Goal: Task Accomplishment & Management: Complete application form

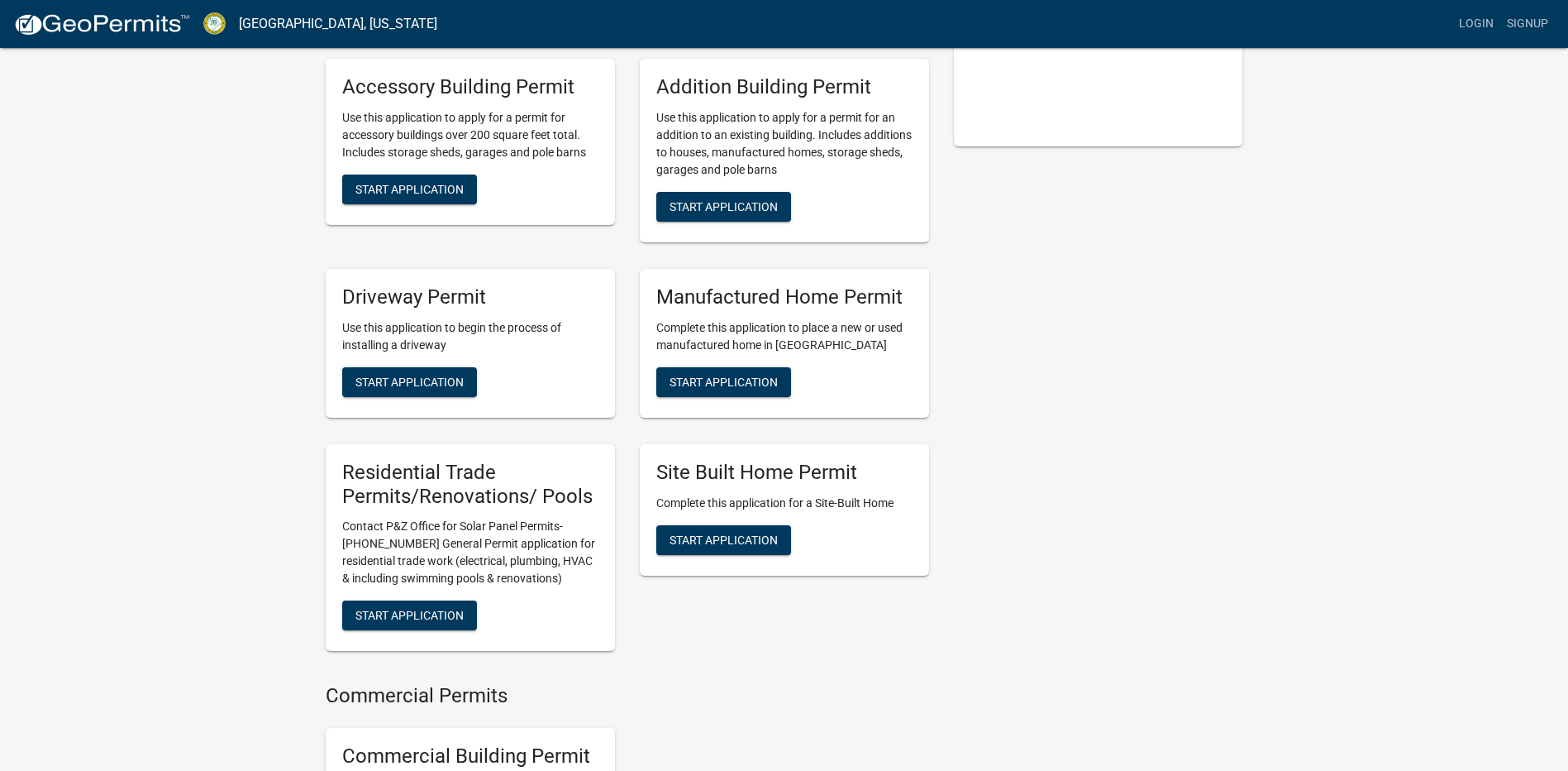
scroll to position [413, 0]
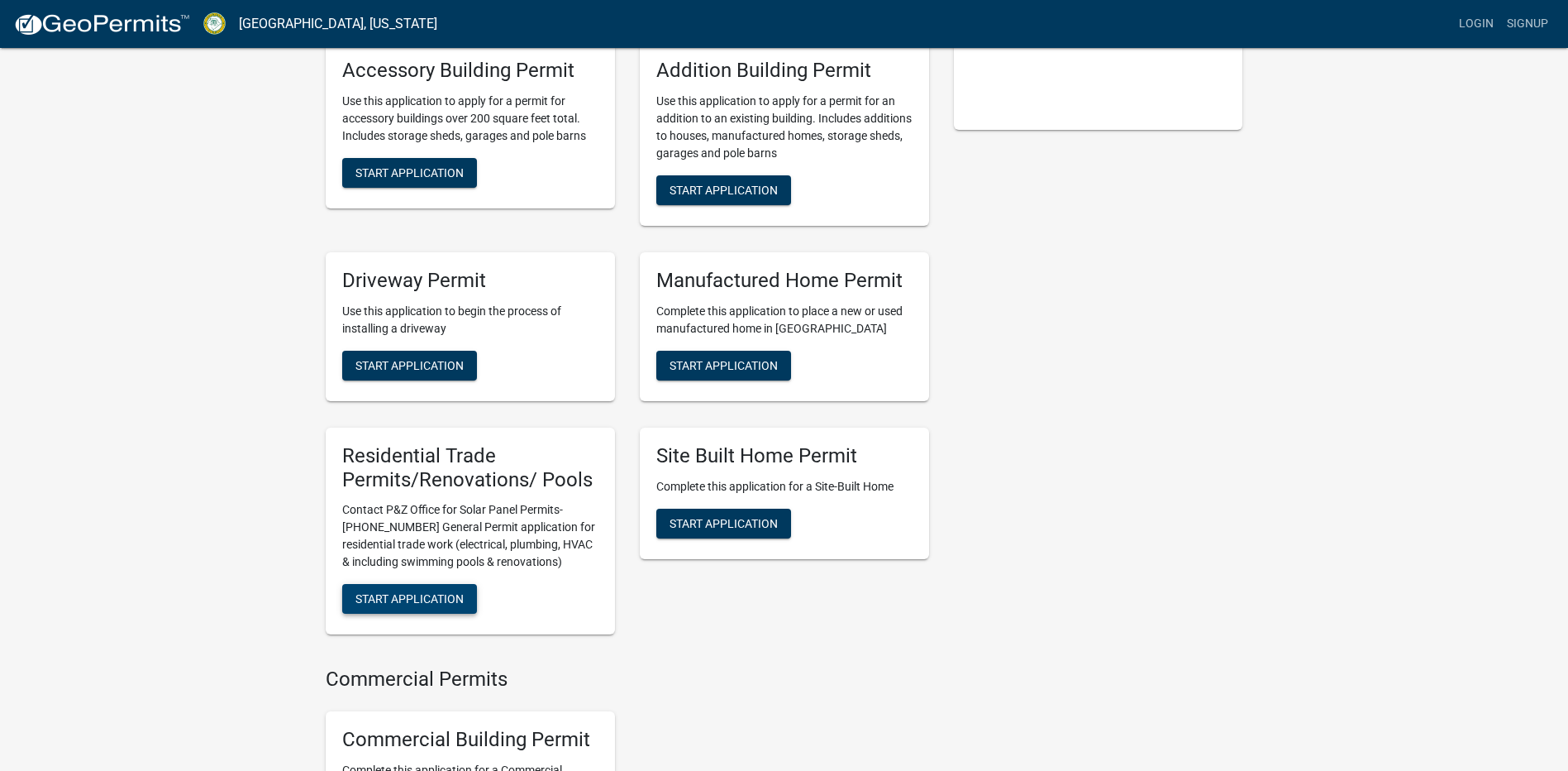
click at [430, 606] on span "Start Application" at bounding box center [409, 598] width 108 height 13
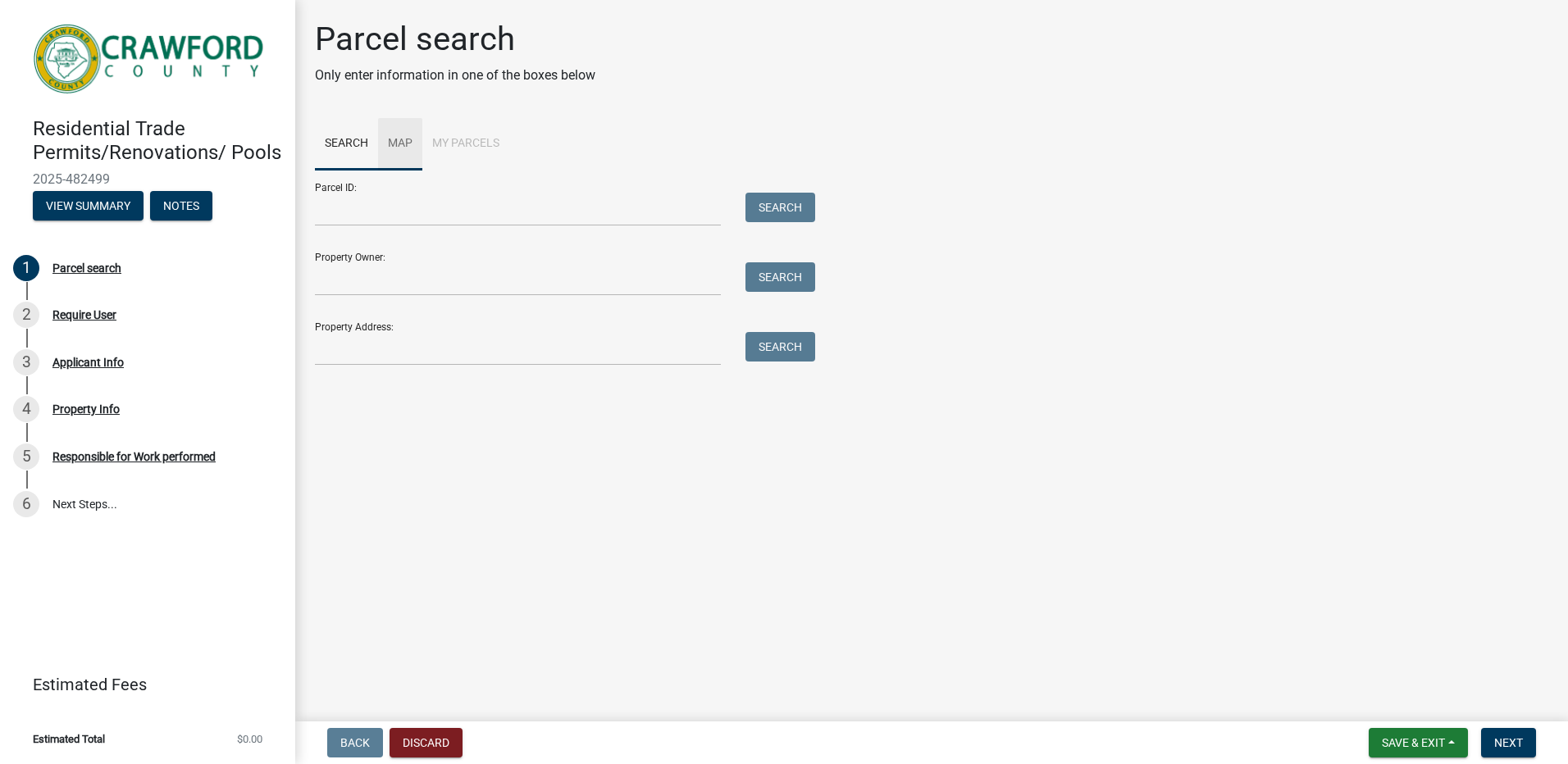
click at [408, 145] on link "Map" at bounding box center [400, 144] width 44 height 52
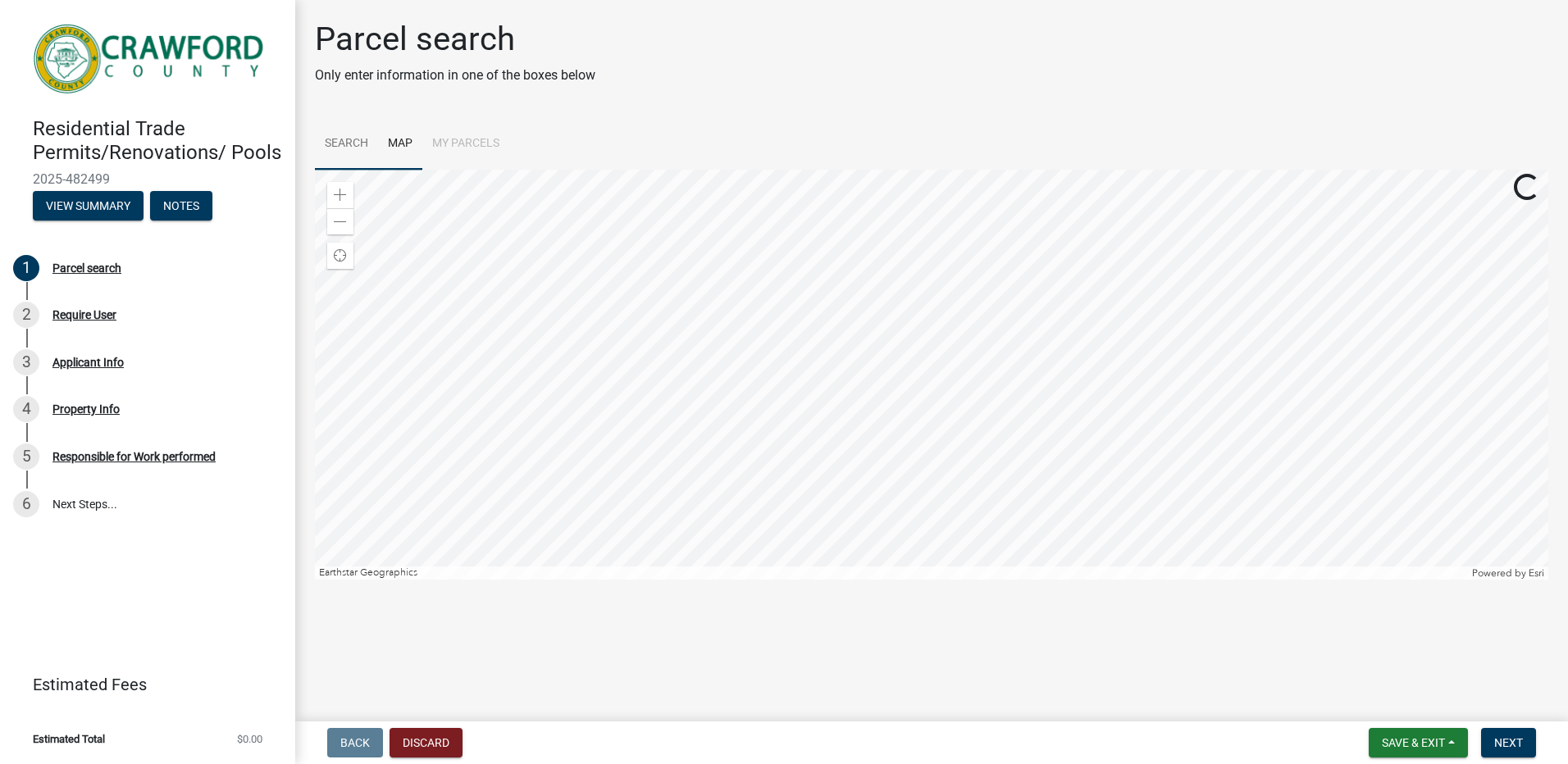
click at [341, 140] on link "Search" at bounding box center [346, 144] width 63 height 52
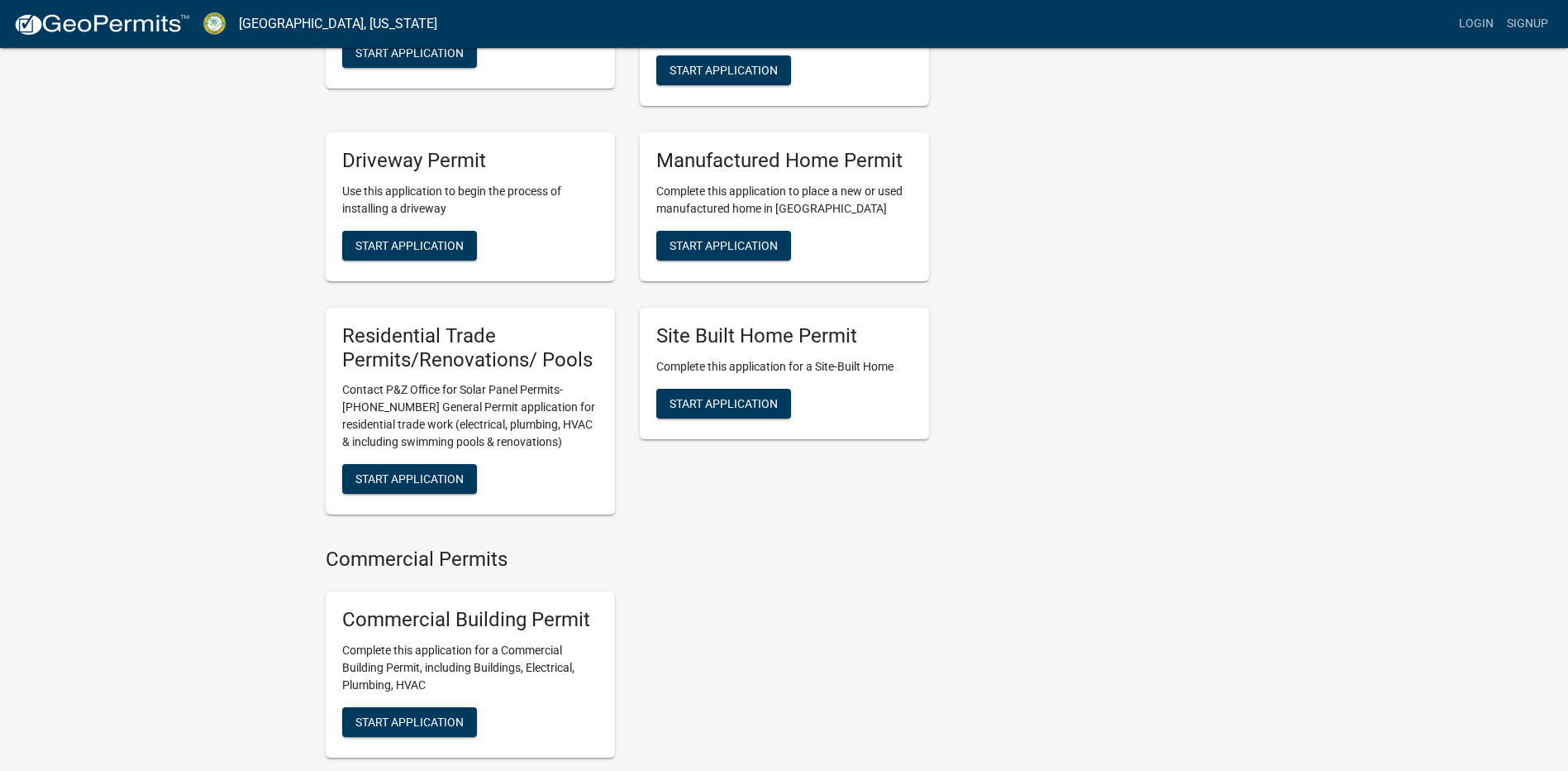
scroll to position [662, 0]
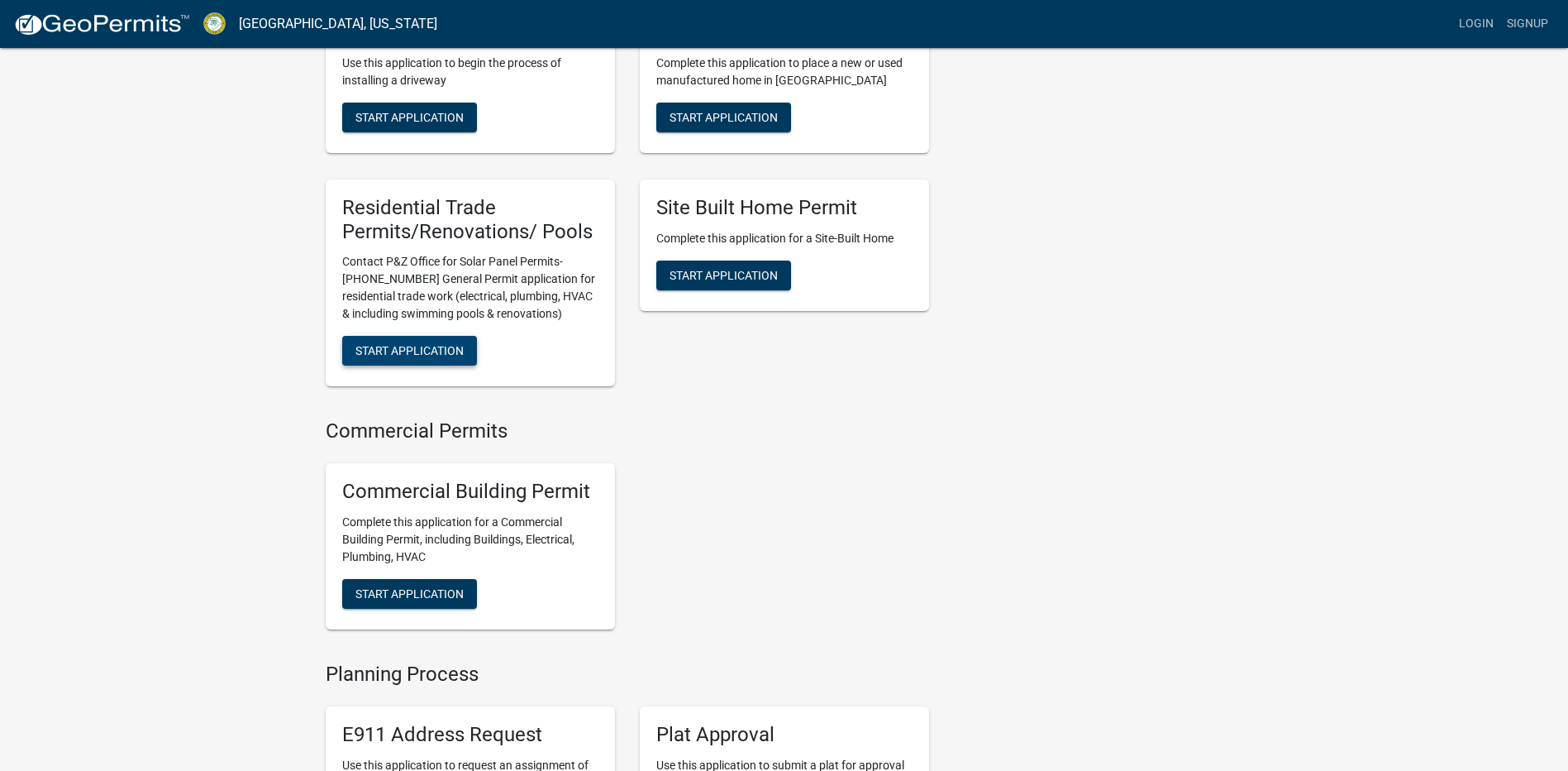
click at [423, 357] on span "Start Application" at bounding box center [409, 351] width 108 height 13
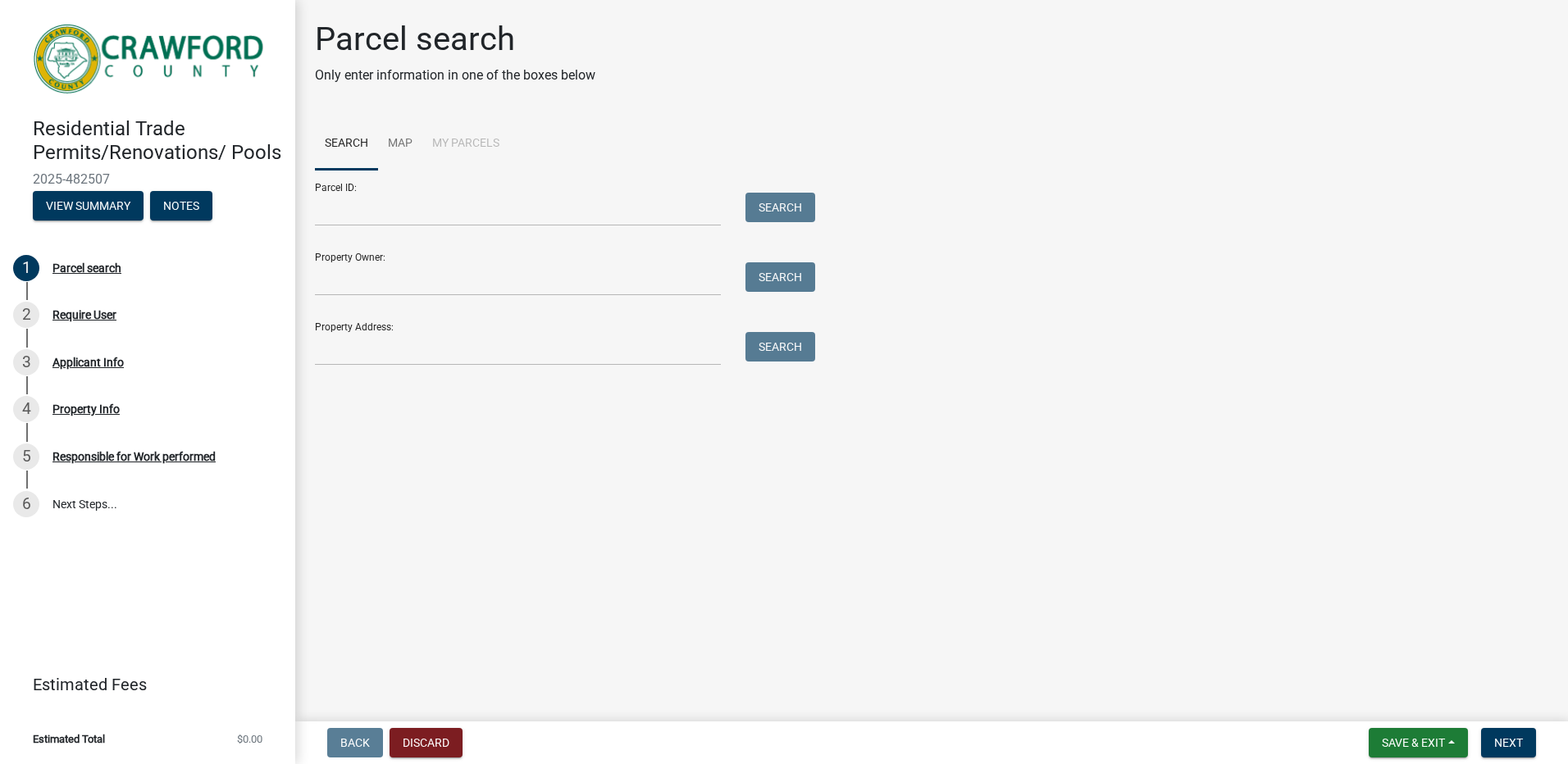
click at [342, 188] on div "Parcel ID: Search" at bounding box center [561, 198] width 492 height 57
click at [407, 142] on link "Map" at bounding box center [400, 144] width 44 height 52
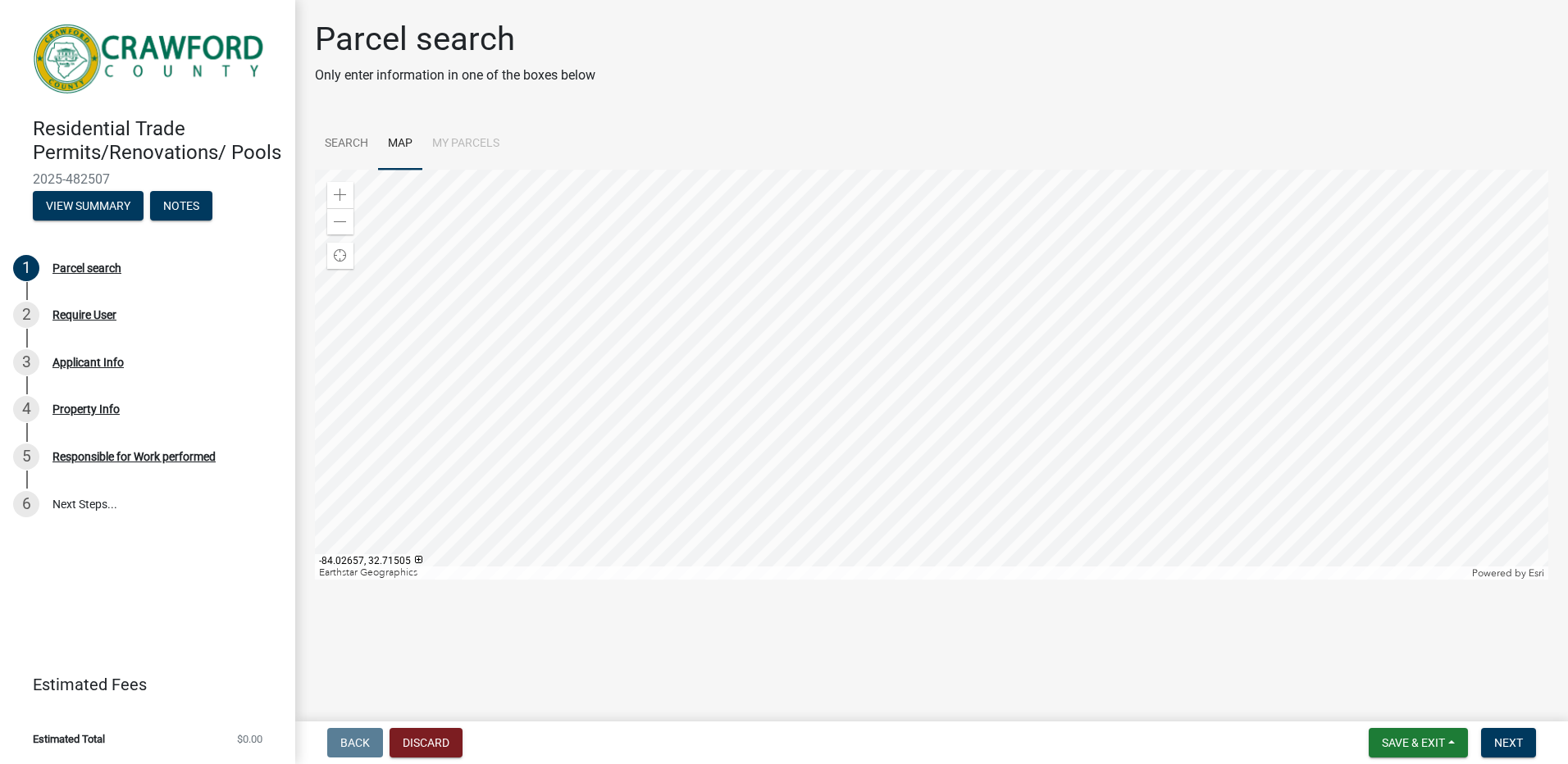
click at [876, 353] on div at bounding box center [931, 374] width 1234 height 409
click at [788, 496] on div at bounding box center [931, 374] width 1234 height 409
click at [854, 478] on div at bounding box center [931, 374] width 1234 height 409
click at [341, 221] on span at bounding box center [340, 222] width 13 height 13
click at [346, 197] on span at bounding box center [340, 195] width 13 height 13
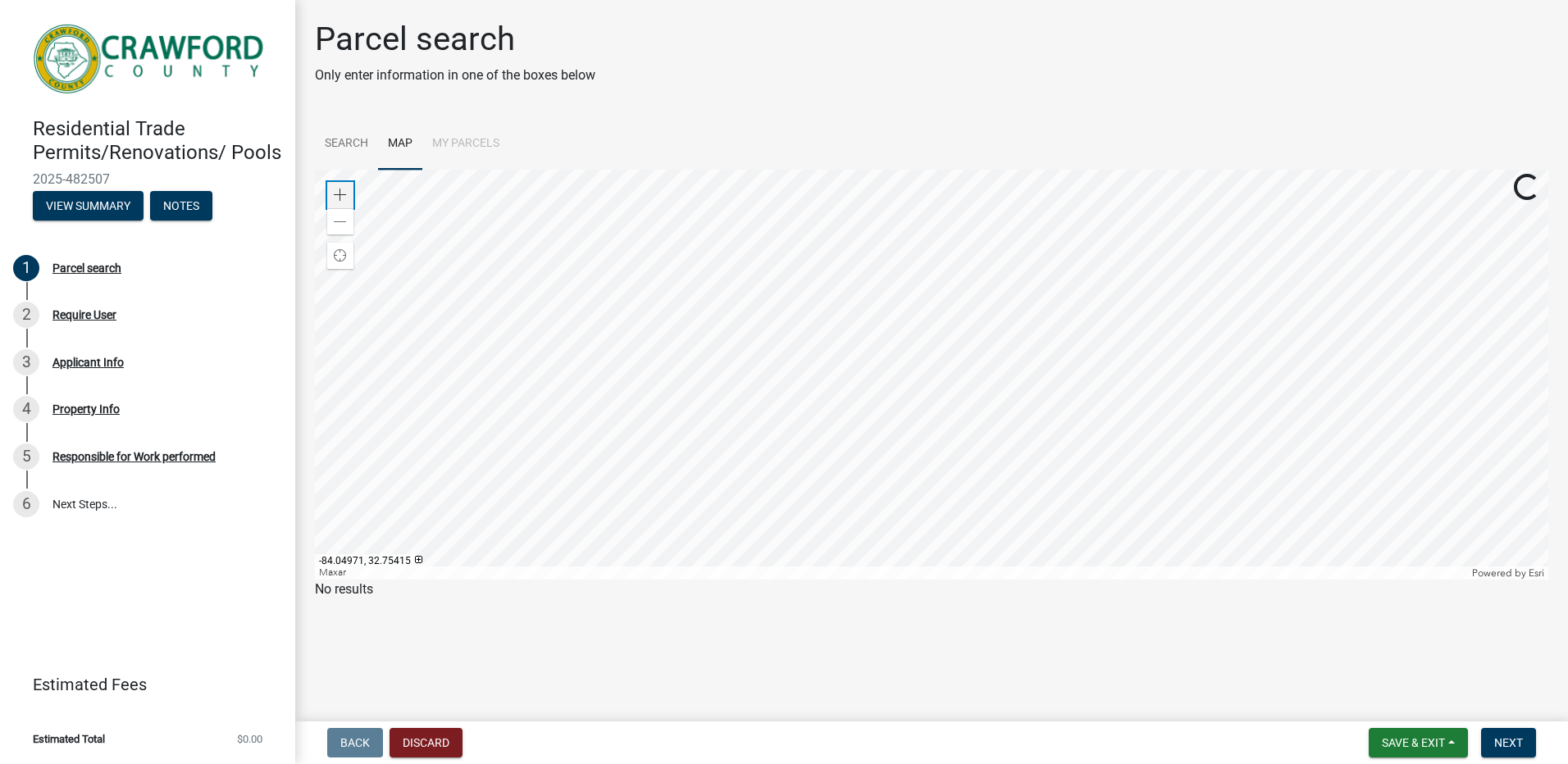
click at [346, 195] on span at bounding box center [340, 195] width 13 height 13
click at [724, 573] on div at bounding box center [931, 374] width 1234 height 409
click at [739, 368] on div at bounding box center [931, 374] width 1234 height 409
click at [745, 418] on div at bounding box center [931, 374] width 1234 height 409
click at [757, 486] on div at bounding box center [931, 374] width 1234 height 409
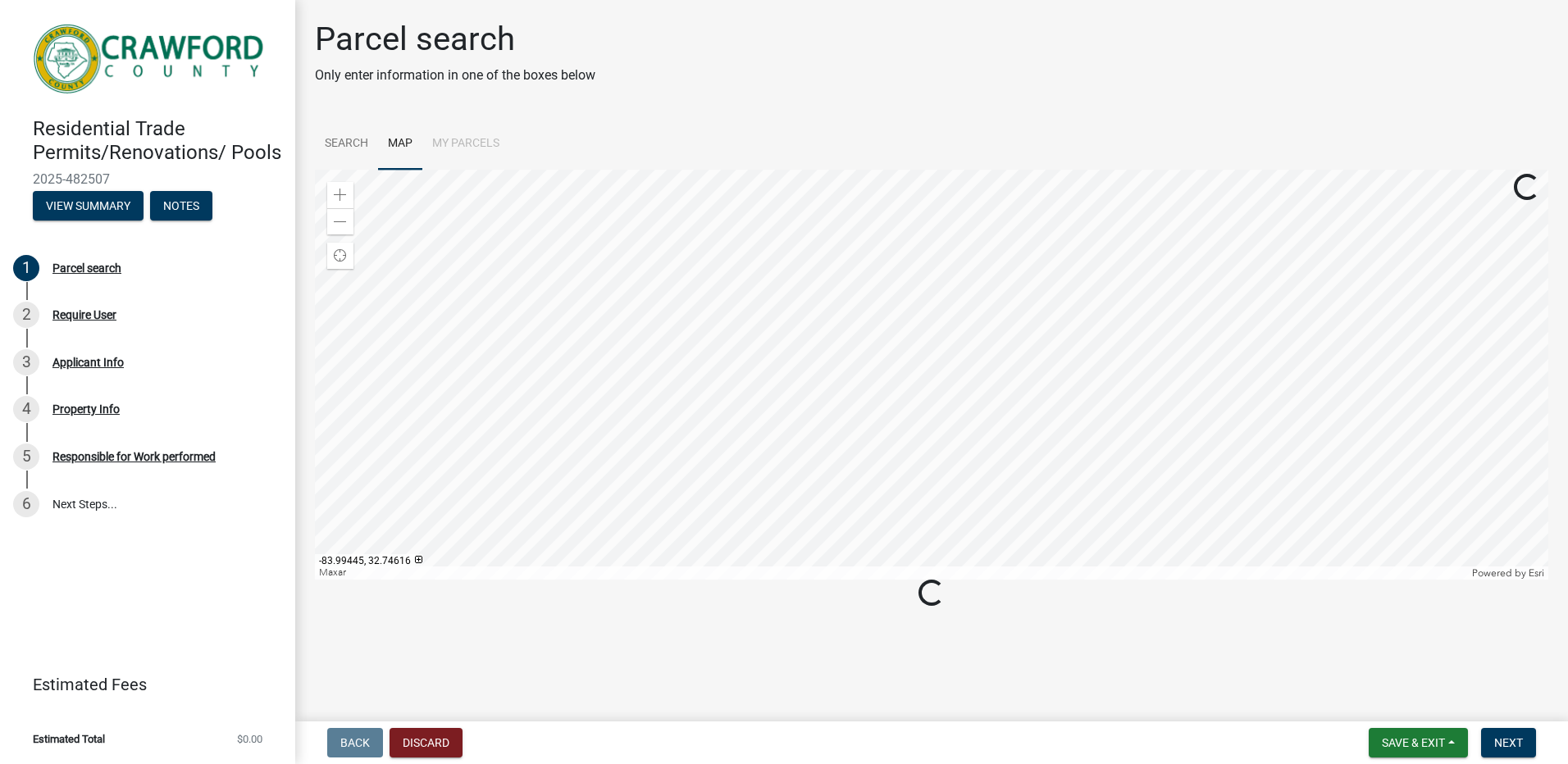
click at [776, 579] on div at bounding box center [931, 374] width 1234 height 409
click at [778, 597] on div "Loading..." at bounding box center [931, 594] width 1234 height 28
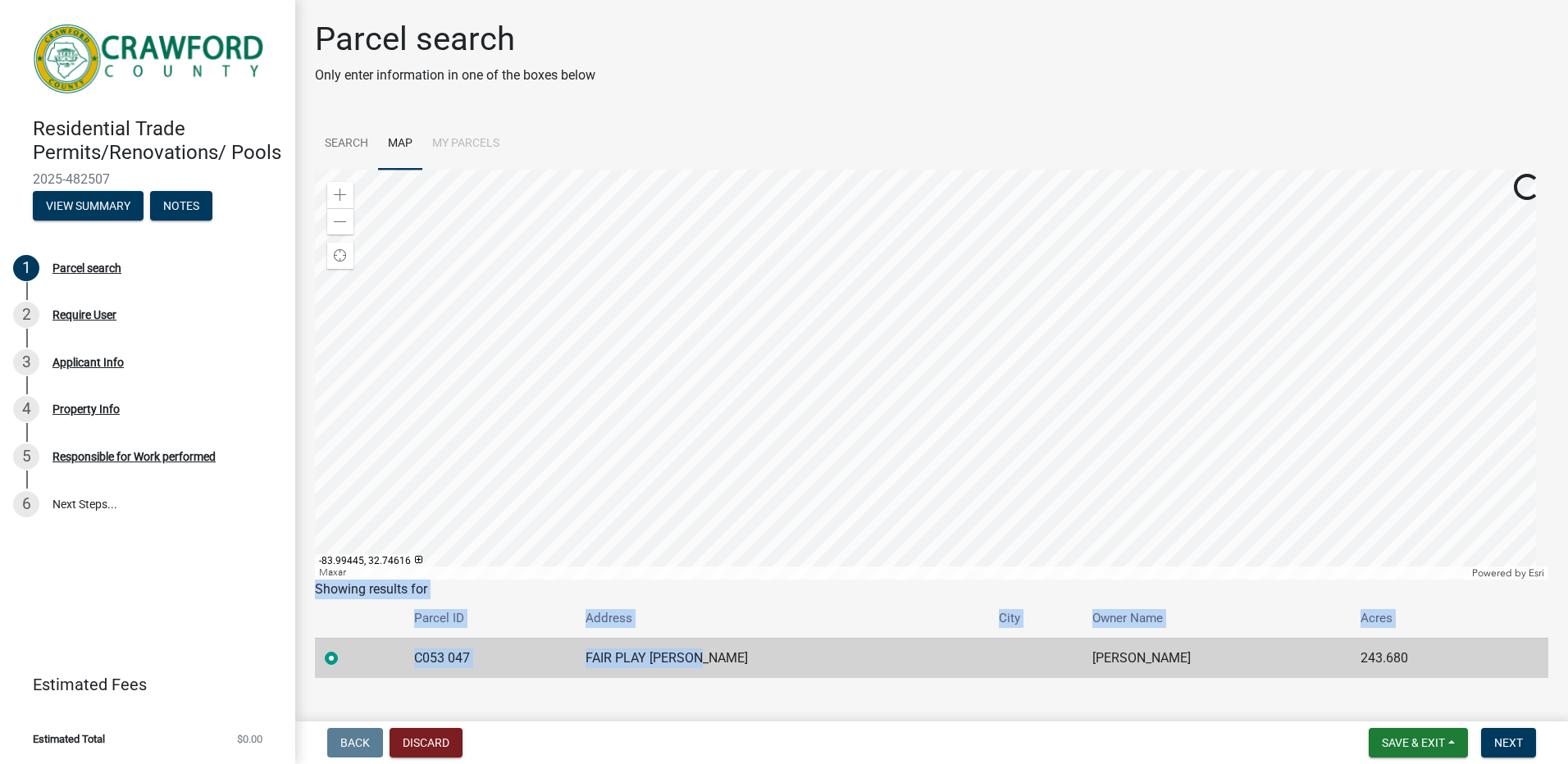
drag, startPoint x: 787, startPoint y: 672, endPoint x: 788, endPoint y: 611, distance: 61.0
click at [791, 655] on main "Parcel search Only enter information in one of the boxes below Search Map My Pa…" at bounding box center [931, 357] width 1273 height 714
drag, startPoint x: 788, startPoint y: 611, endPoint x: 778, endPoint y: 454, distance: 157.3
click at [778, 454] on div at bounding box center [931, 374] width 1234 height 409
click at [778, 427] on div at bounding box center [931, 374] width 1234 height 409
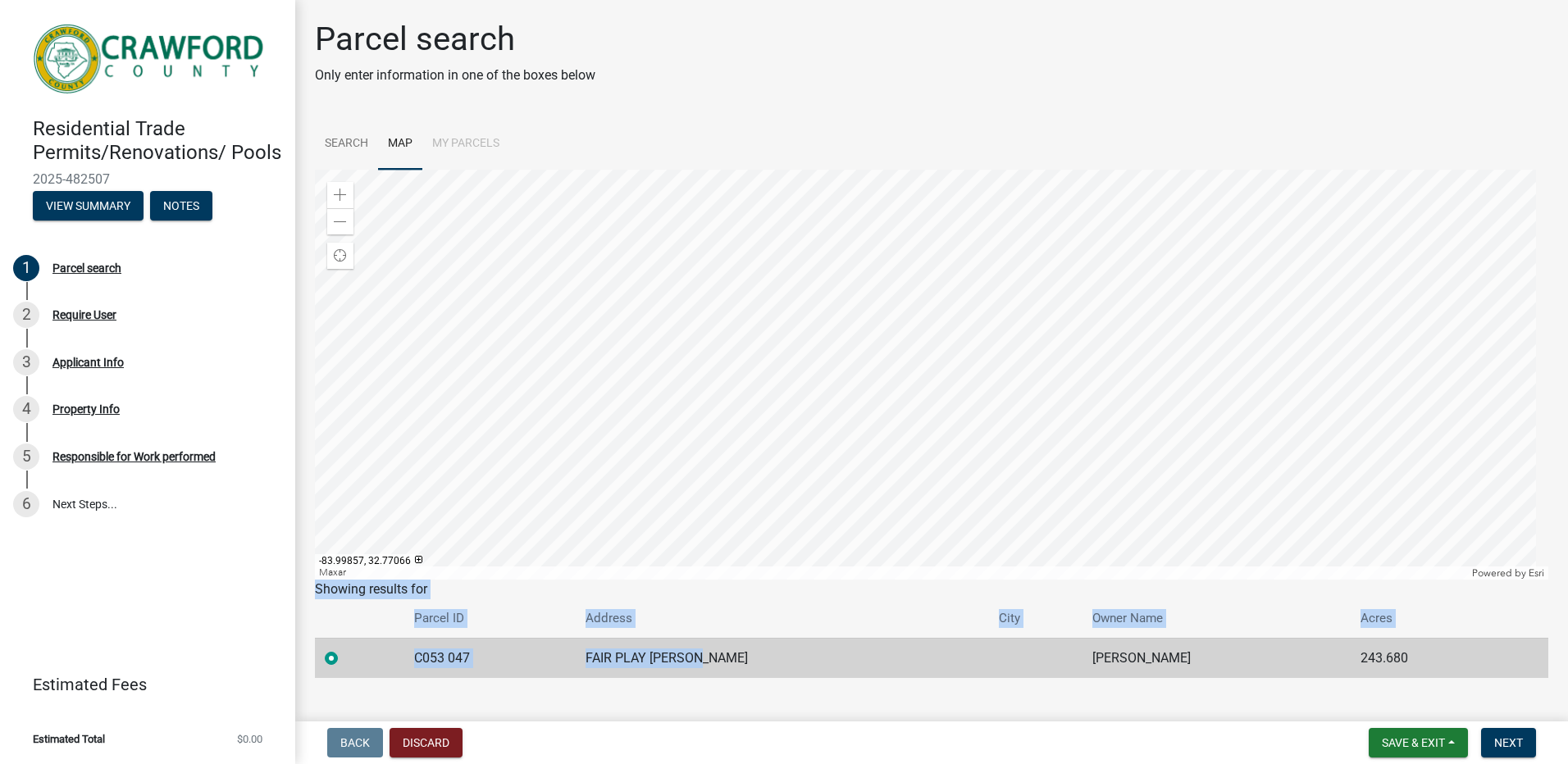
click at [749, 354] on div at bounding box center [931, 374] width 1234 height 409
click at [500, 377] on div at bounding box center [931, 374] width 1234 height 409
click at [505, 392] on div at bounding box center [931, 374] width 1234 height 409
click at [521, 419] on div at bounding box center [931, 374] width 1234 height 409
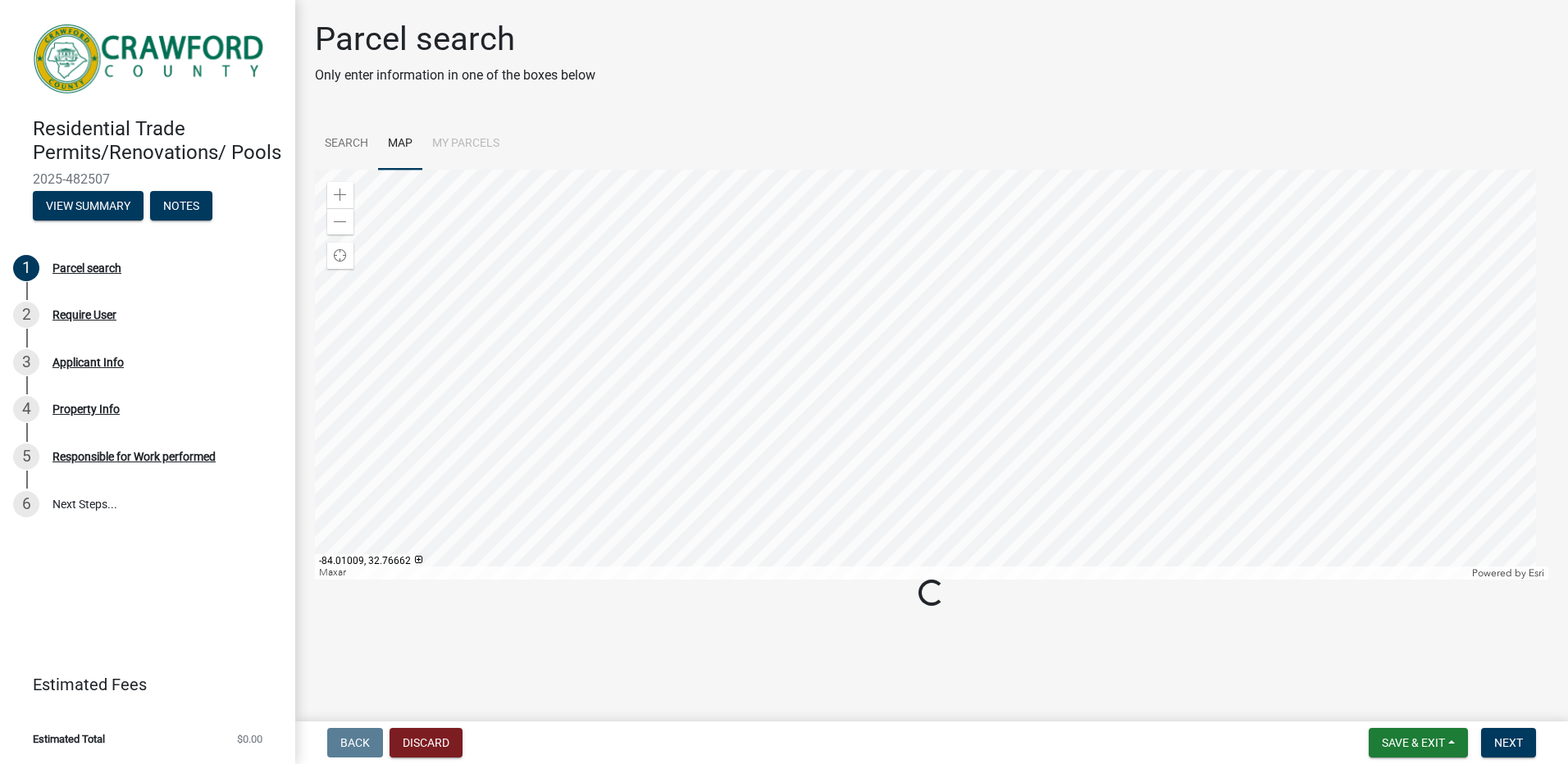
click at [568, 505] on div at bounding box center [931, 374] width 1234 height 409
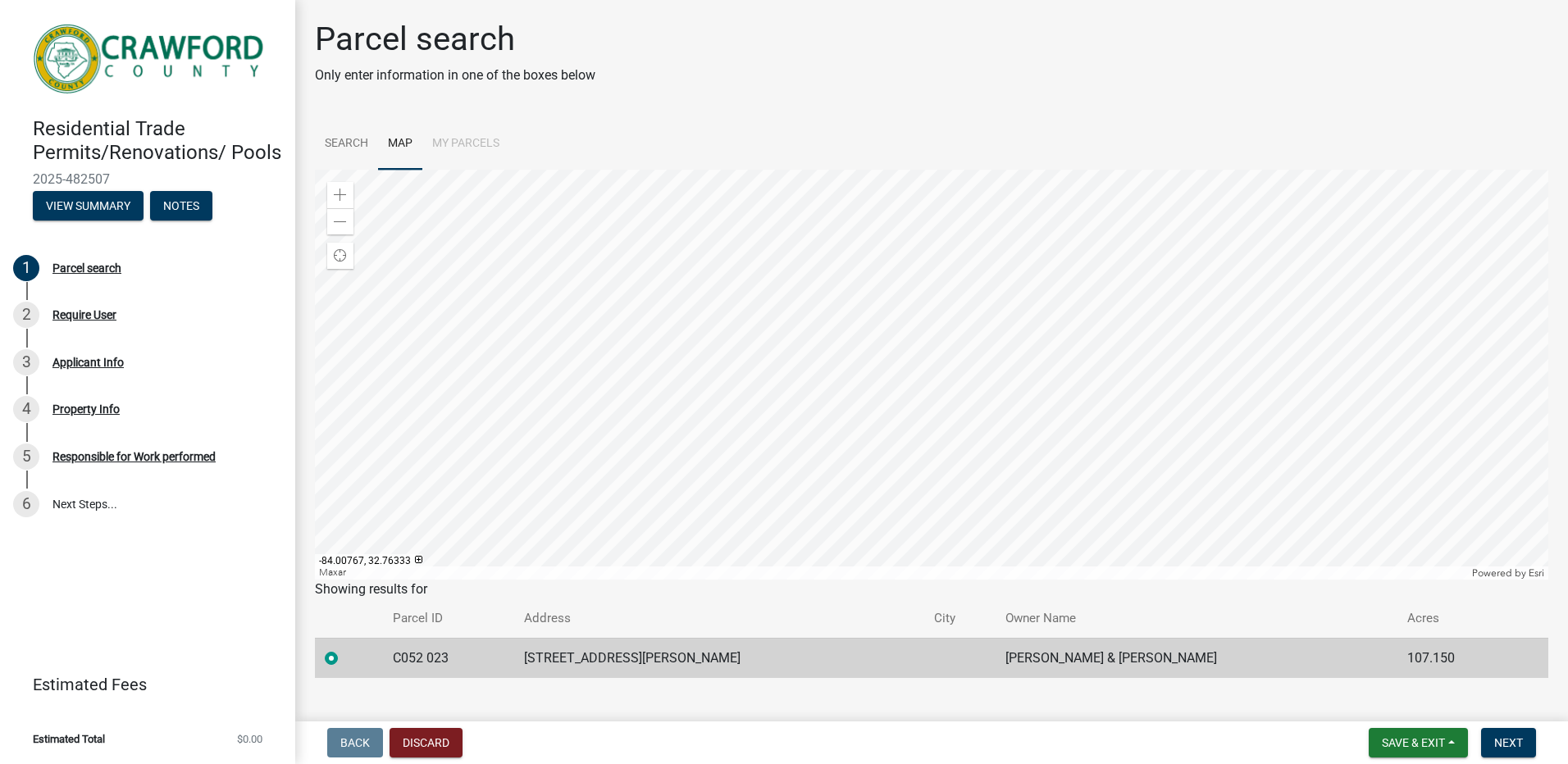
click at [651, 580] on div at bounding box center [931, 374] width 1234 height 409
click at [572, 580] on div at bounding box center [931, 374] width 1234 height 409
click at [559, 580] on div at bounding box center [931, 374] width 1234 height 409
click at [995, 267] on div at bounding box center [931, 374] width 1234 height 409
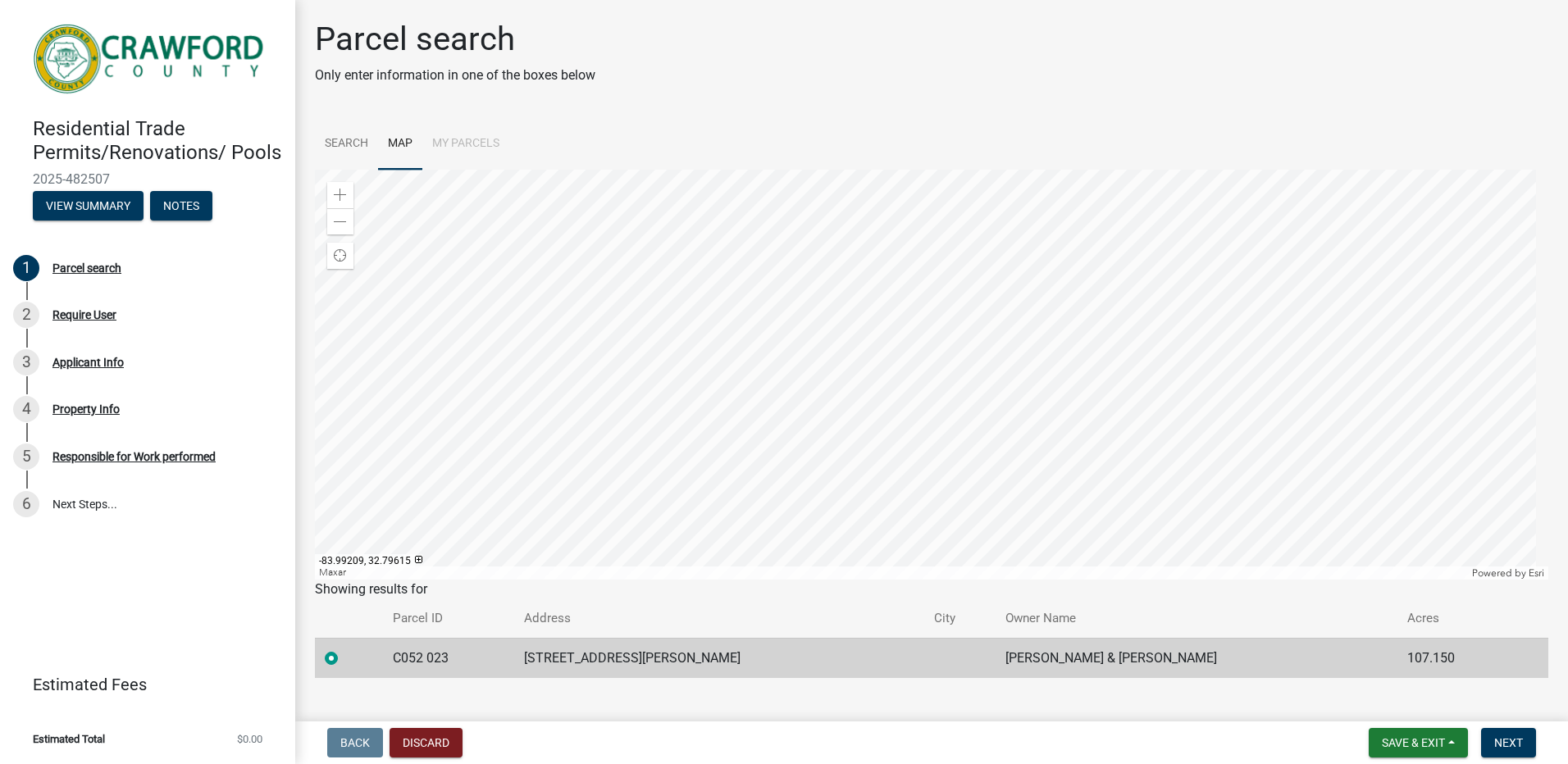
click at [876, 496] on div at bounding box center [931, 374] width 1234 height 409
click at [861, 518] on div at bounding box center [931, 374] width 1234 height 409
click at [858, 522] on div at bounding box center [931, 374] width 1234 height 409
click at [819, 580] on div at bounding box center [931, 374] width 1234 height 409
click at [819, 581] on div "Showing results for" at bounding box center [931, 589] width 1234 height 19
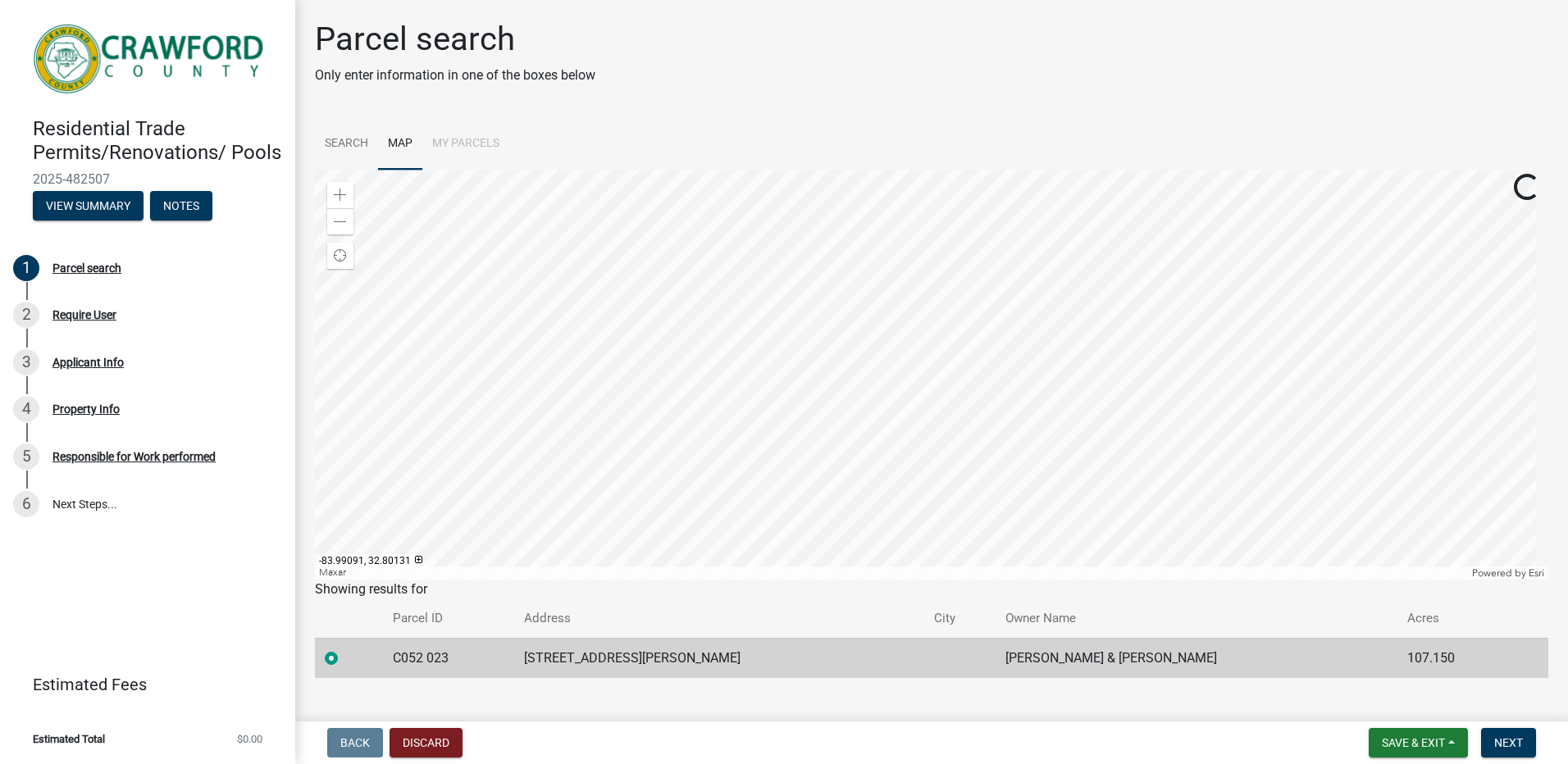
click at [914, 580] on div at bounding box center [931, 374] width 1234 height 409
click at [837, 534] on div at bounding box center [931, 374] width 1234 height 409
click at [916, 527] on div at bounding box center [931, 374] width 1234 height 409
click at [872, 580] on div at bounding box center [931, 374] width 1234 height 409
click at [514, 409] on div at bounding box center [931, 374] width 1234 height 409
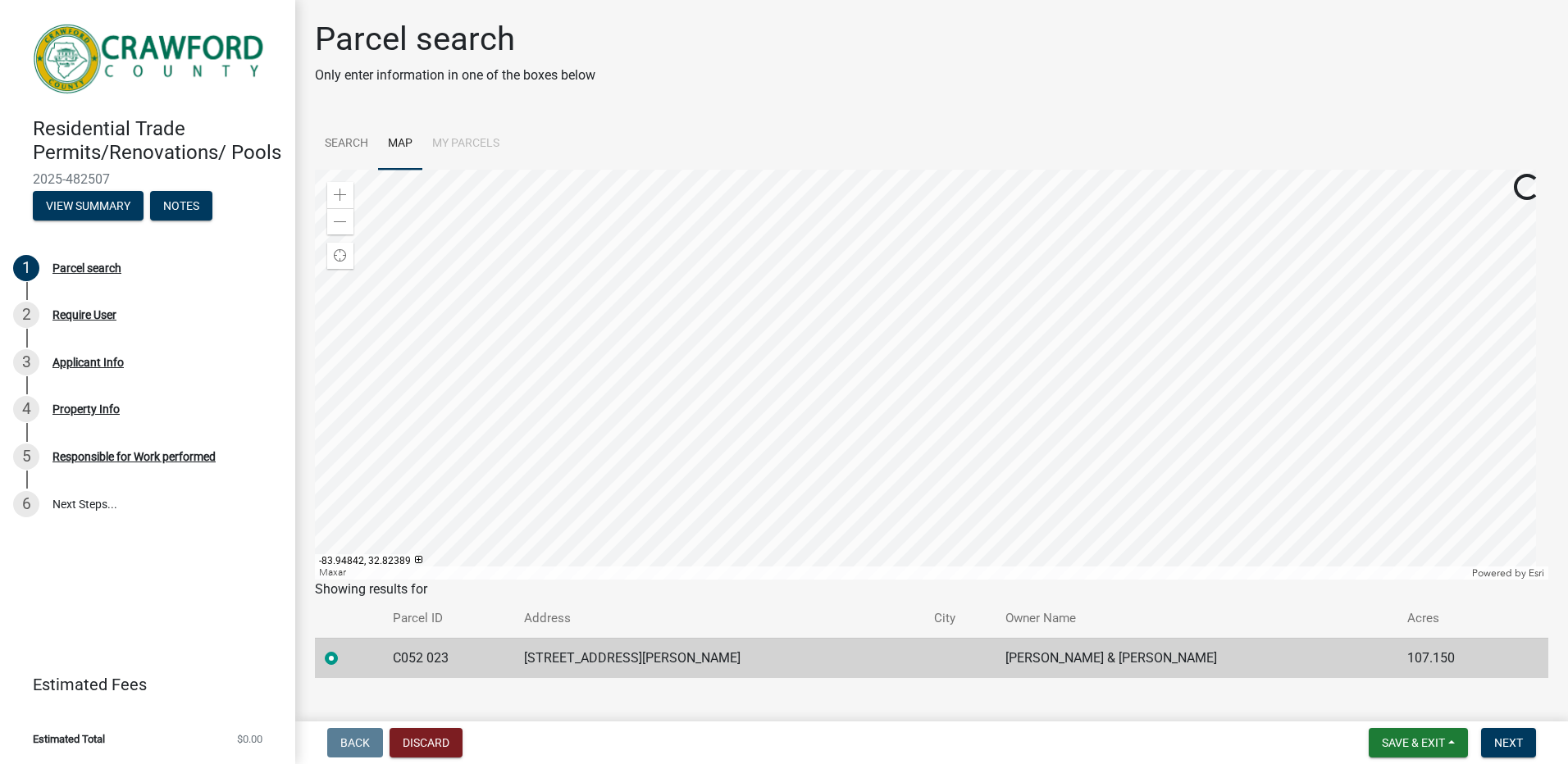
click at [540, 433] on div at bounding box center [931, 374] width 1234 height 409
click at [847, 525] on div at bounding box center [931, 374] width 1234 height 409
click at [898, 462] on div at bounding box center [931, 374] width 1234 height 409
click at [881, 390] on div at bounding box center [931, 374] width 1234 height 409
click at [344, 648] on label at bounding box center [344, 648] width 0 height 0
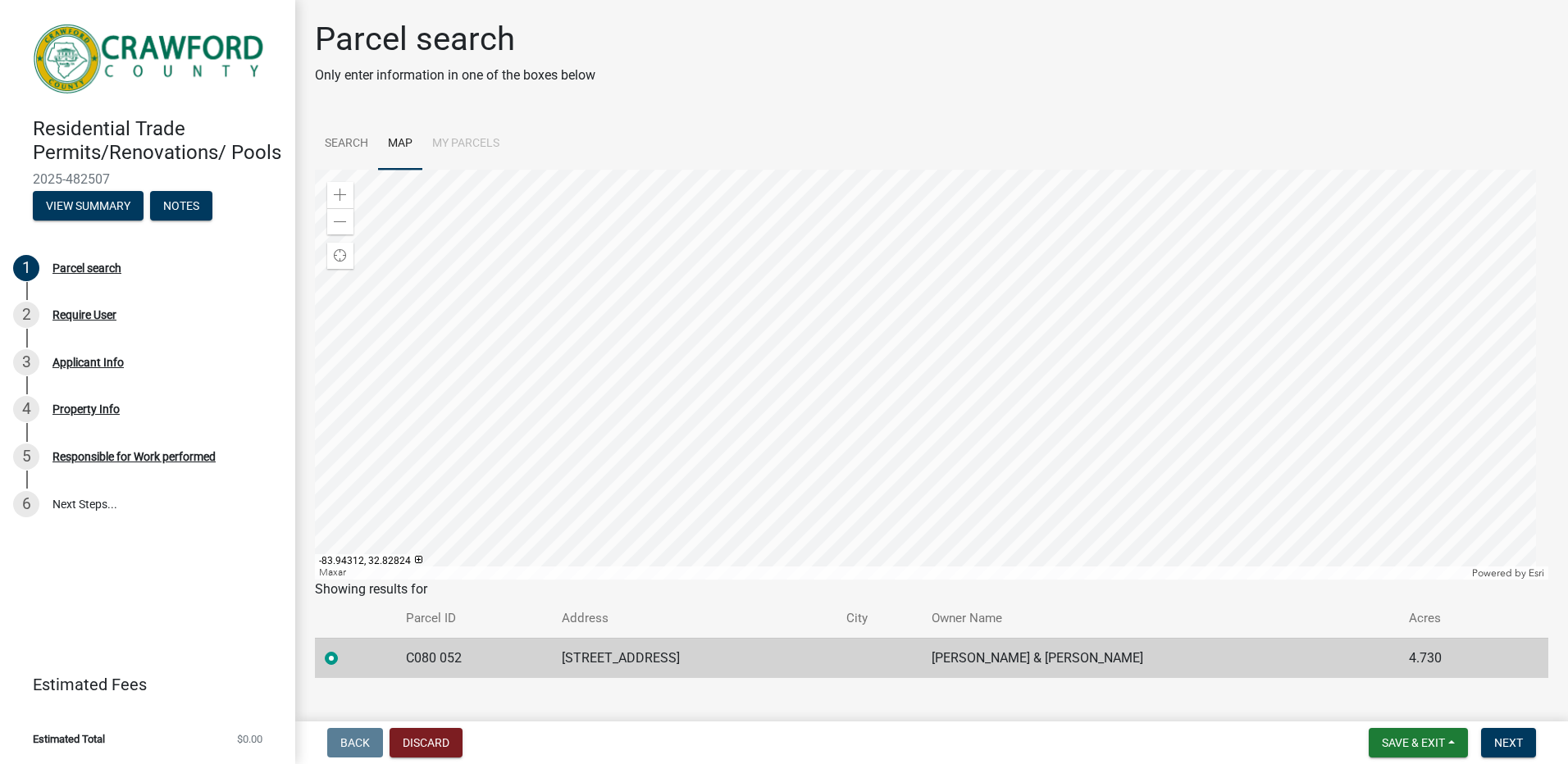
click at [344, 658] on 052 "radio" at bounding box center [349, 653] width 11 height 11
click at [341, 136] on link "Search" at bounding box center [346, 144] width 63 height 52
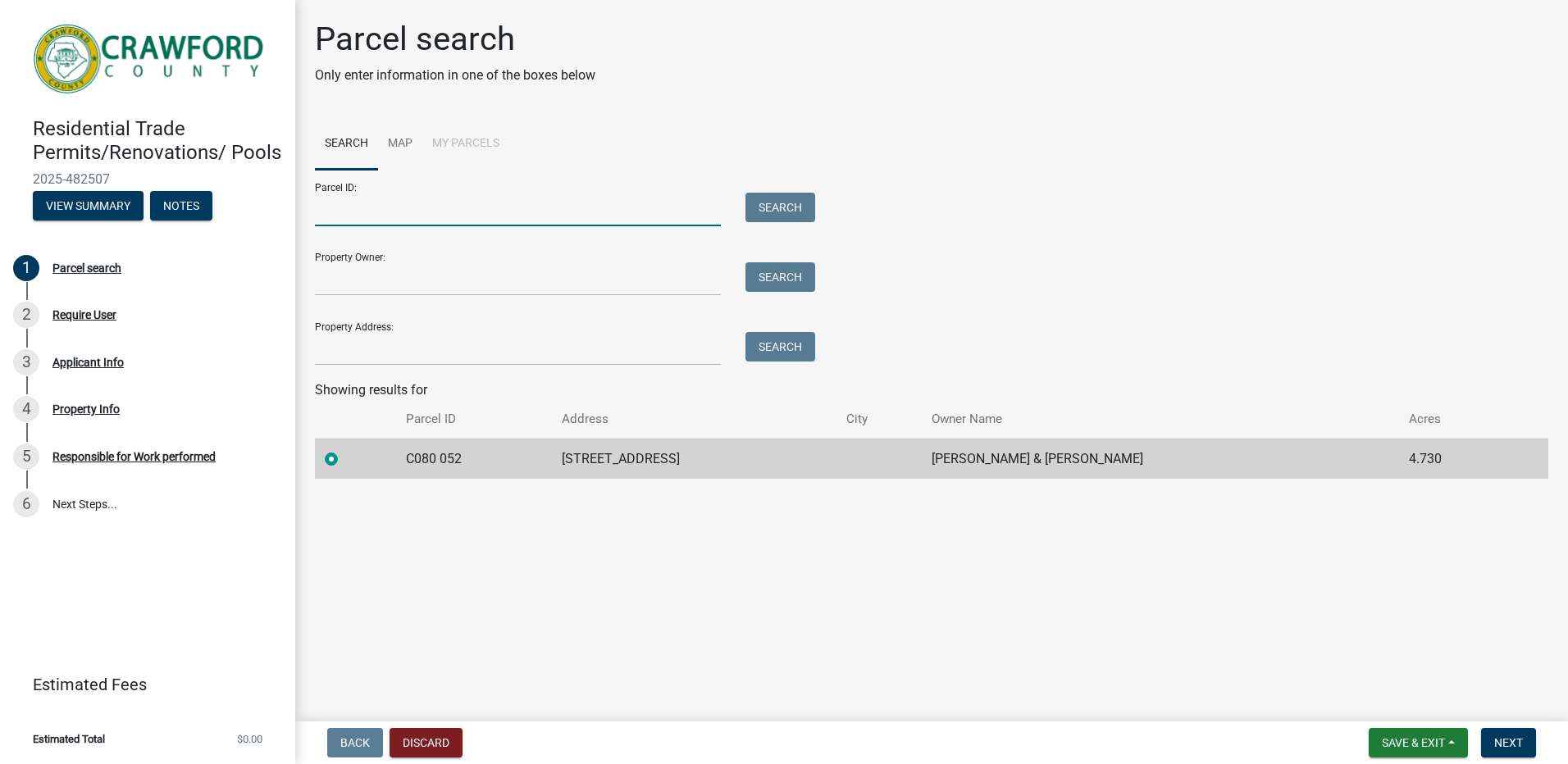
click at [349, 217] on input "Parcel ID:" at bounding box center [518, 209] width 406 height 34
type input "C080052"
click at [341, 280] on input "Property Owner:" at bounding box center [518, 279] width 406 height 34
type input "[PERSON_NAME]"
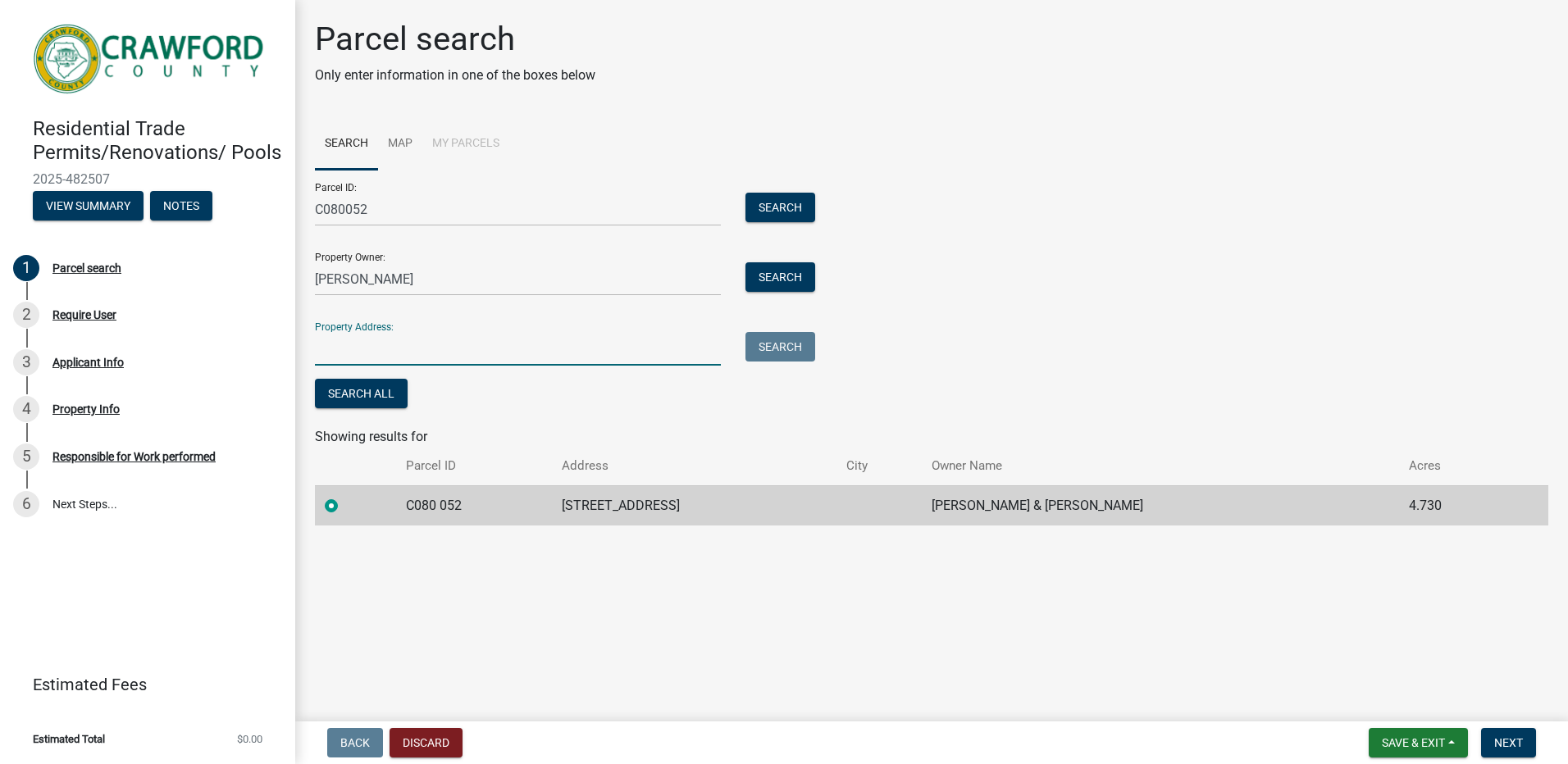
click at [371, 346] on input "Property Address:" at bounding box center [518, 348] width 406 height 34
type input "[STREET_ADDRESS]"
click at [1507, 737] on span "Next" at bounding box center [1509, 742] width 28 height 13
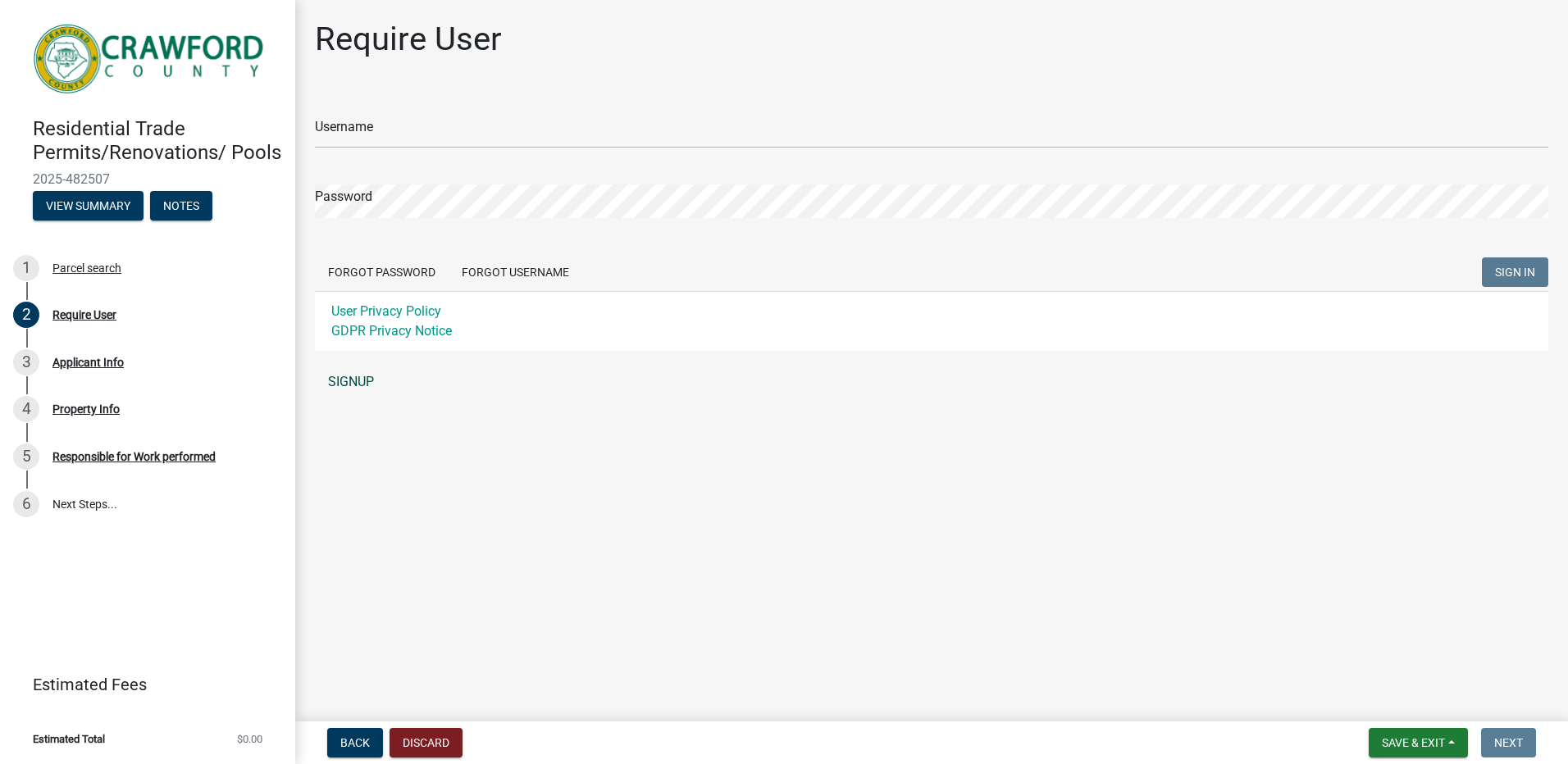
click at [353, 378] on link "SIGNUP" at bounding box center [931, 381] width 1234 height 33
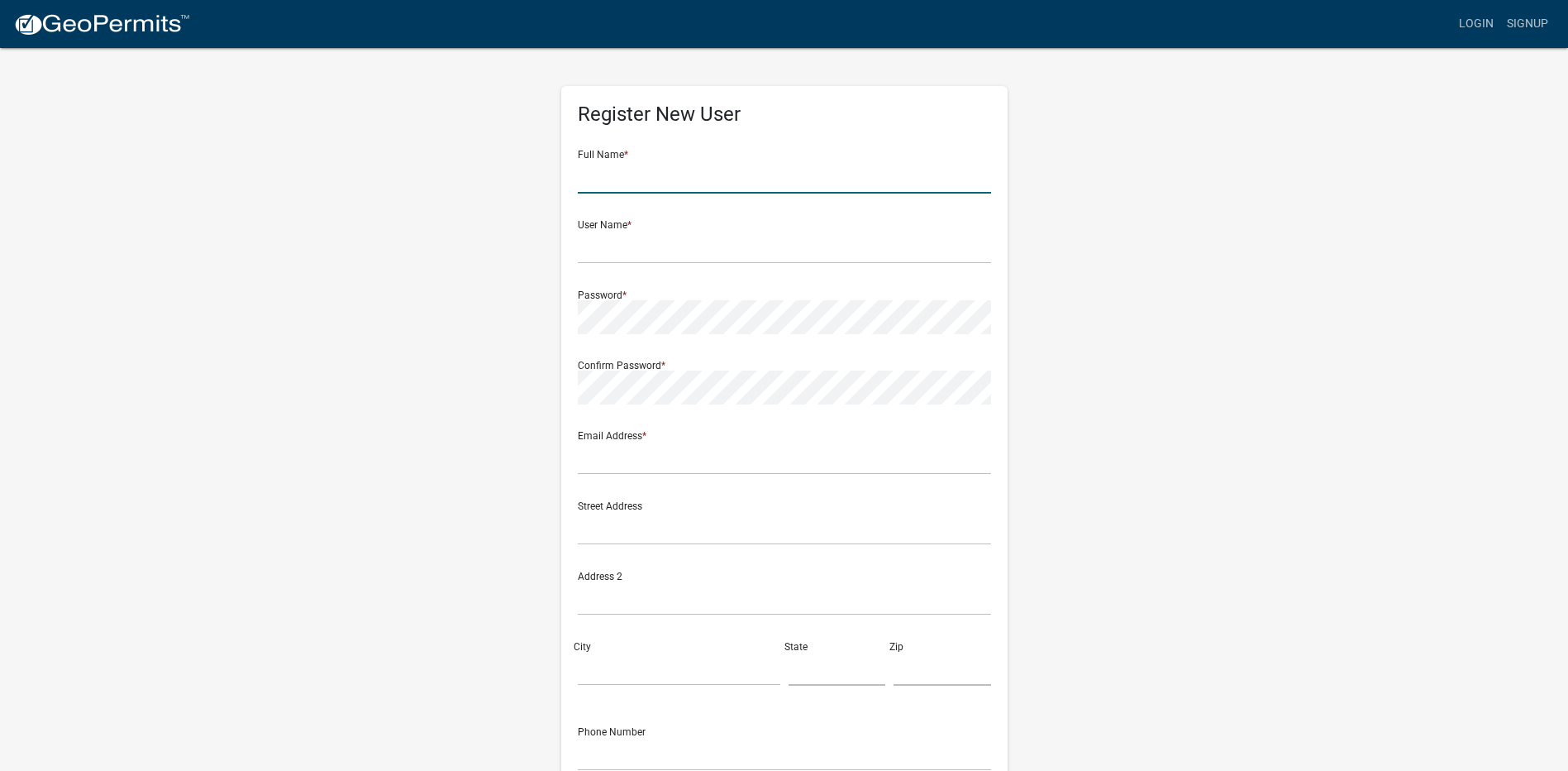
click at [605, 179] on input "text" at bounding box center [784, 176] width 413 height 34
type input "[PERSON_NAME]"
type input "benaredavis@yahoo.com"
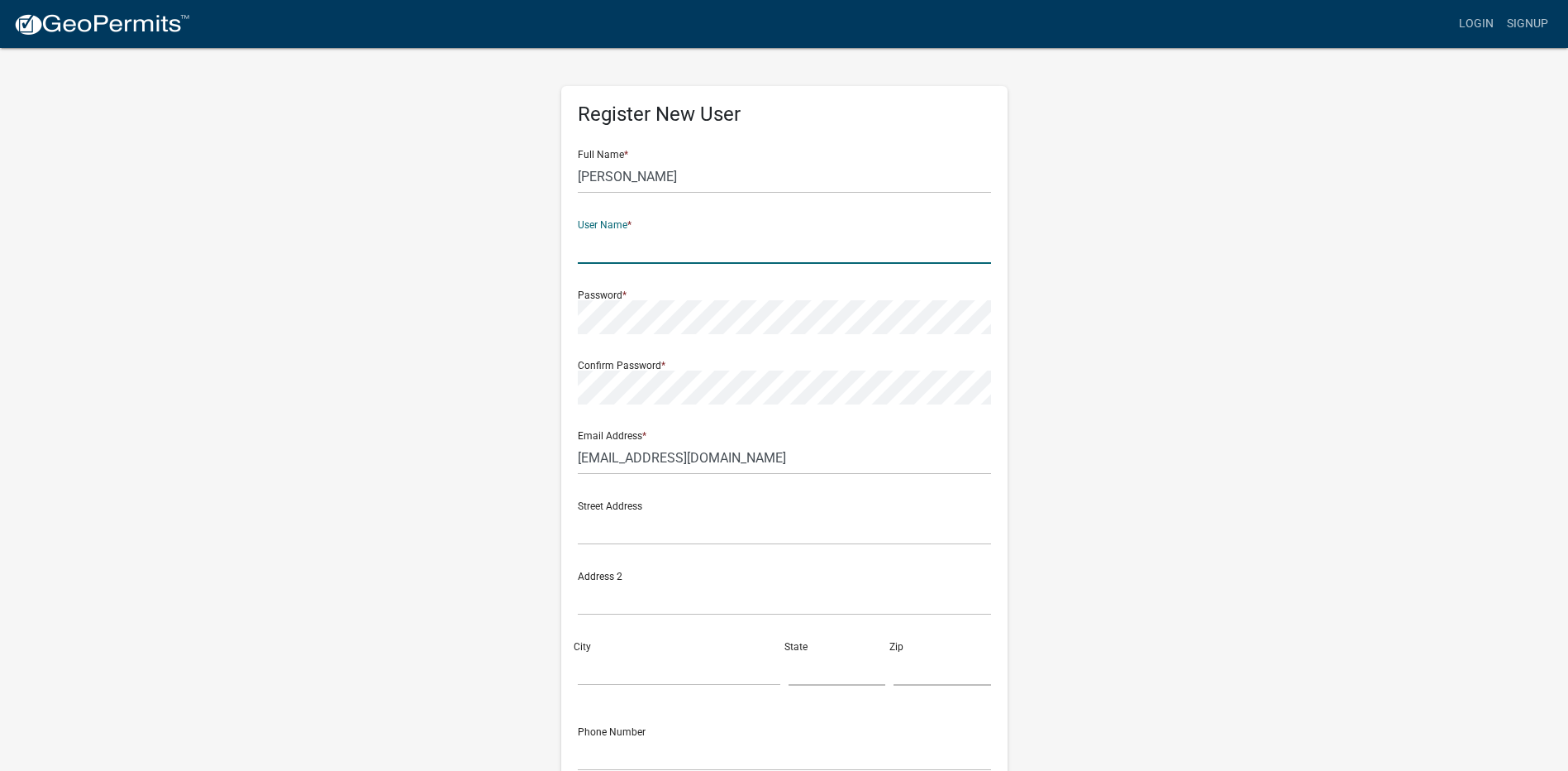
click at [596, 248] on input "text" at bounding box center [784, 247] width 413 height 34
type input "benwildav"
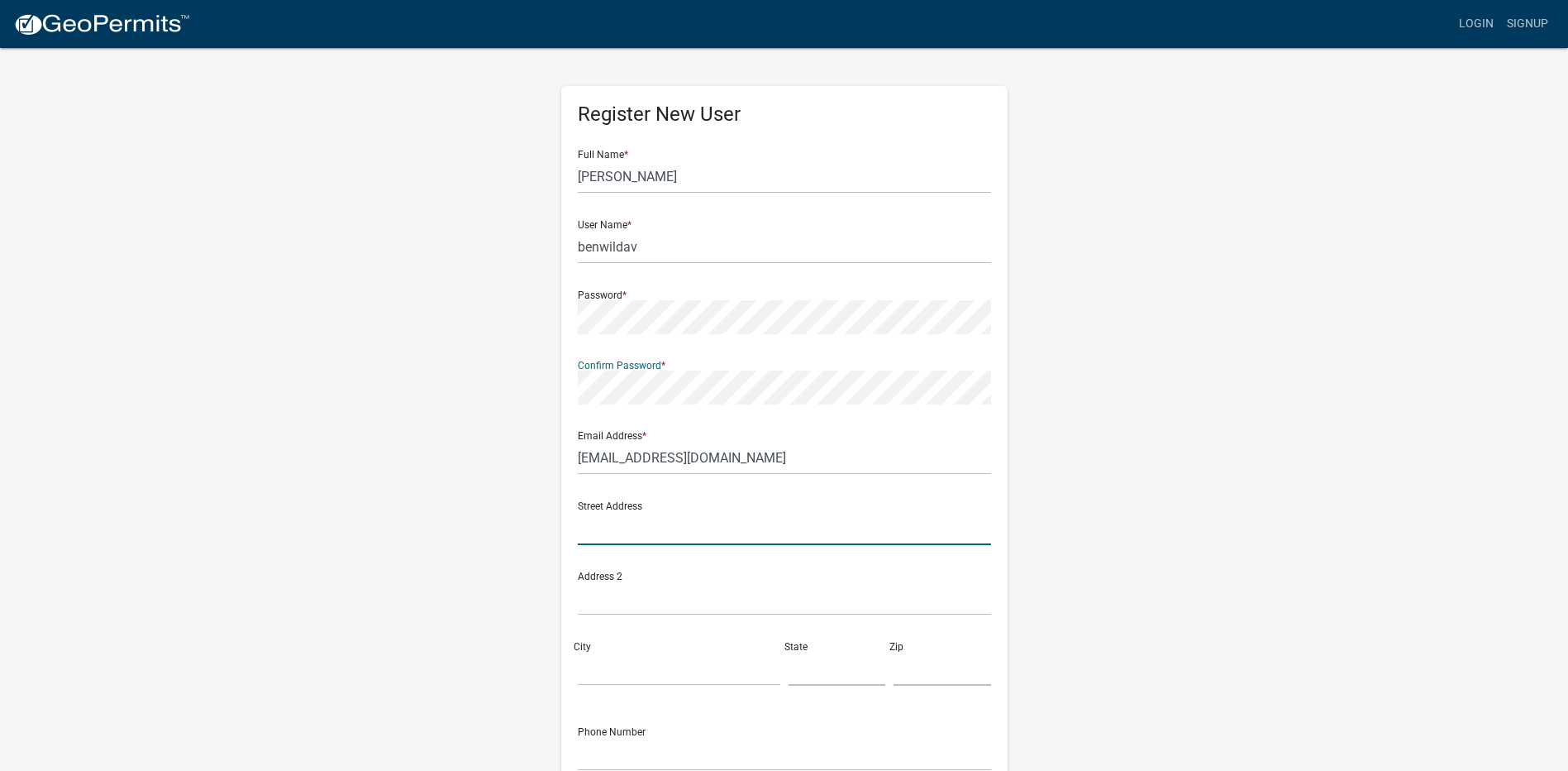
click at [620, 532] on input "text" at bounding box center [784, 528] width 413 height 34
type input "[STREET_ADDRESS]"
type input "MUSELLA"
type input "Georgia"
type input "31066"
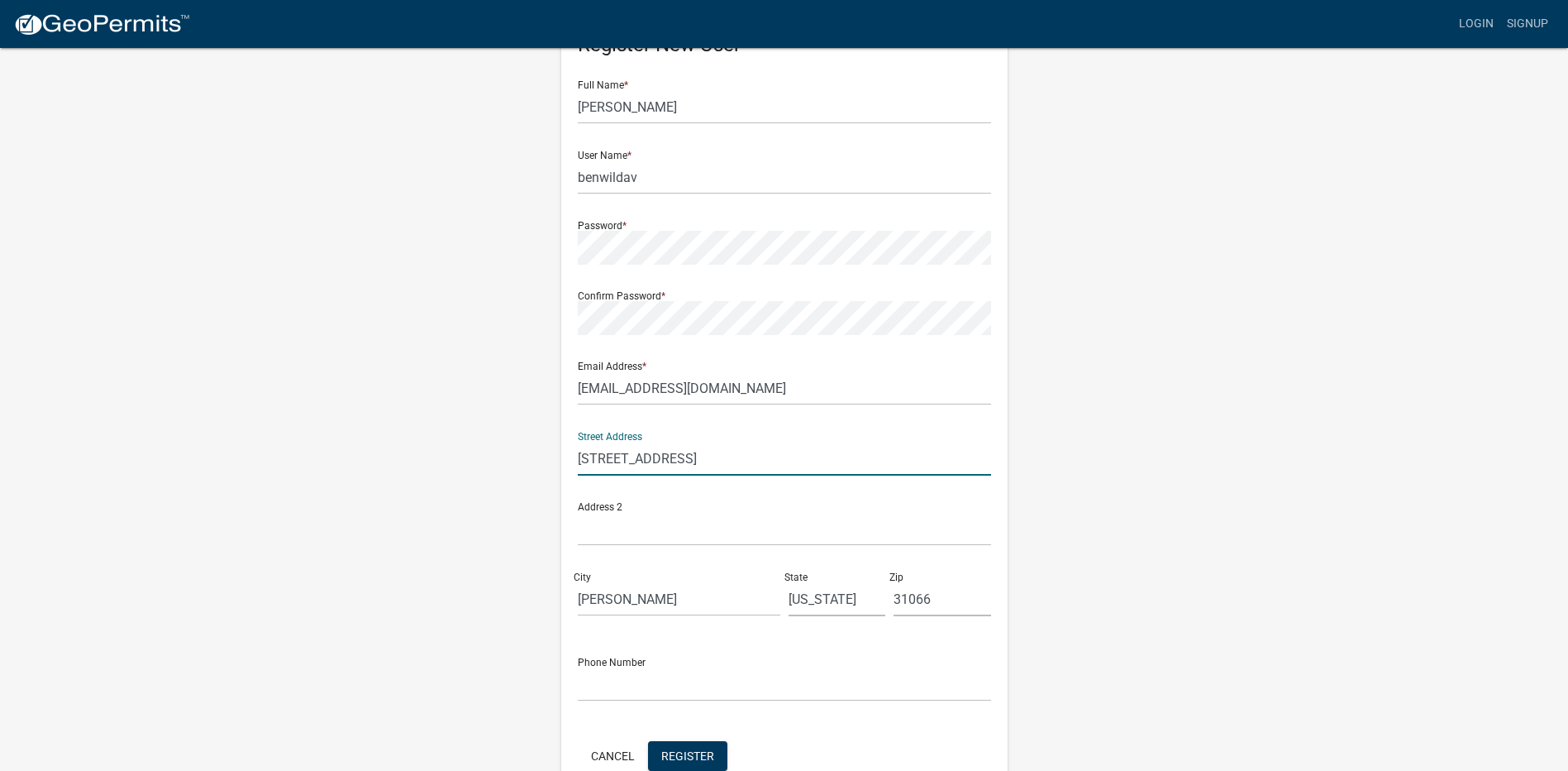
scroll to position [160, 0]
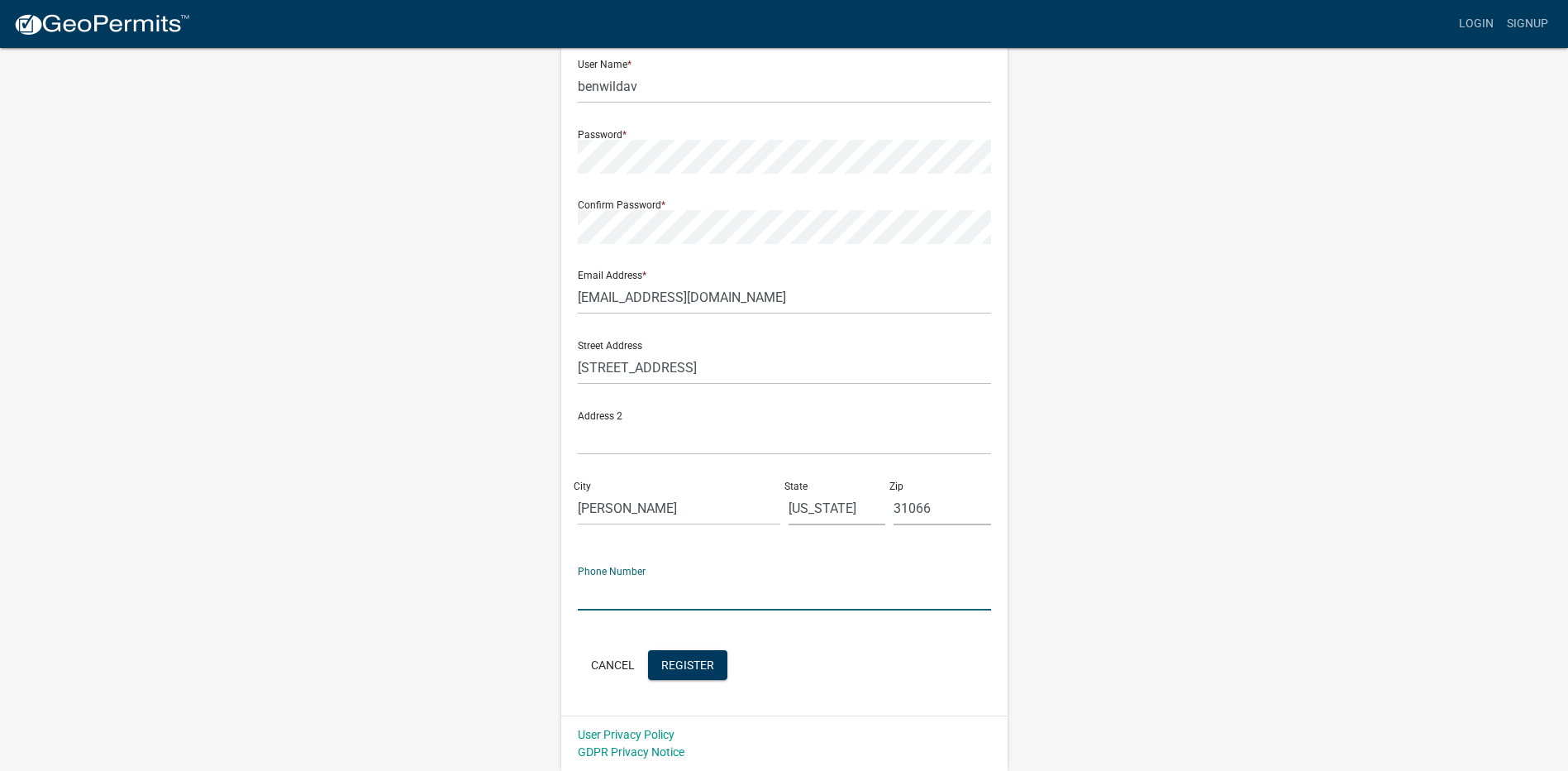
click at [589, 595] on input "text" at bounding box center [784, 593] width 413 height 34
type input "4785502974"
click at [687, 657] on button "Register" at bounding box center [687, 665] width 80 height 30
click at [699, 659] on span "Register" at bounding box center [687, 664] width 53 height 13
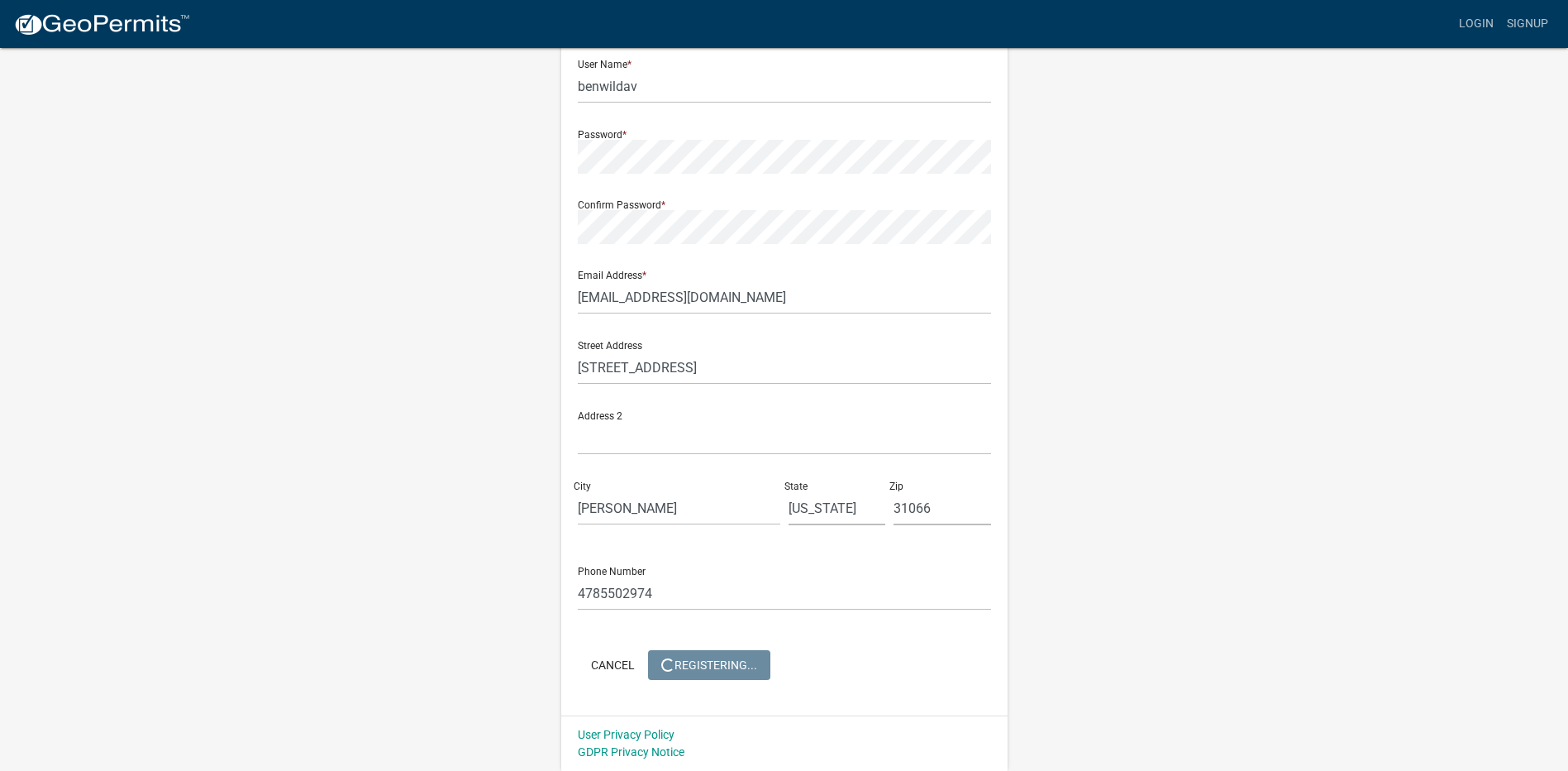
scroll to position [0, 0]
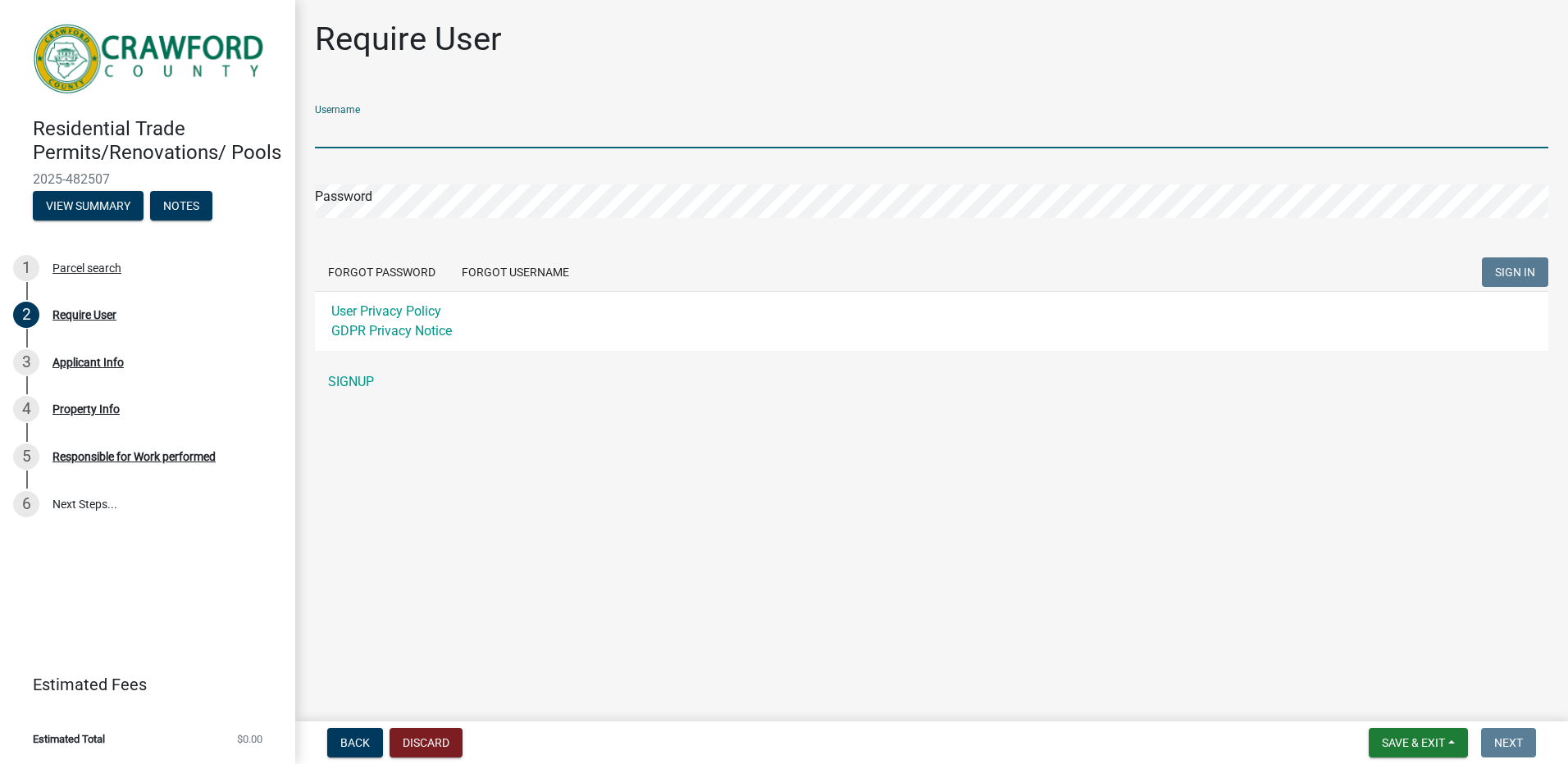
click at [387, 127] on input "Username" at bounding box center [931, 131] width 1234 height 34
type input "benwildav"
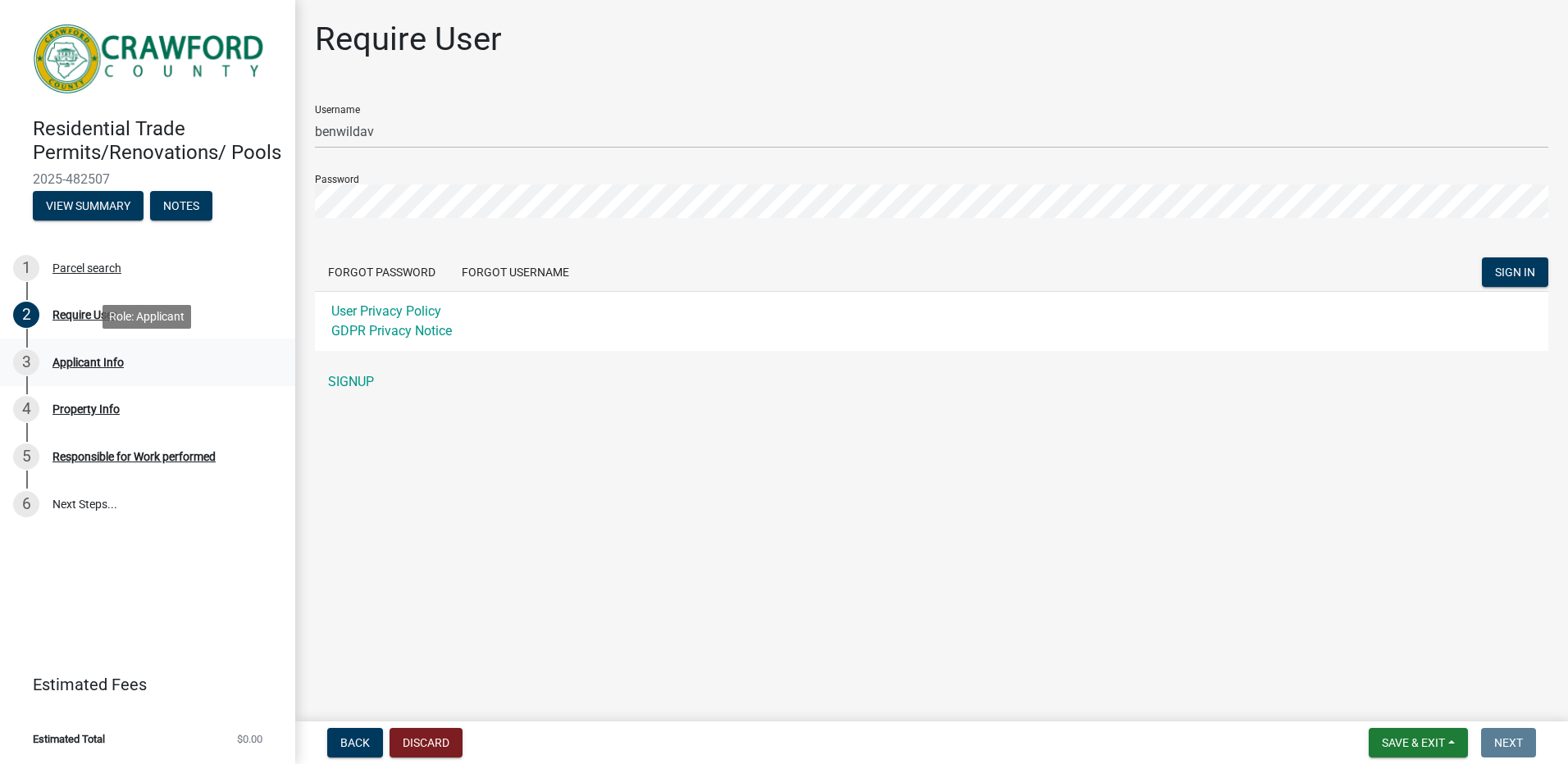
click at [27, 356] on div "3" at bounding box center [27, 363] width 27 height 27
click at [93, 361] on div "Applicant Info" at bounding box center [88, 362] width 71 height 12
click at [1525, 264] on button "SIGN IN" at bounding box center [1515, 271] width 67 height 29
click at [420, 742] on button "Discard" at bounding box center [426, 742] width 73 height 29
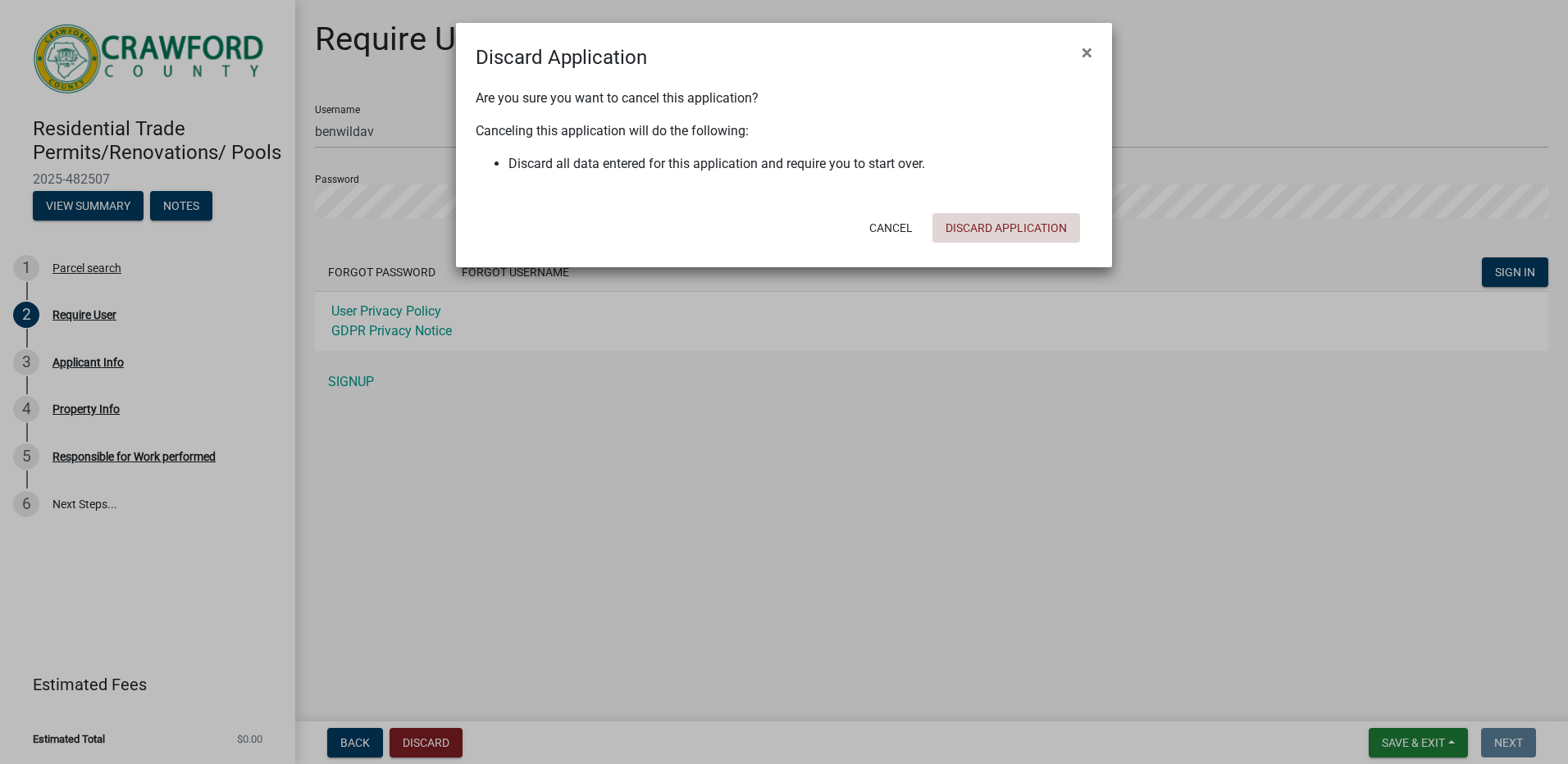
click at [1012, 233] on button "Discard Application" at bounding box center [1006, 227] width 147 height 29
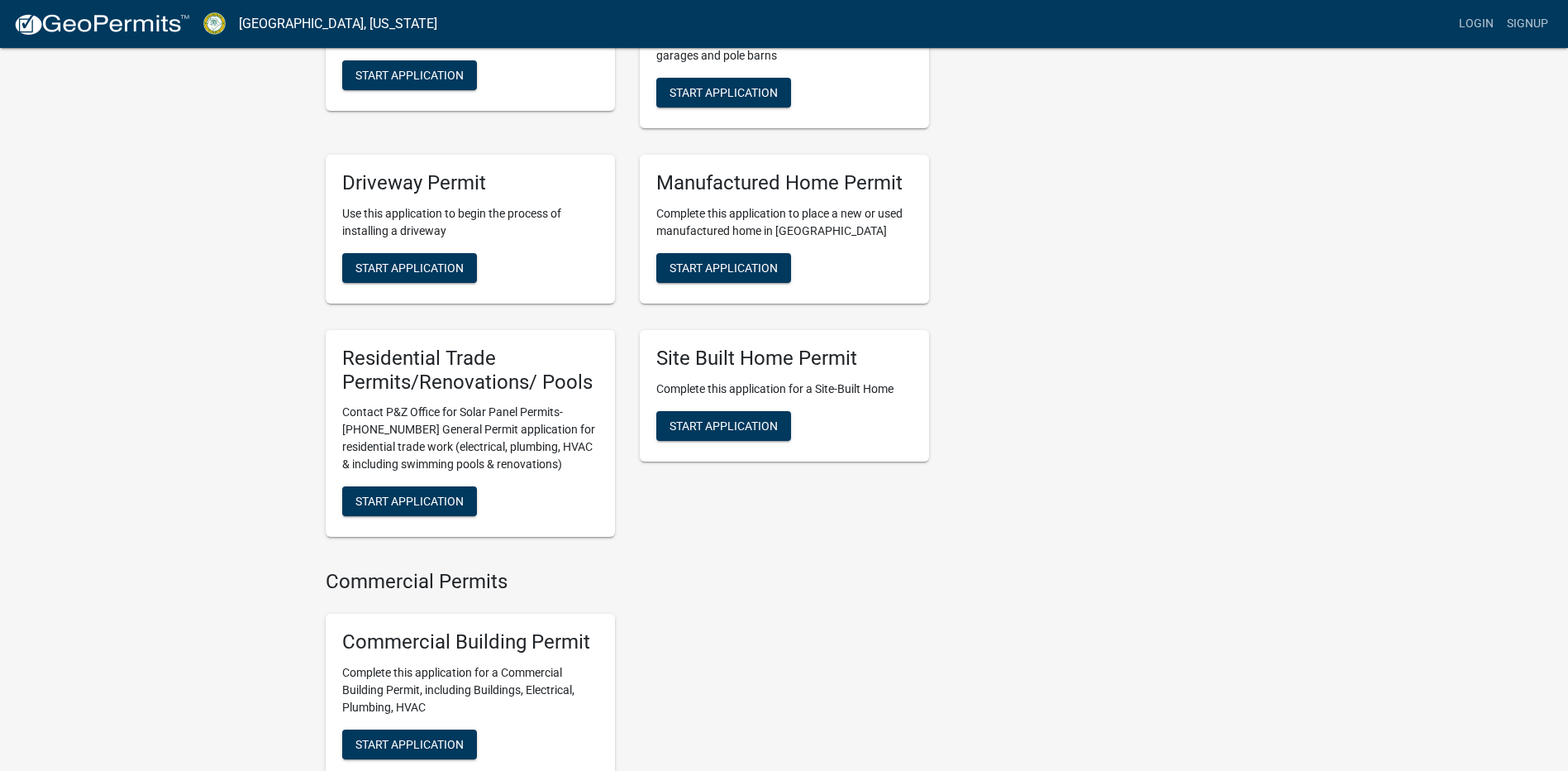
scroll to position [513, 0]
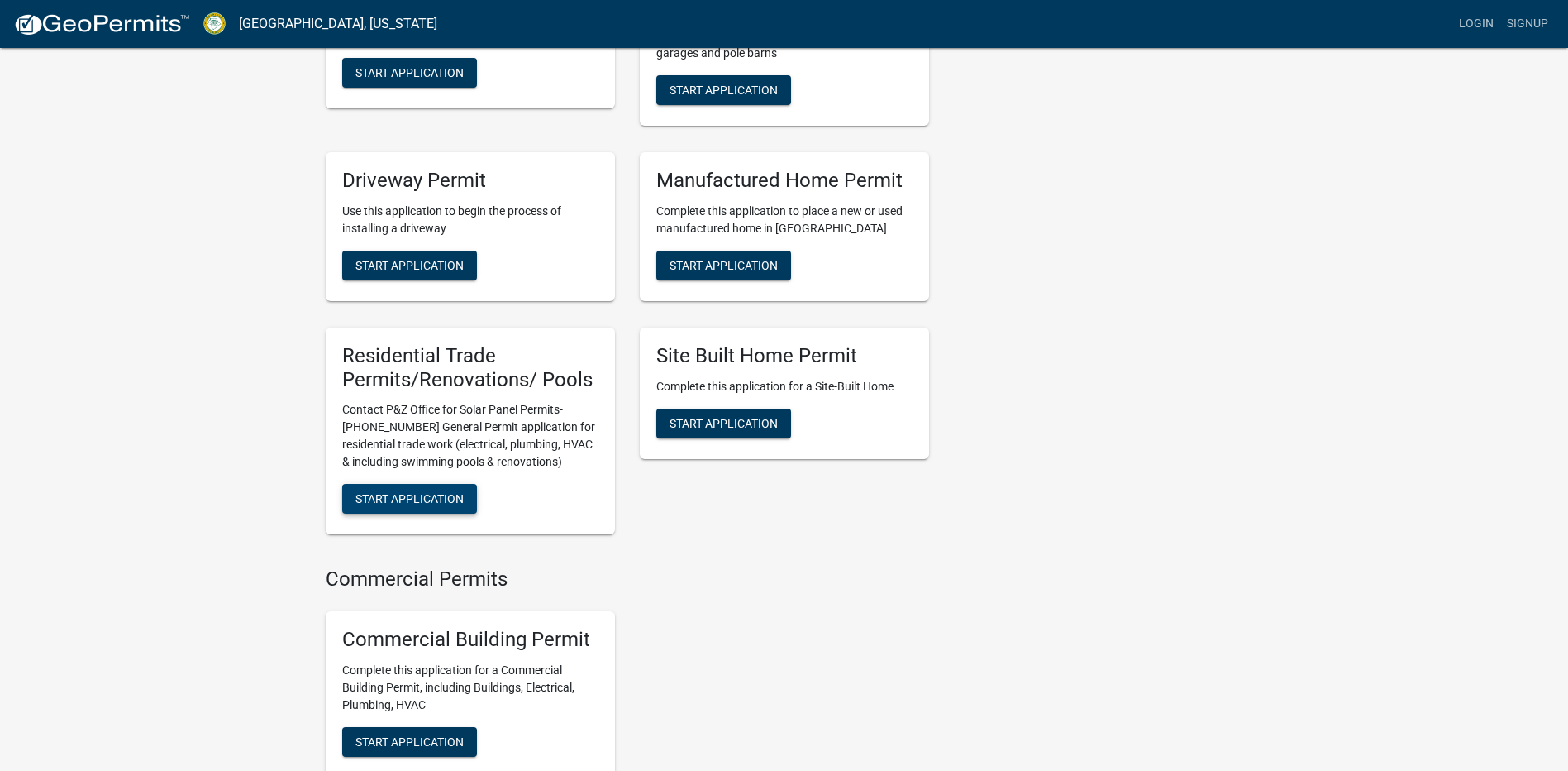
click at [454, 505] on span "Start Application" at bounding box center [409, 498] width 108 height 13
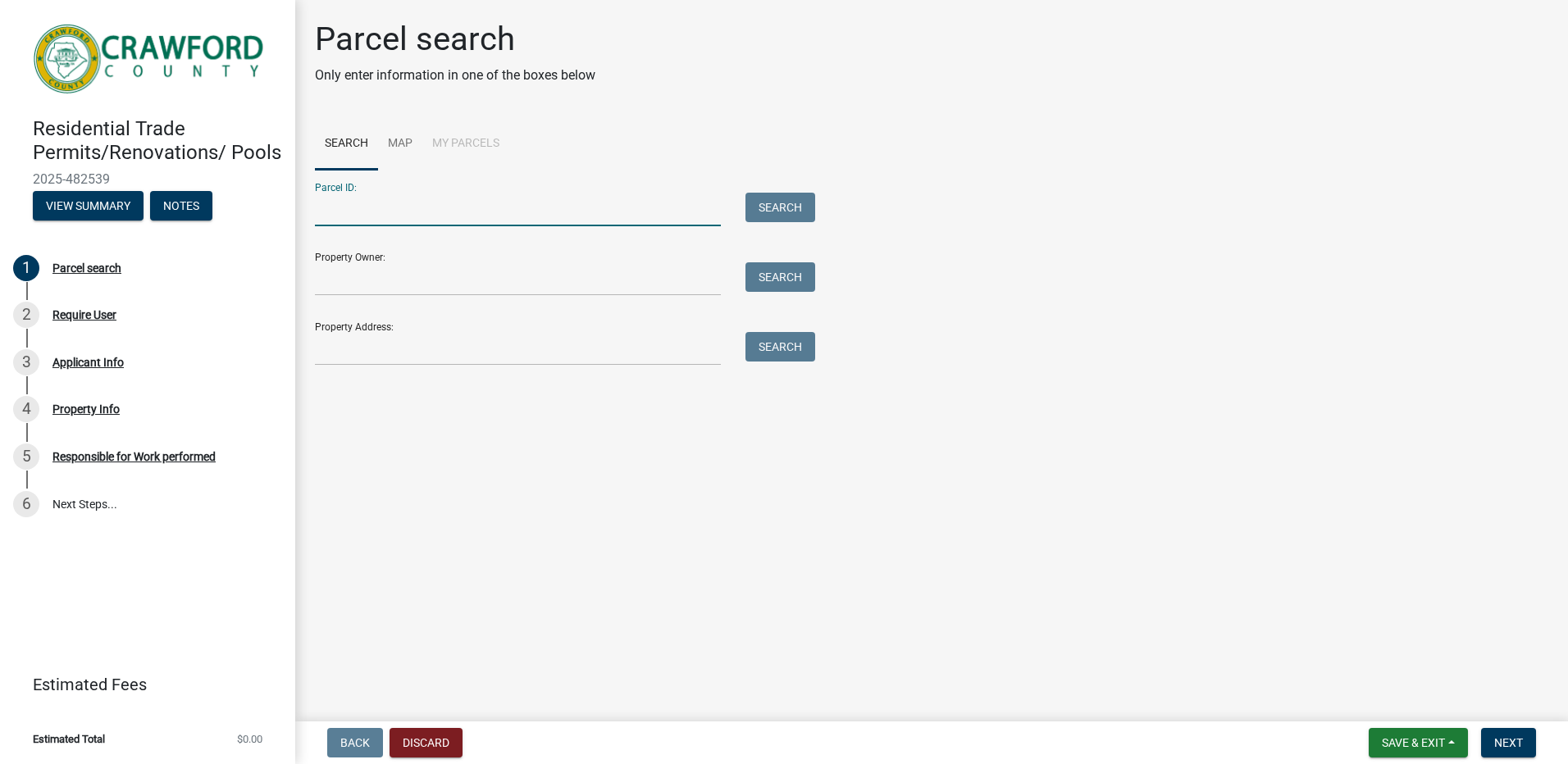
click at [345, 207] on input "Parcel ID:" at bounding box center [518, 209] width 406 height 34
type input "C080052"
type input "[PERSON_NAME]"
type input "[STREET_ADDRESS]"
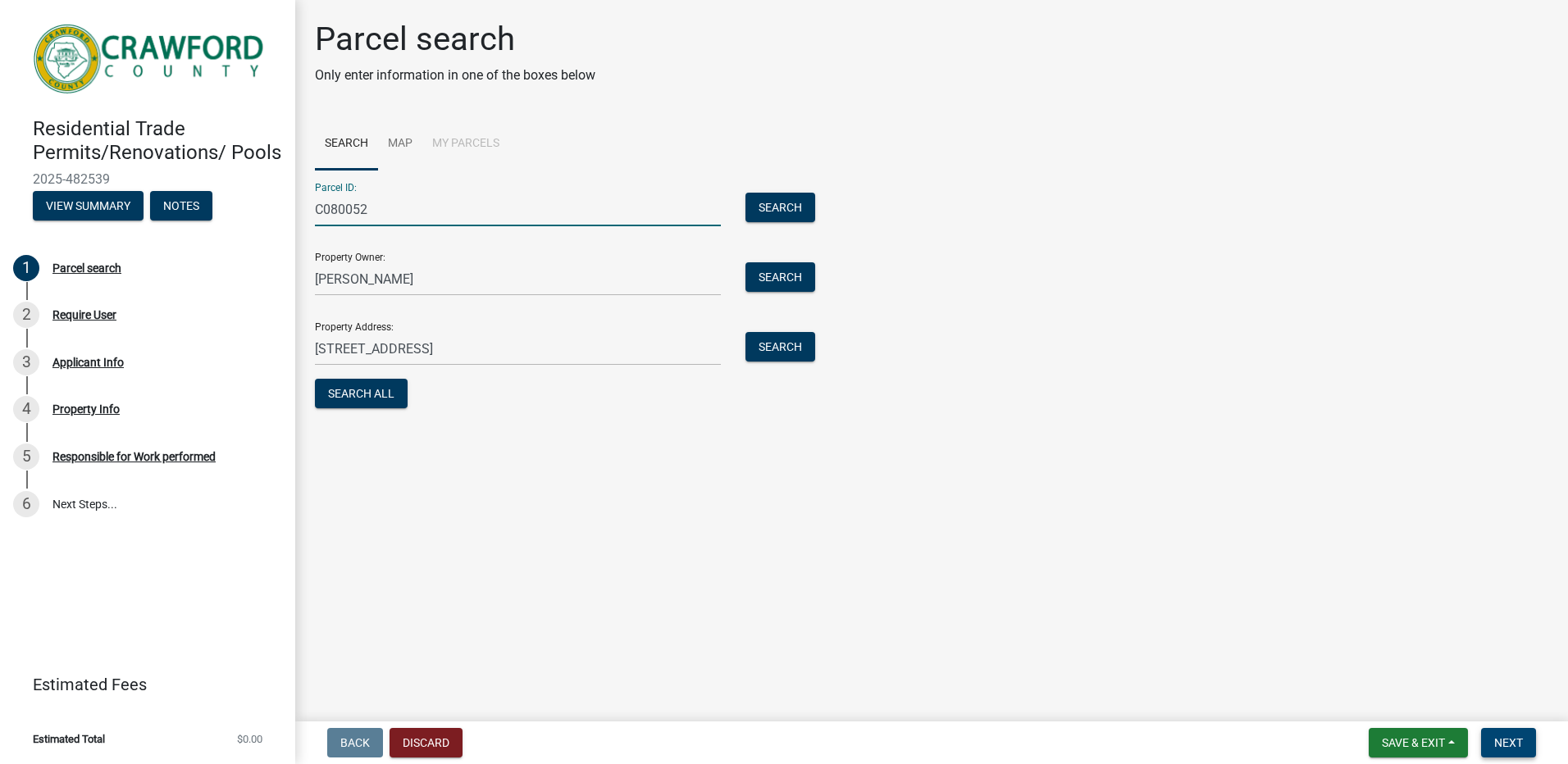
click at [1506, 739] on span "Next" at bounding box center [1509, 742] width 28 height 13
click at [1523, 733] on button "Next" at bounding box center [1509, 742] width 55 height 29
click at [1508, 738] on span "Next" at bounding box center [1509, 742] width 28 height 13
click at [364, 394] on button "Search All" at bounding box center [361, 393] width 92 height 29
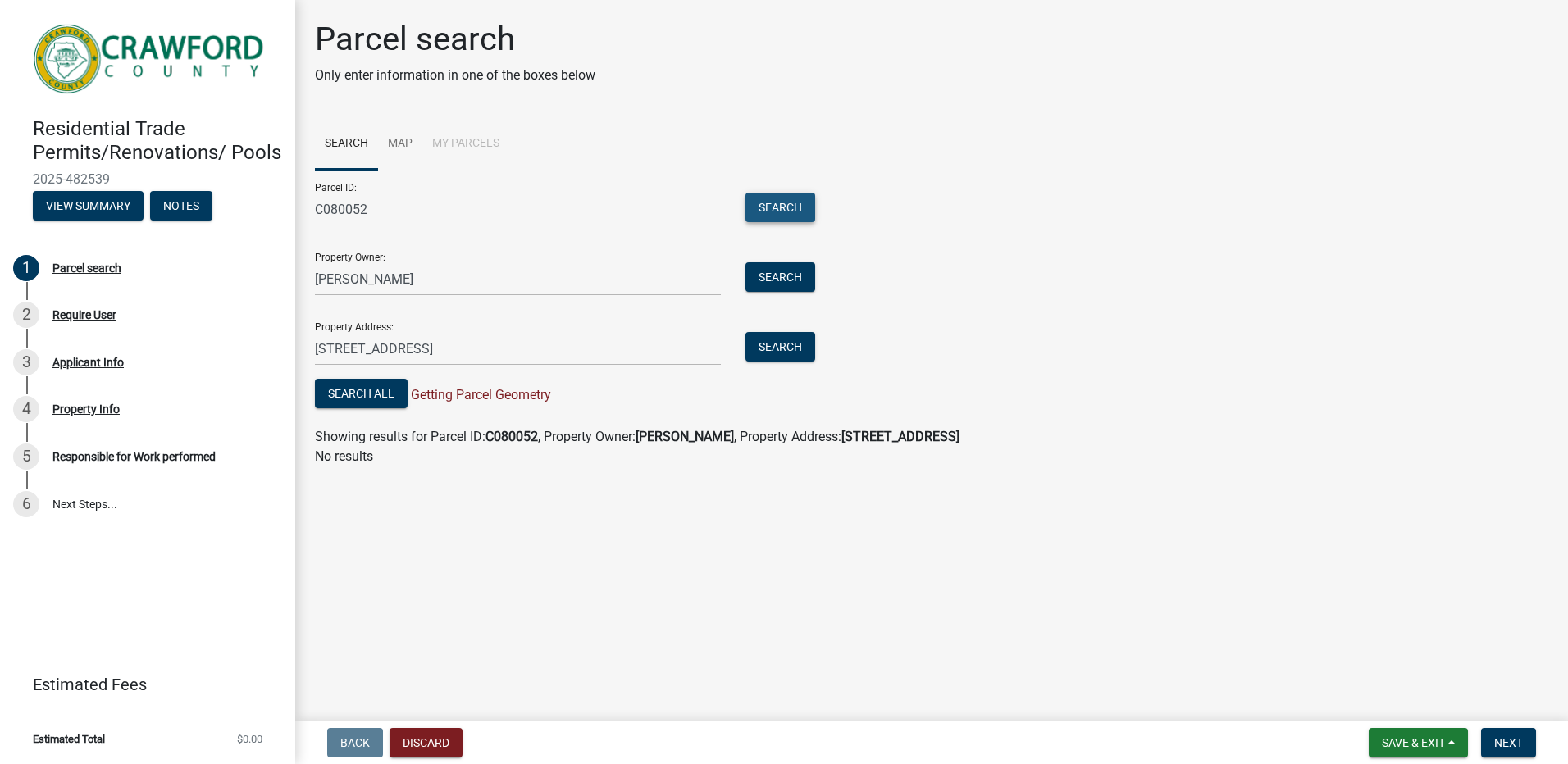
click at [783, 206] on button "Search" at bounding box center [780, 207] width 70 height 29
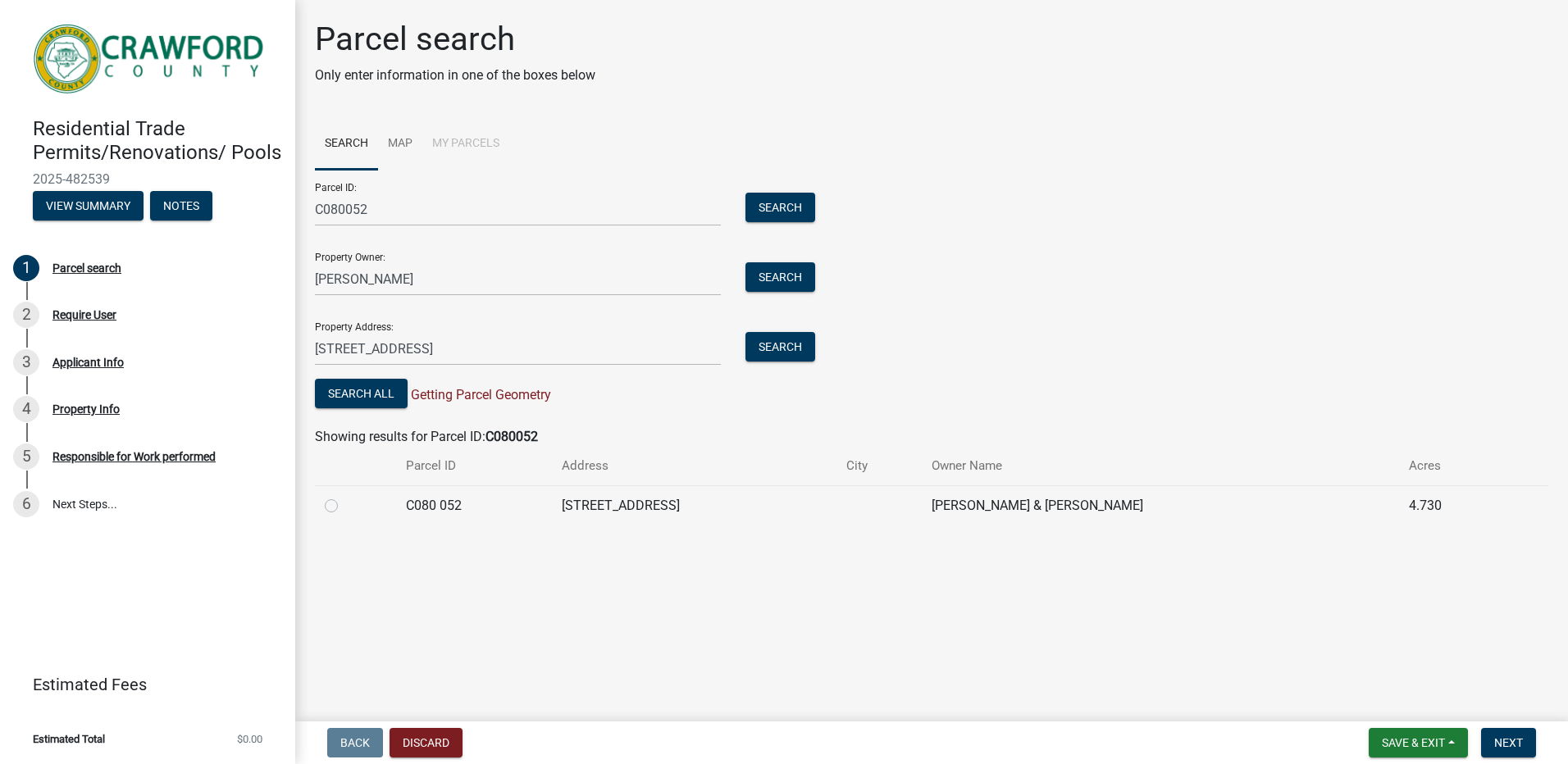
click at [344, 495] on label at bounding box center [344, 495] width 0 height 0
click at [344, 506] on 052 "radio" at bounding box center [349, 501] width 11 height 11
radio 052 "true"
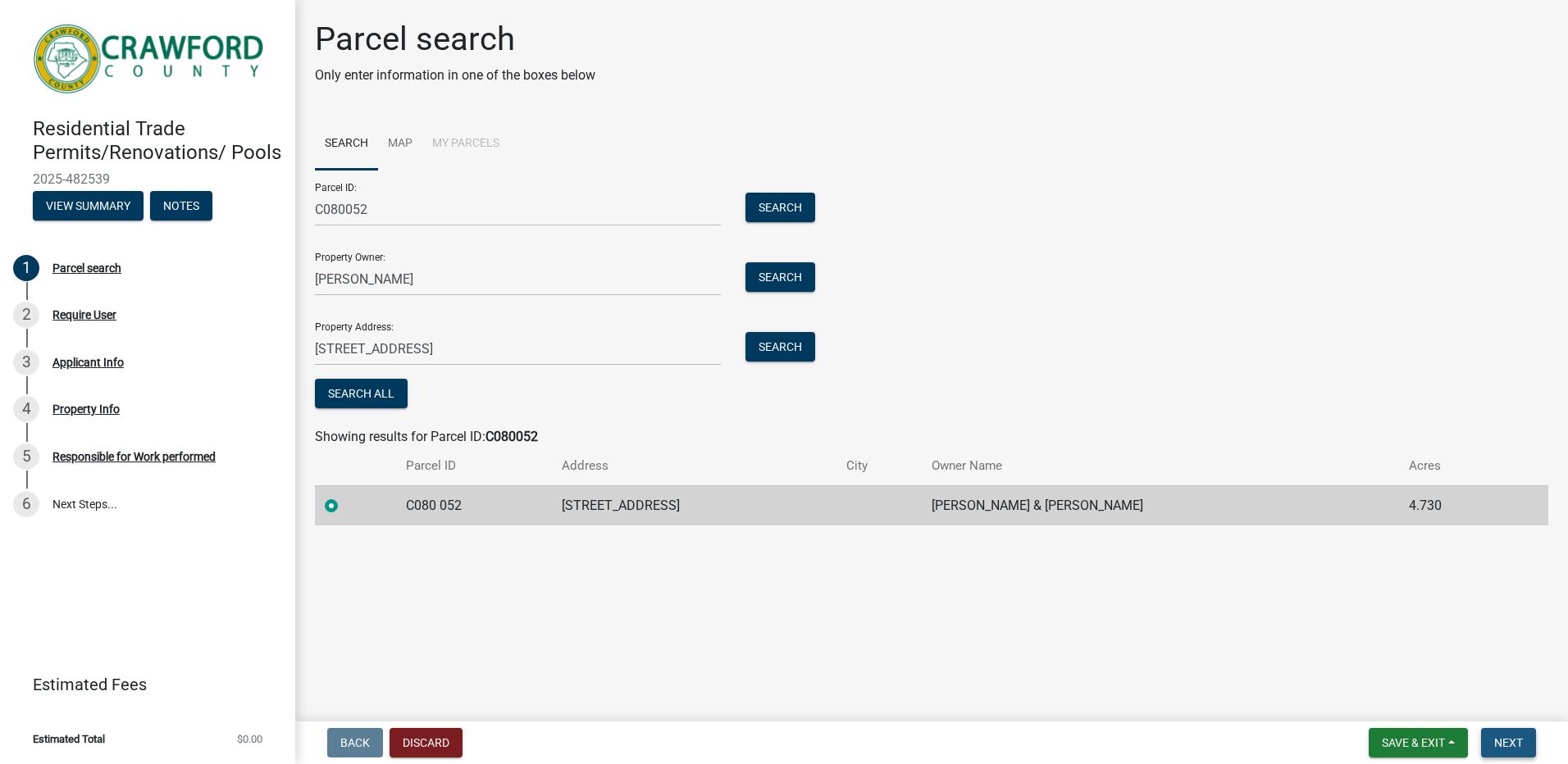
click at [1509, 741] on span "Next" at bounding box center [1509, 742] width 28 height 13
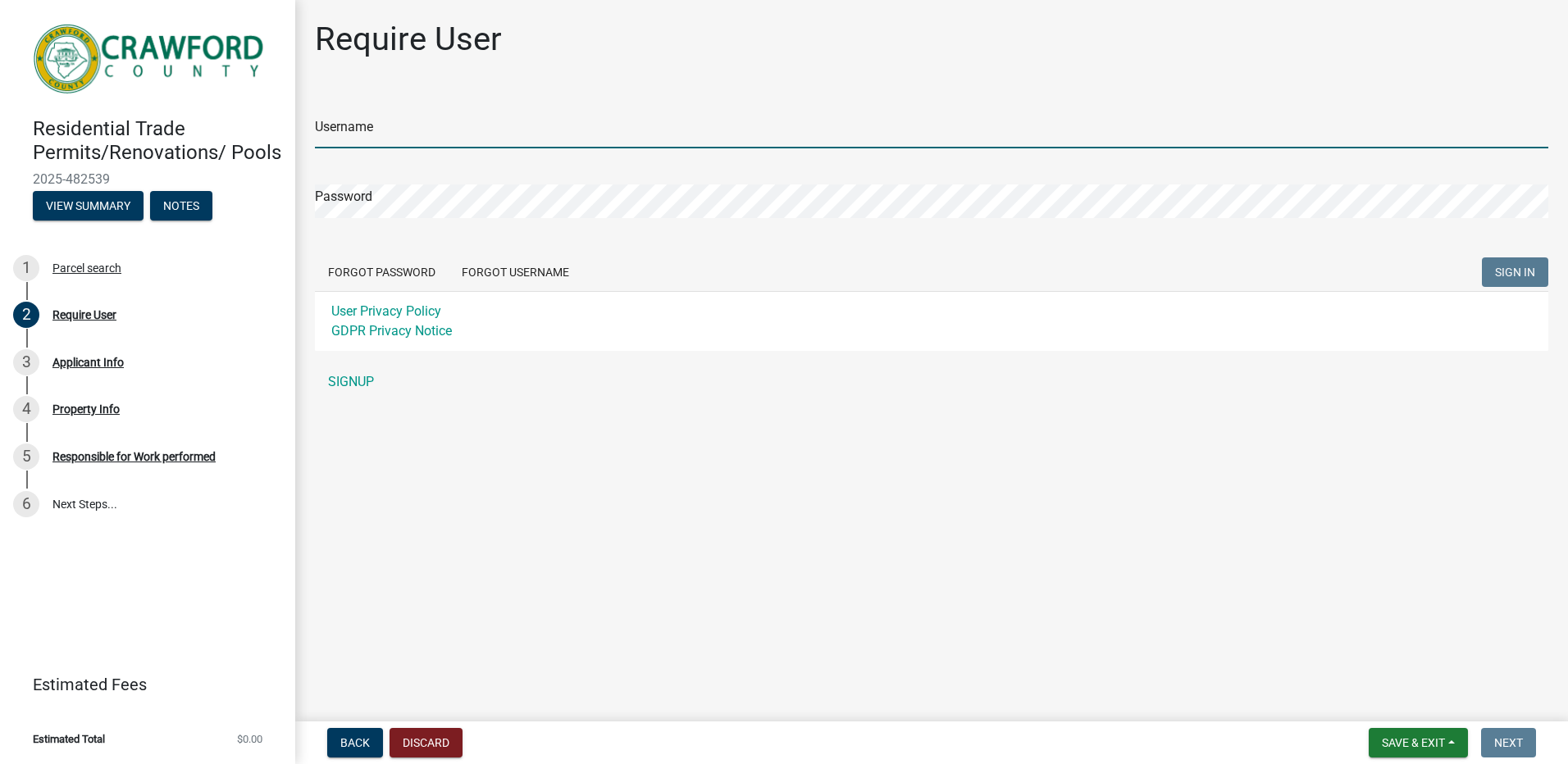
click at [412, 124] on input "Username" at bounding box center [931, 131] width 1234 height 34
type input "benwildav"
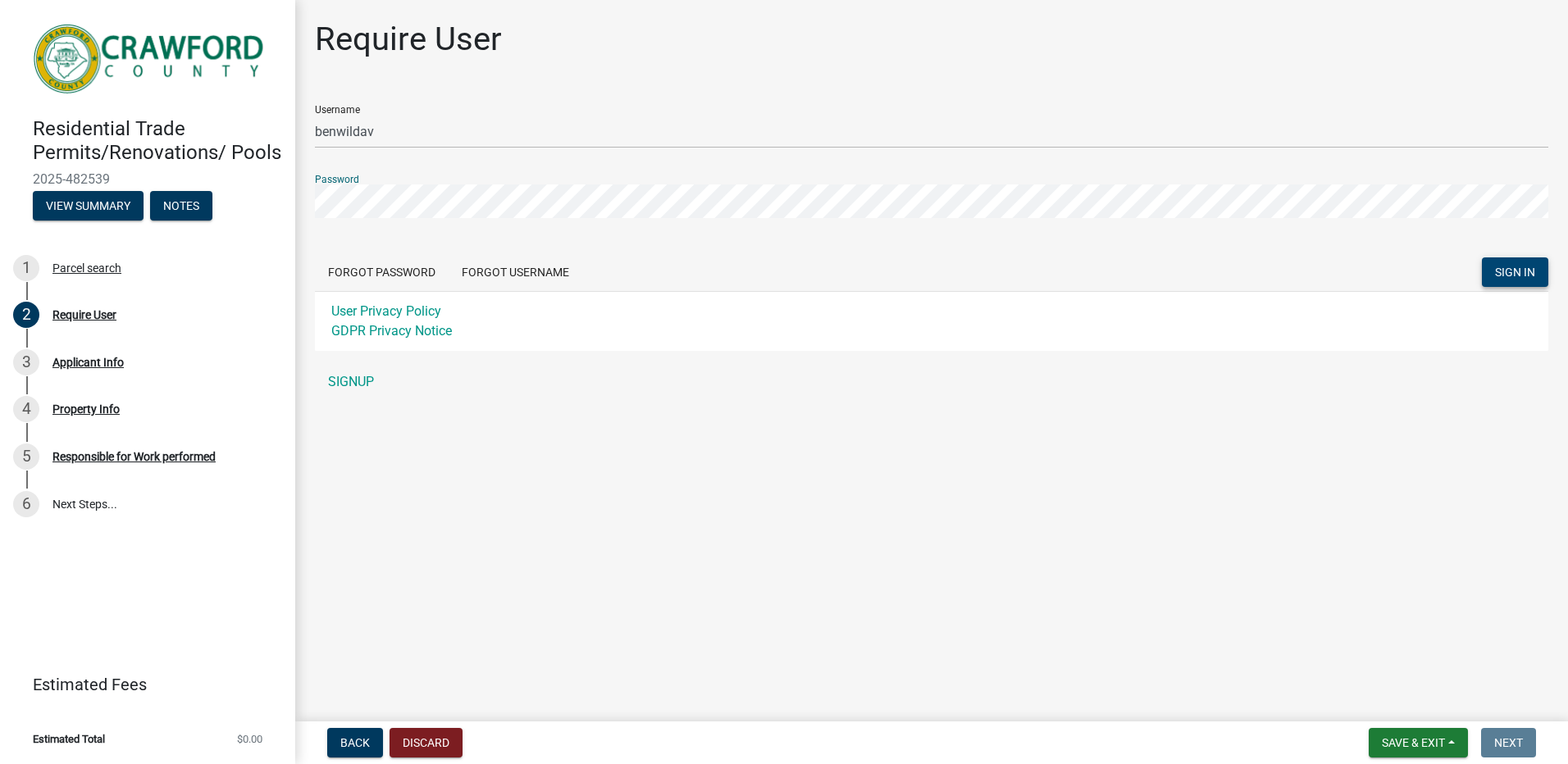
click at [1524, 269] on span "SIGN IN" at bounding box center [1515, 272] width 40 height 13
click at [31, 363] on div "3" at bounding box center [27, 363] width 27 height 27
click at [1517, 270] on span "SIGN IN" at bounding box center [1515, 272] width 40 height 13
click at [358, 380] on link "SIGNUP" at bounding box center [931, 381] width 1234 height 33
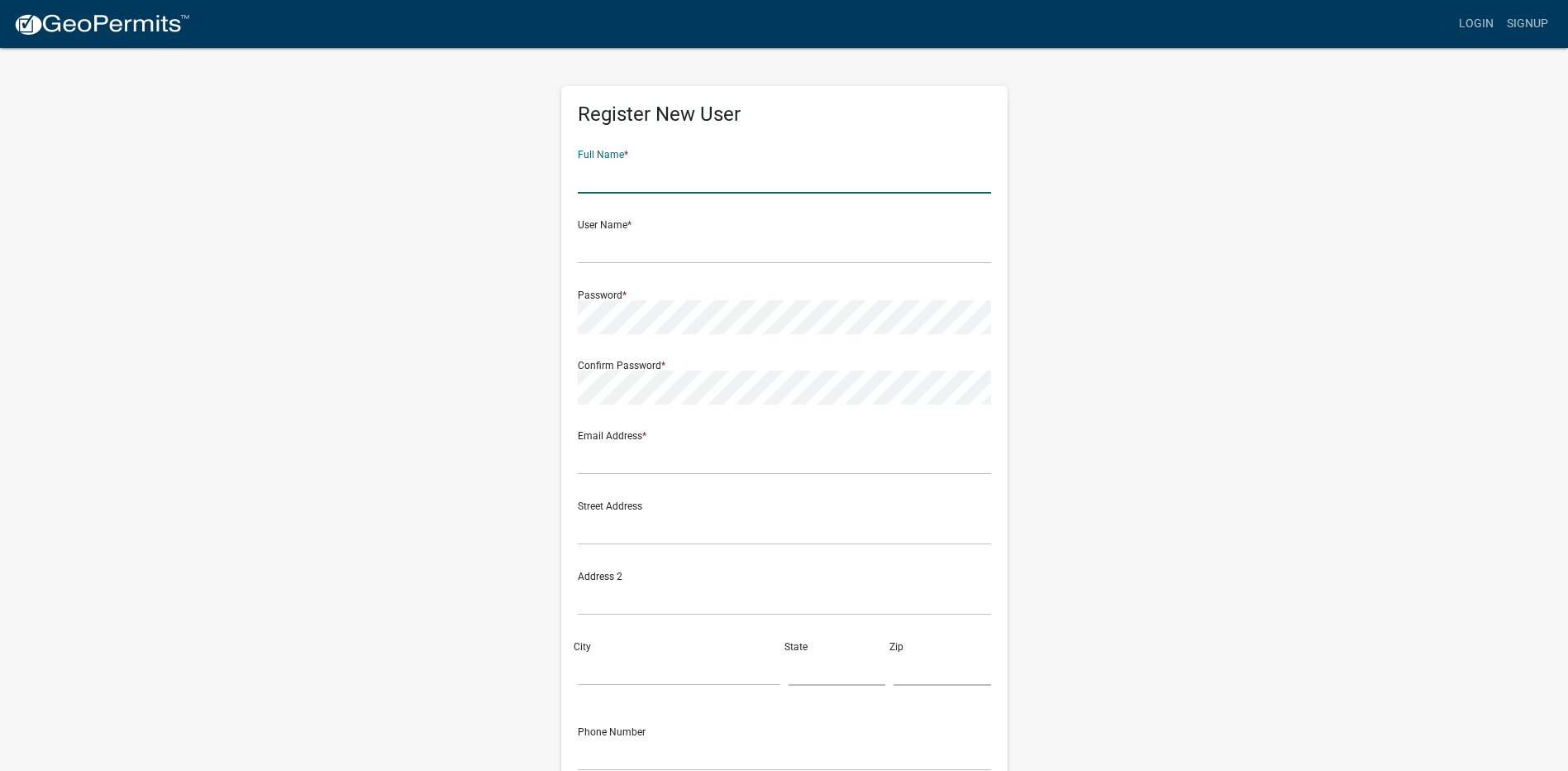
click at [642, 166] on input "text" at bounding box center [784, 176] width 413 height 34
type input "[PERSON_NAME]"
type input "benwildav"
type input "benaredavis@yahoo.com"
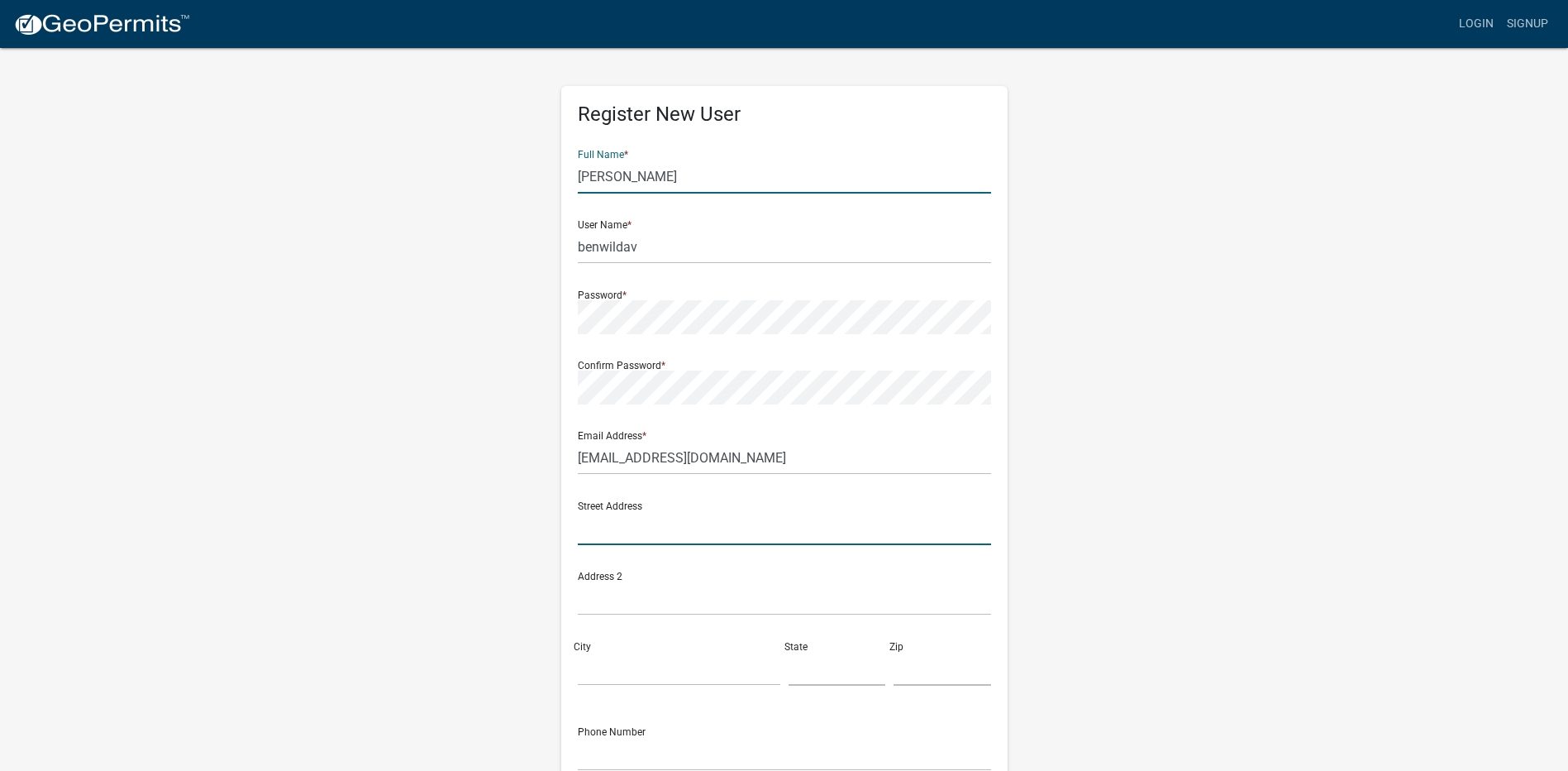
type input "[STREET_ADDRESS]"
type input "MUSELLA"
type input "Georgia"
type input "31066"
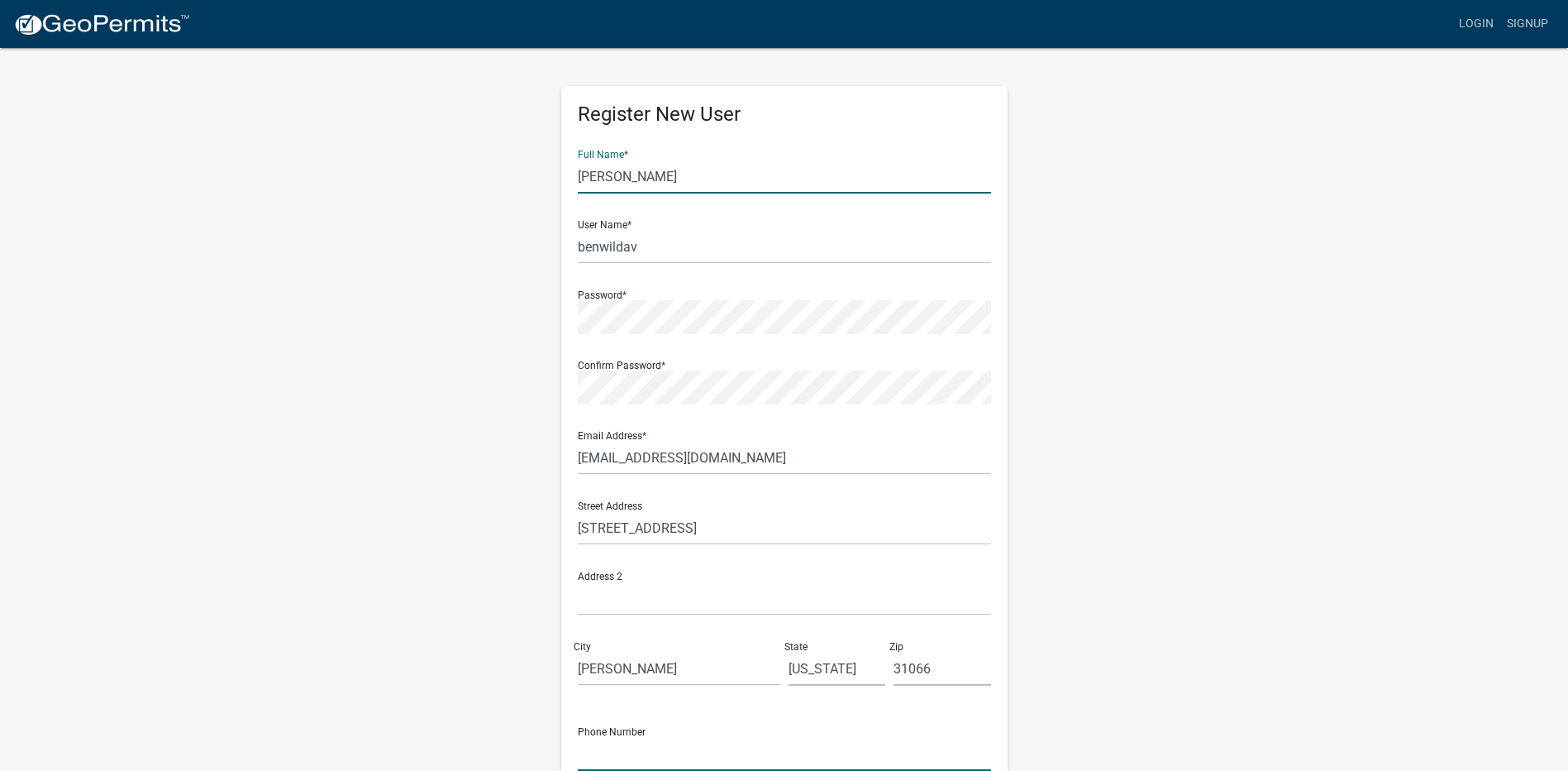
type input "4785502974"
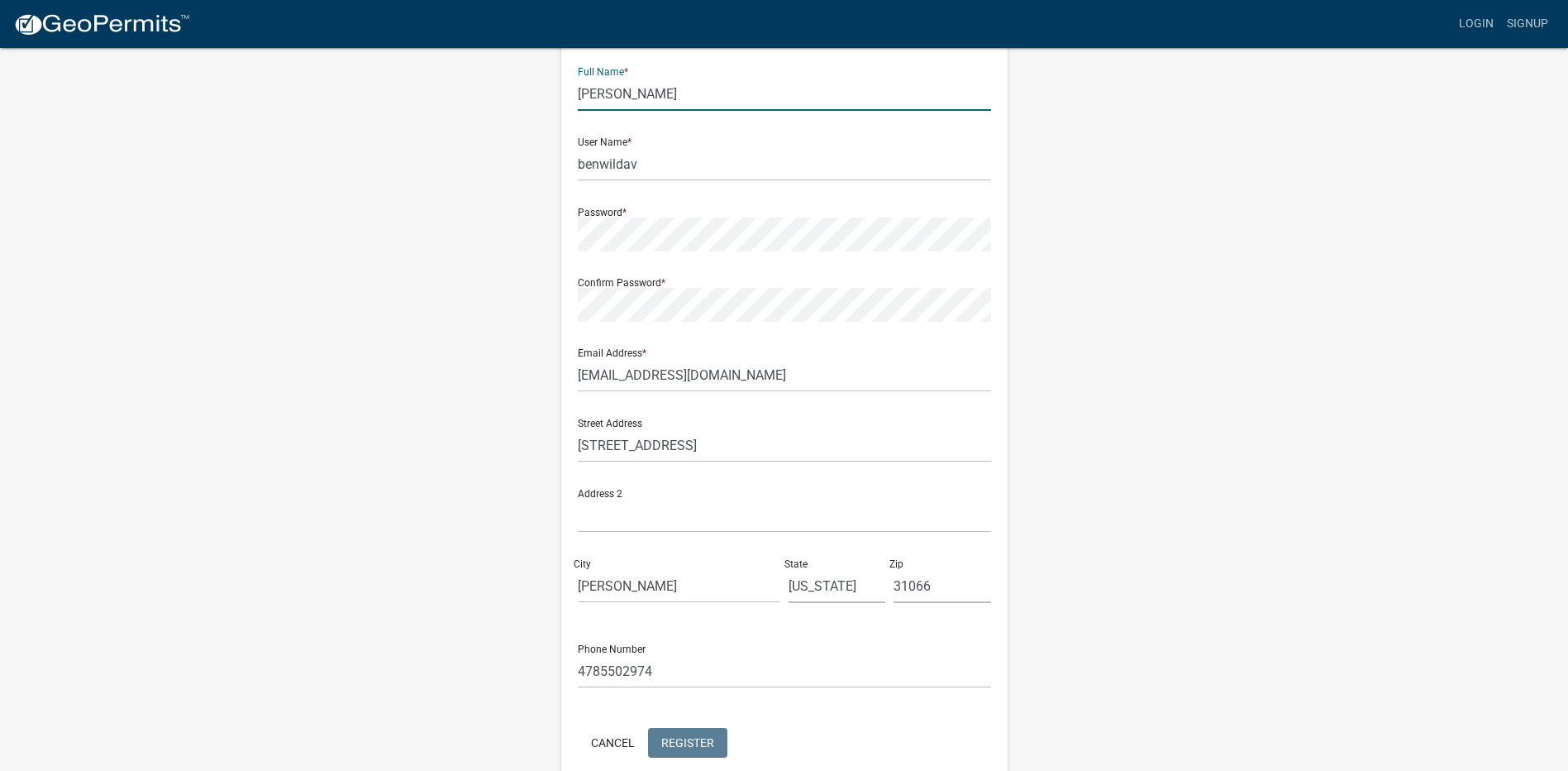
scroll to position [160, 0]
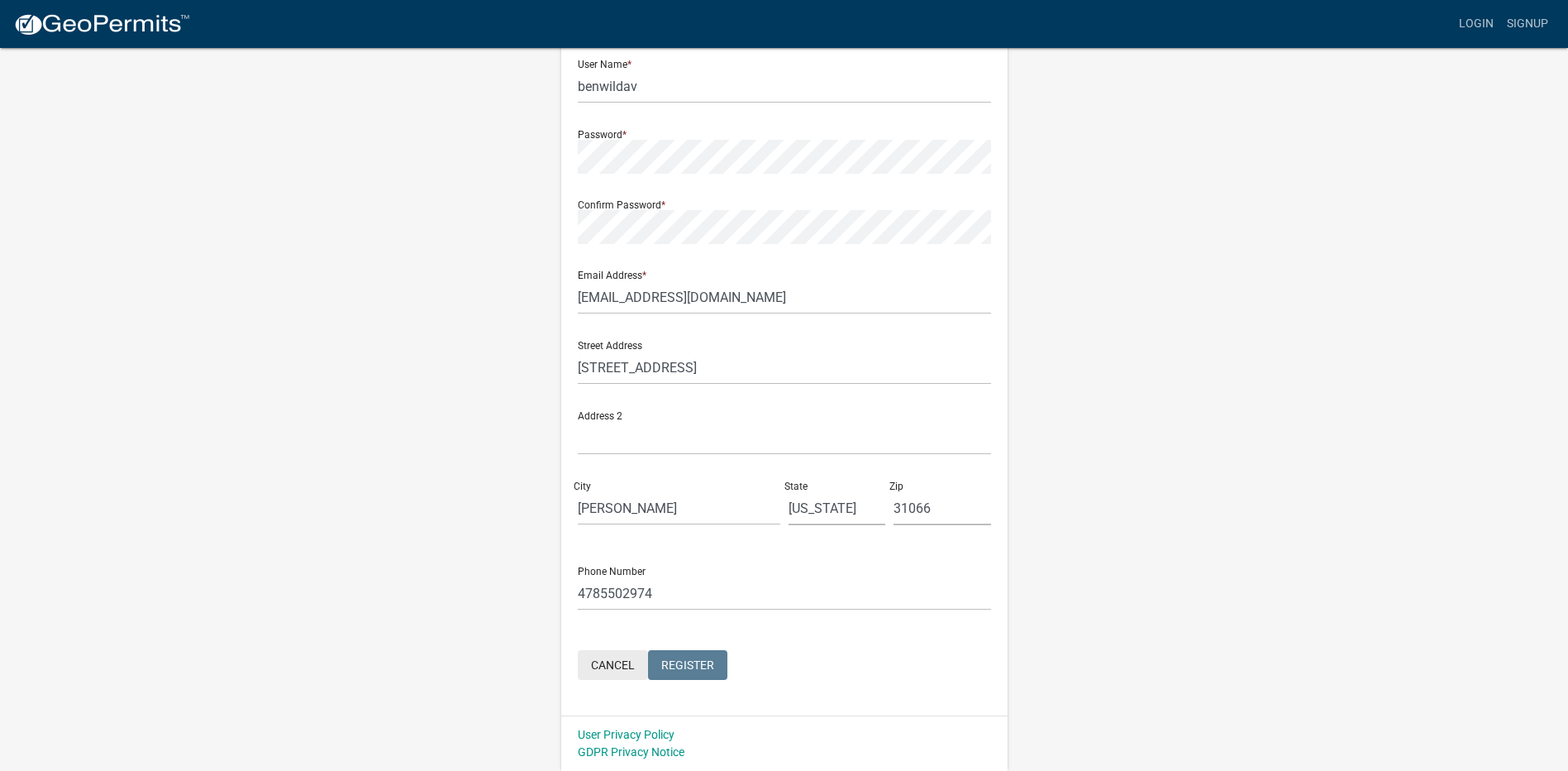
click at [604, 662] on button "Cancel" at bounding box center [612, 665] width 71 height 30
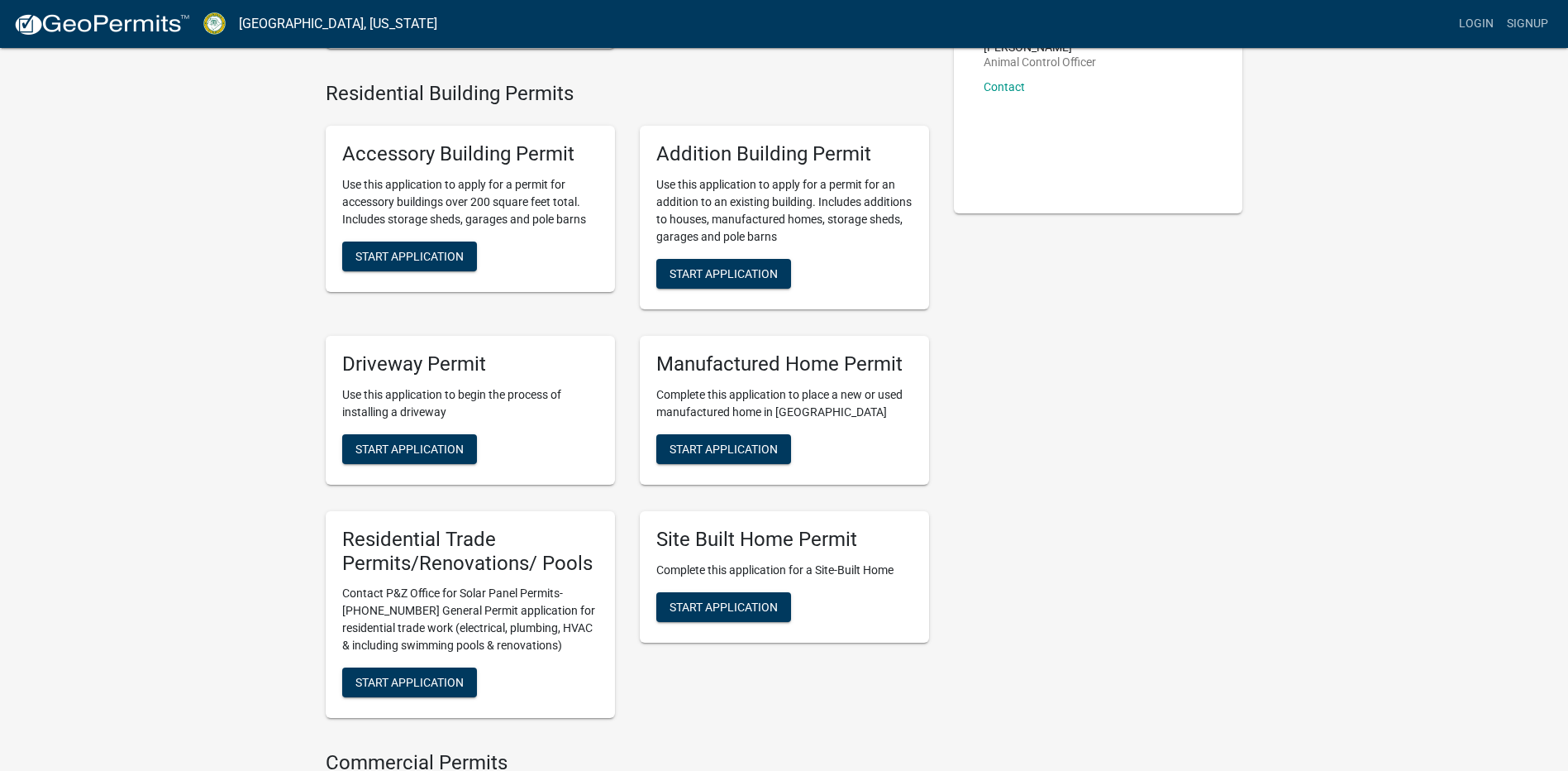
scroll to position [331, 0]
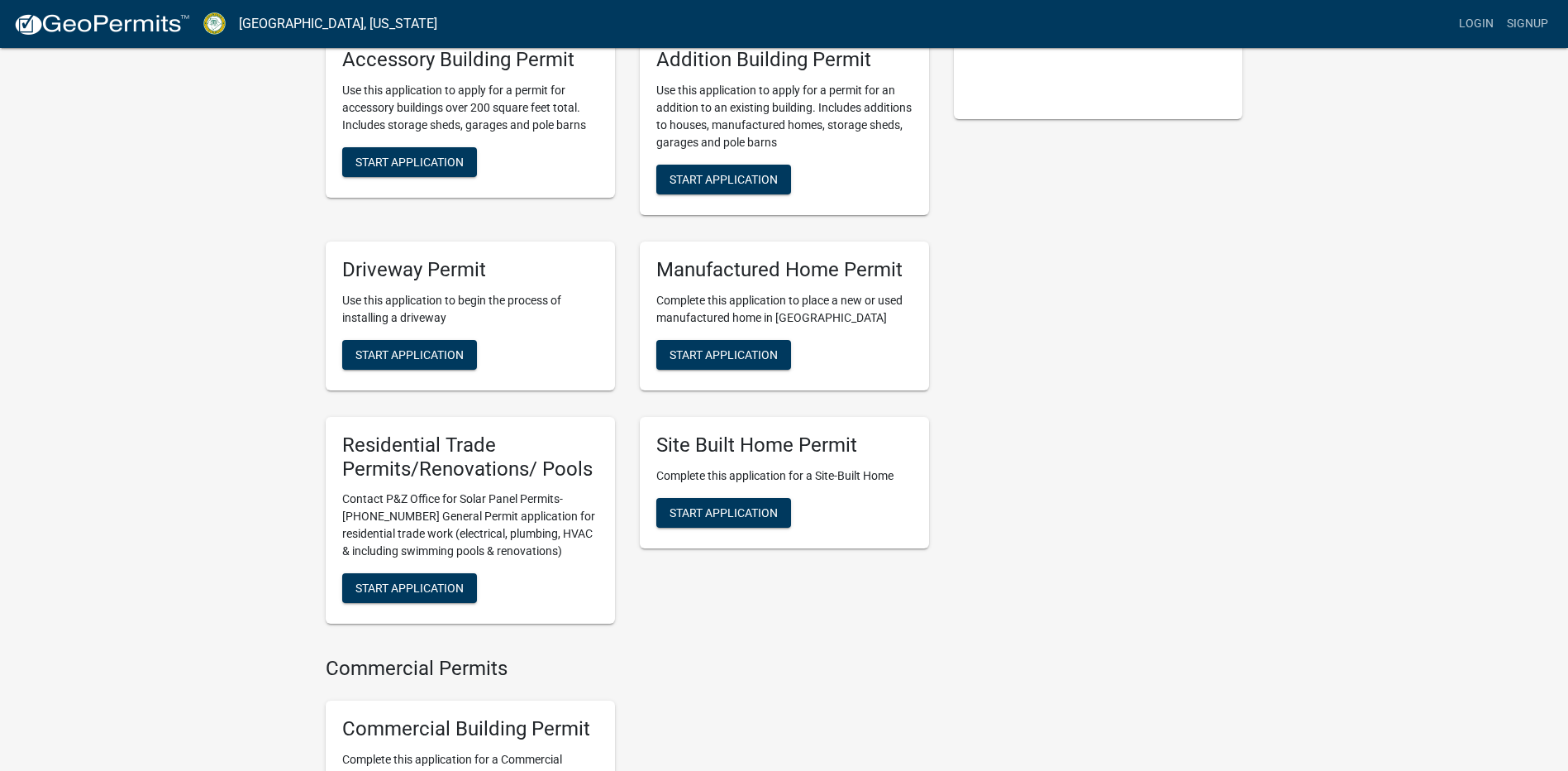
scroll to position [496, 0]
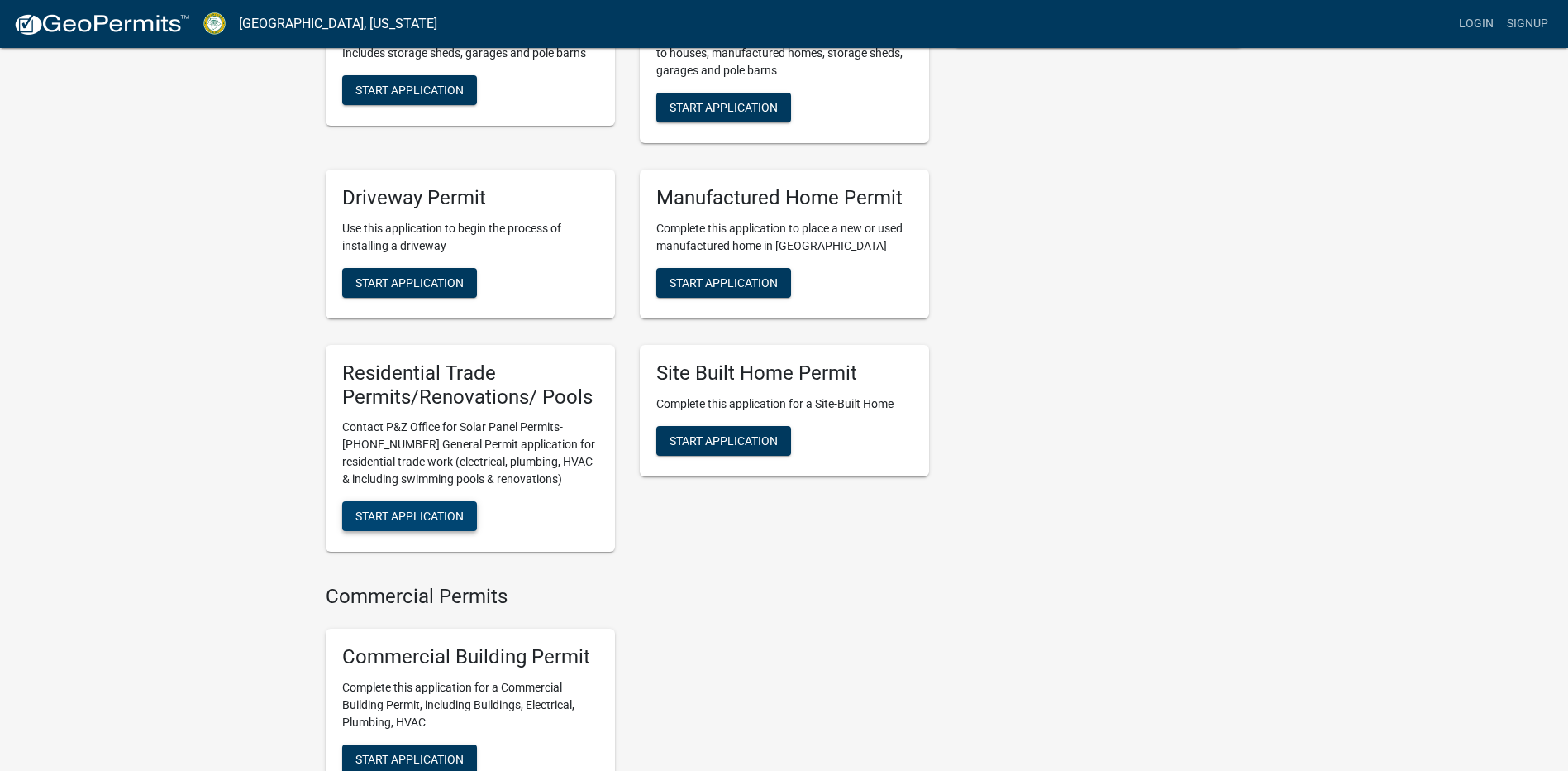
click at [400, 522] on span "Start Application" at bounding box center [409, 516] width 108 height 13
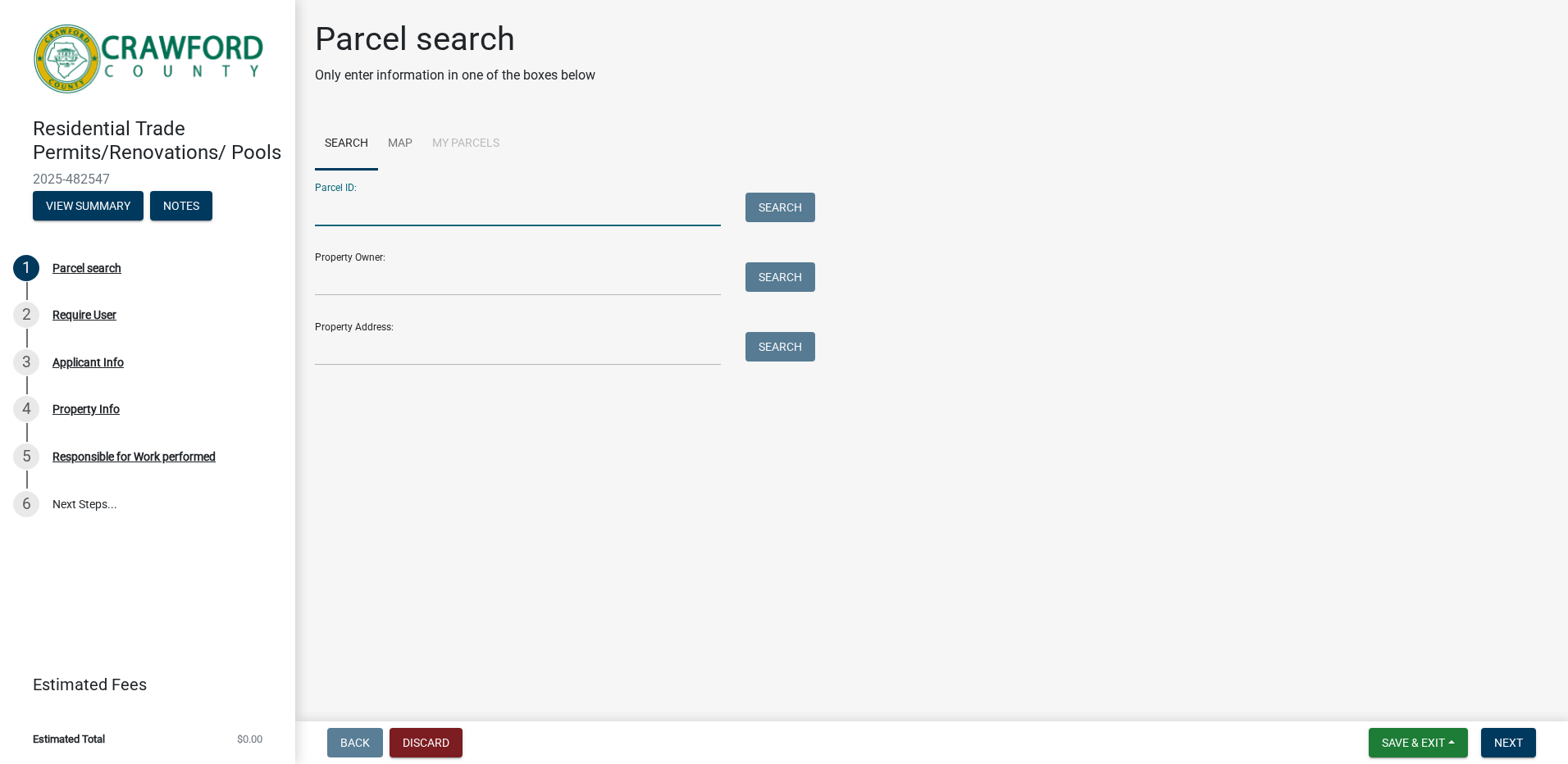
click at [341, 212] on input "Parcel ID:" at bounding box center [518, 209] width 406 height 34
type input "C080052"
type input "[PERSON_NAME]"
type input "[STREET_ADDRESS]"
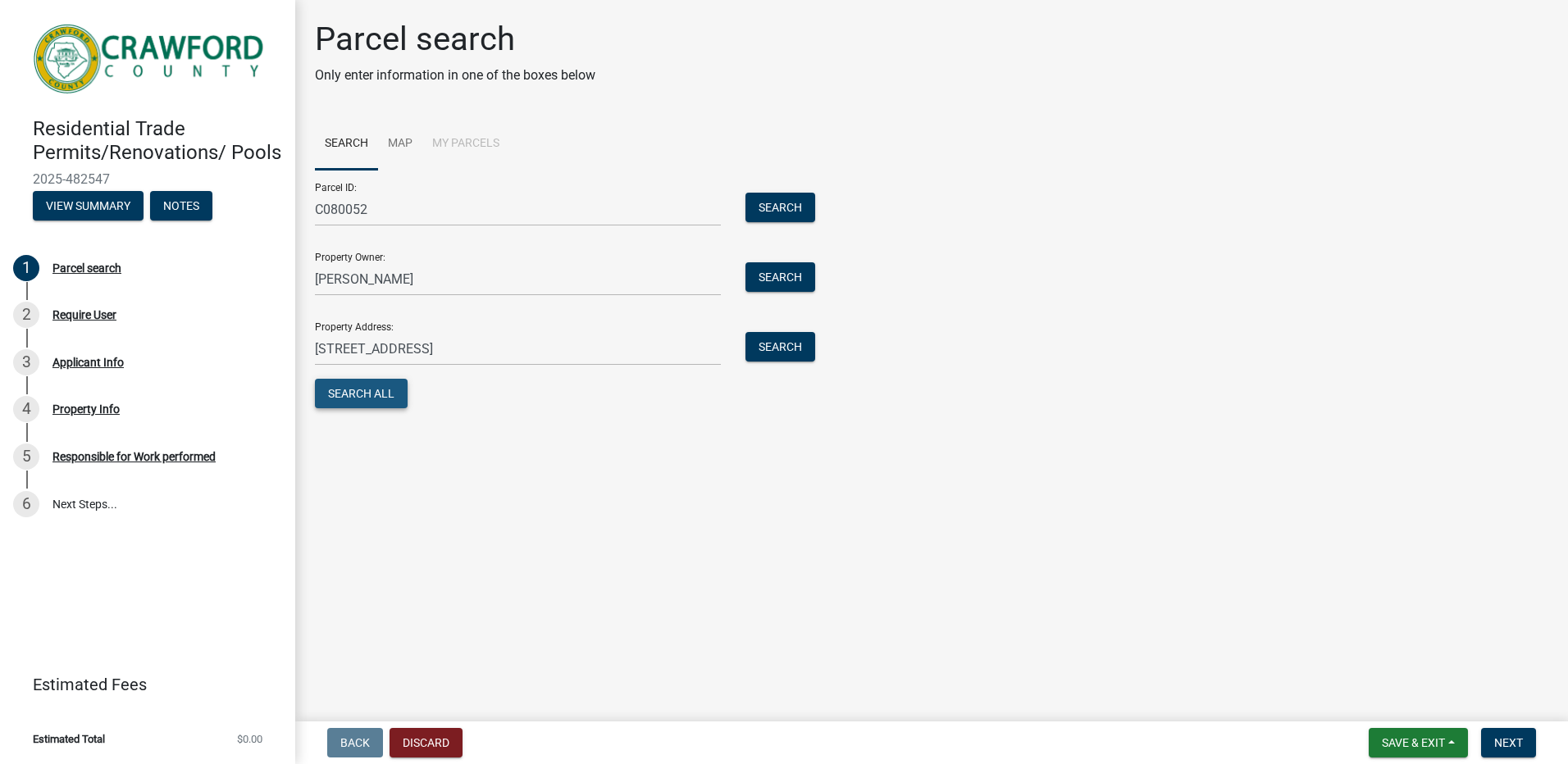
click at [357, 393] on button "Search All" at bounding box center [361, 393] width 92 height 29
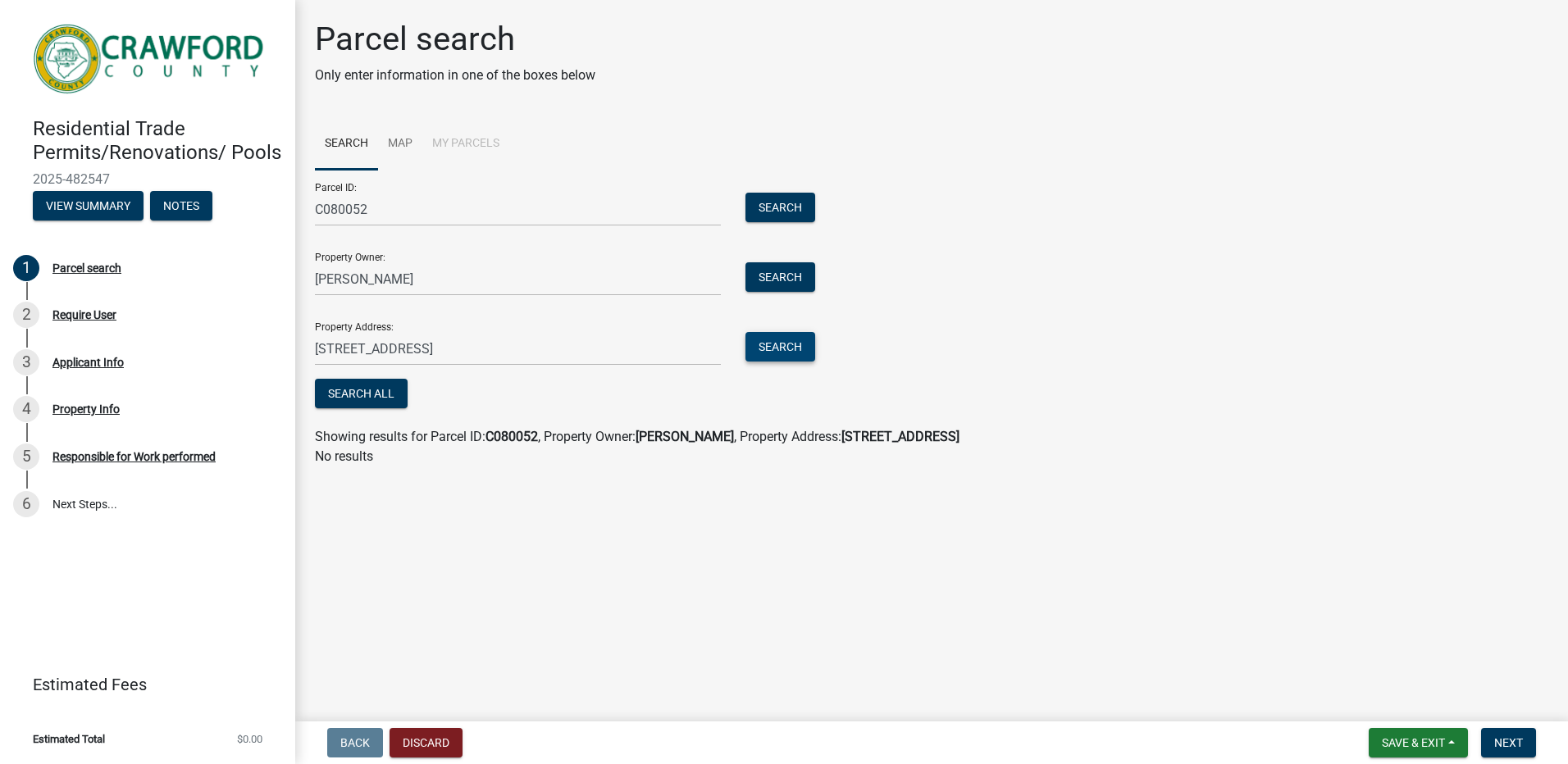
click at [791, 342] on button "Search" at bounding box center [780, 346] width 70 height 29
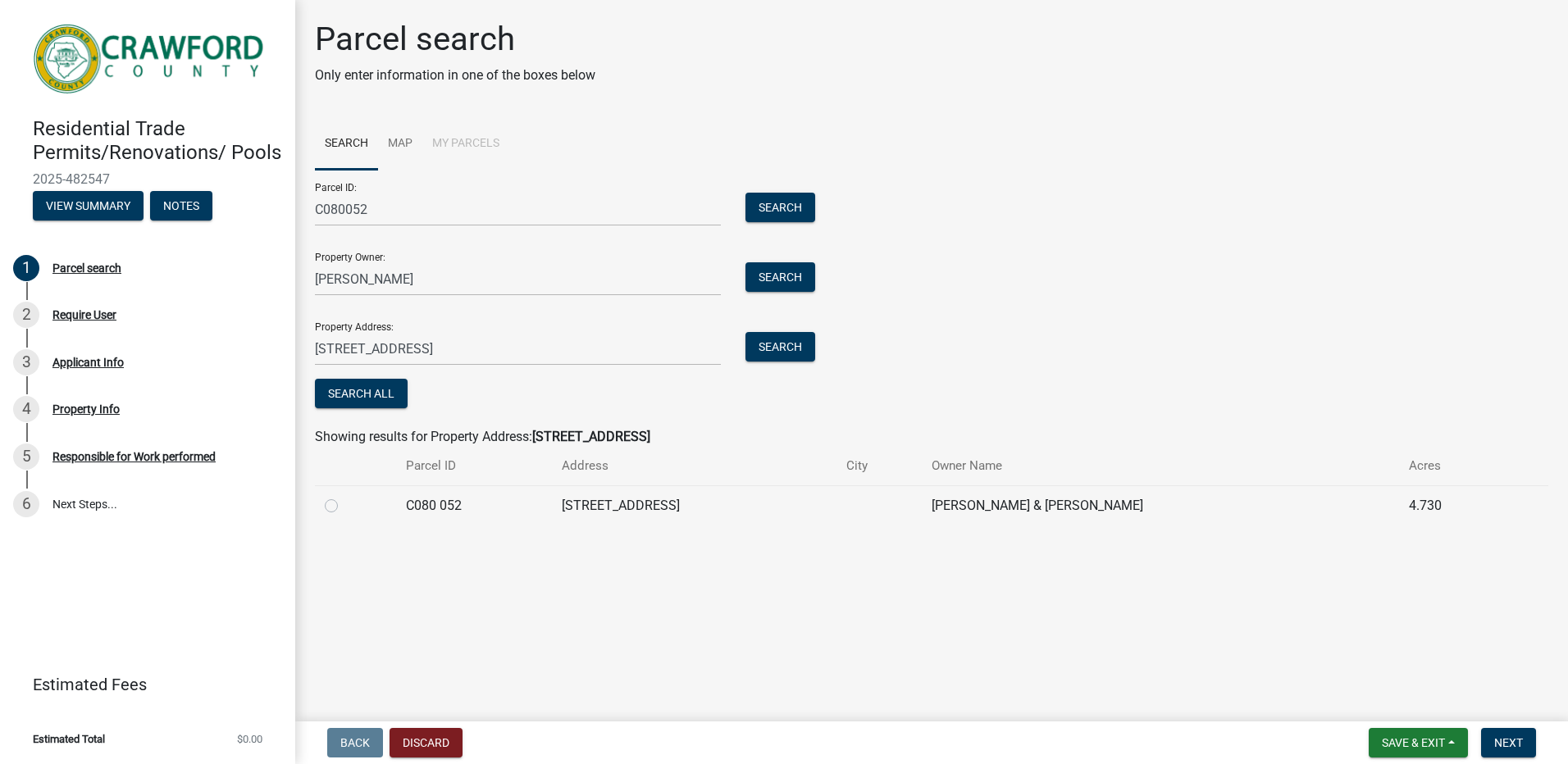
click at [344, 495] on label at bounding box center [344, 495] width 0 height 0
click at [344, 503] on 052 "radio" at bounding box center [349, 501] width 11 height 11
radio 052 "true"
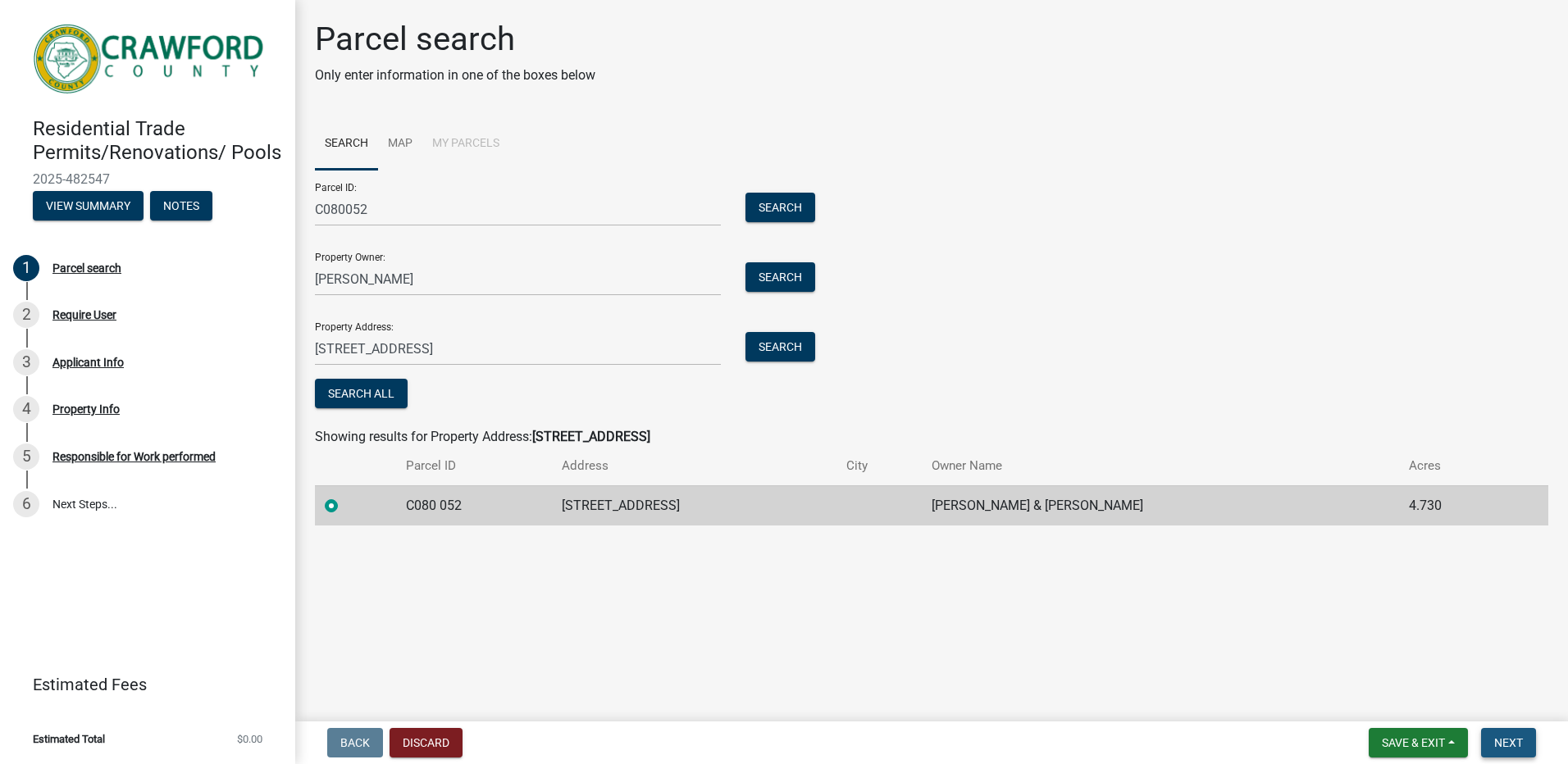
click at [1521, 742] on span "Next" at bounding box center [1509, 742] width 28 height 13
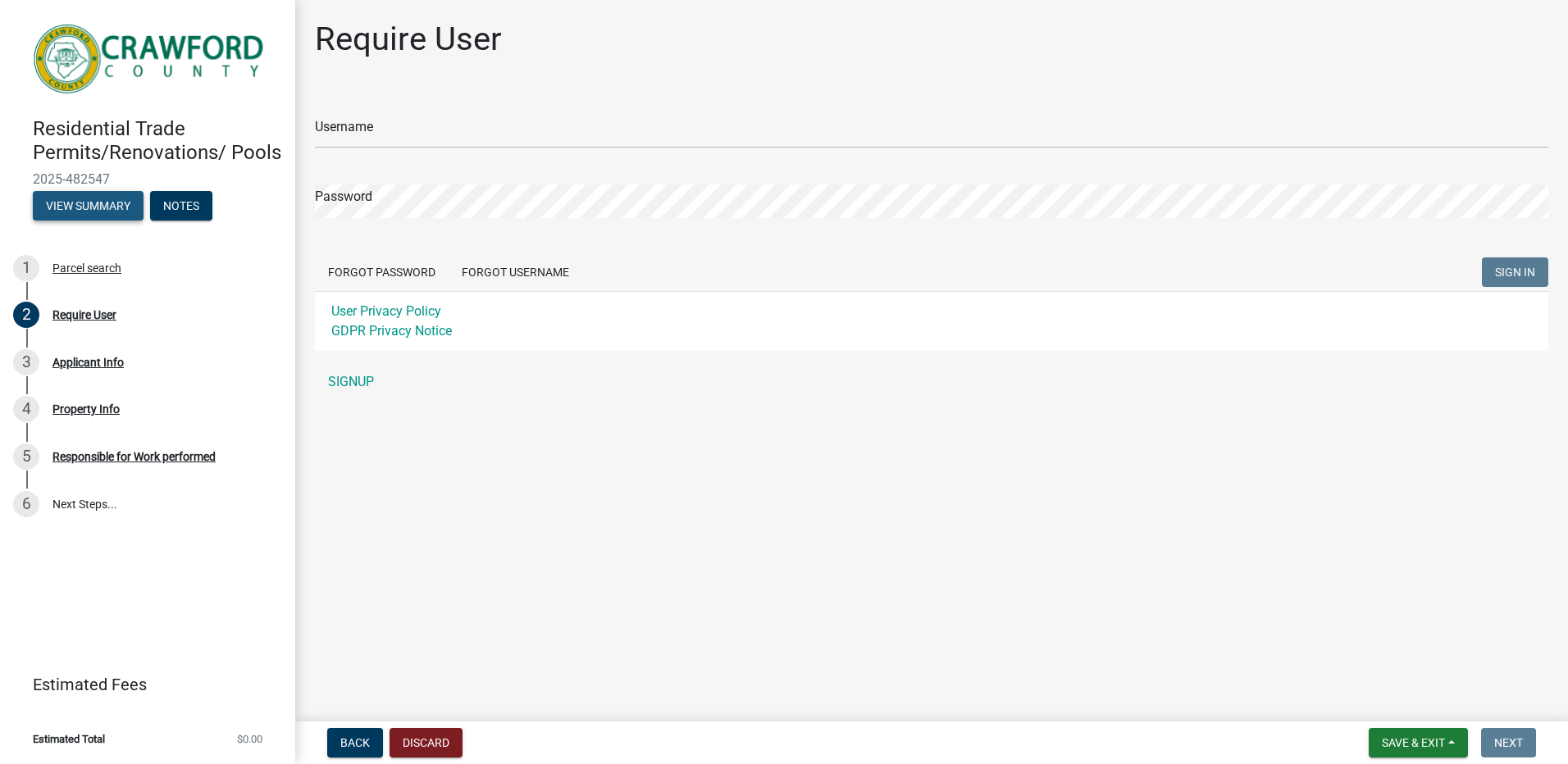
click at [110, 212] on button "View Summary" at bounding box center [88, 205] width 111 height 29
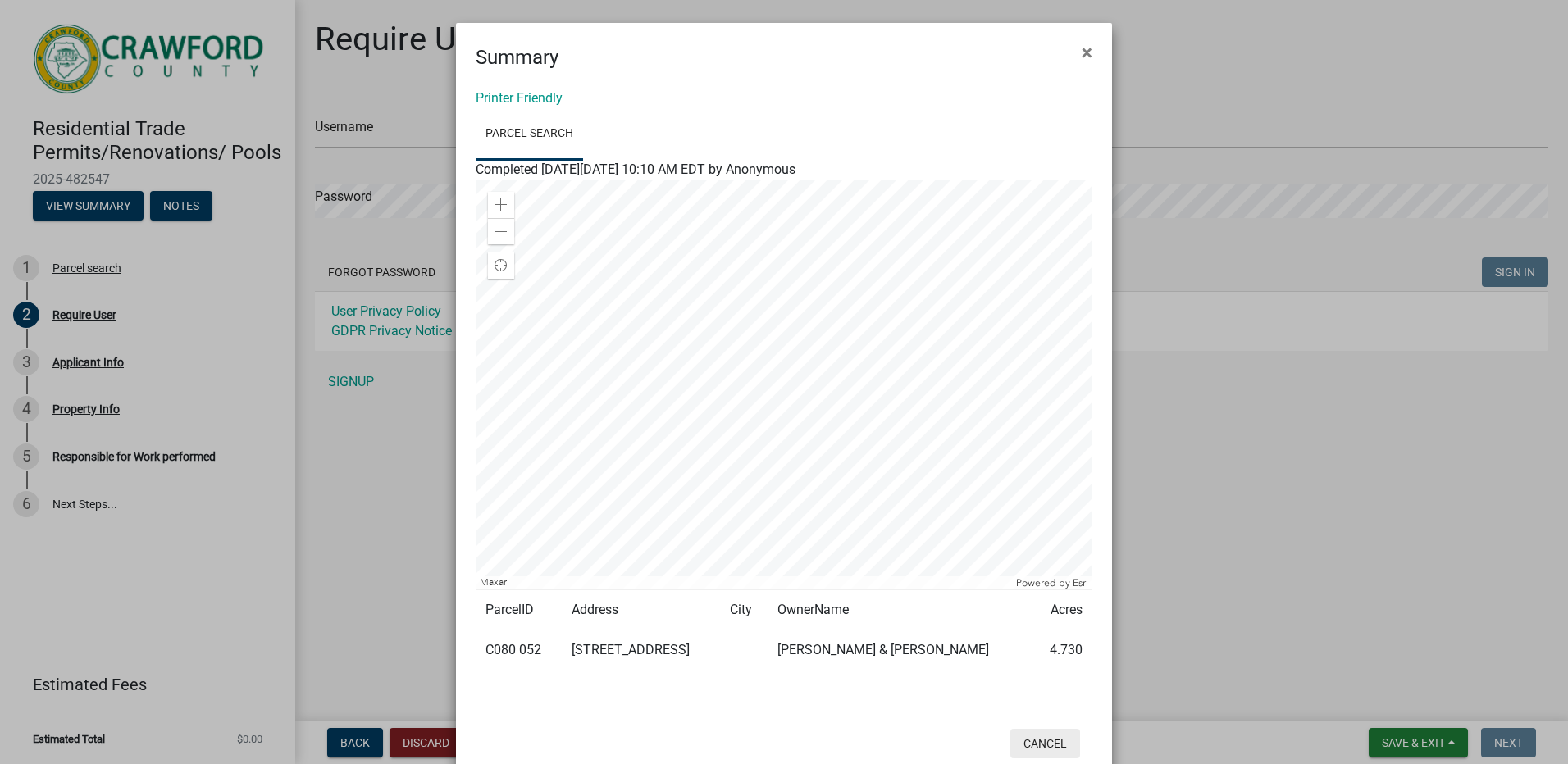
click at [1043, 745] on button "Cancel" at bounding box center [1045, 743] width 70 height 29
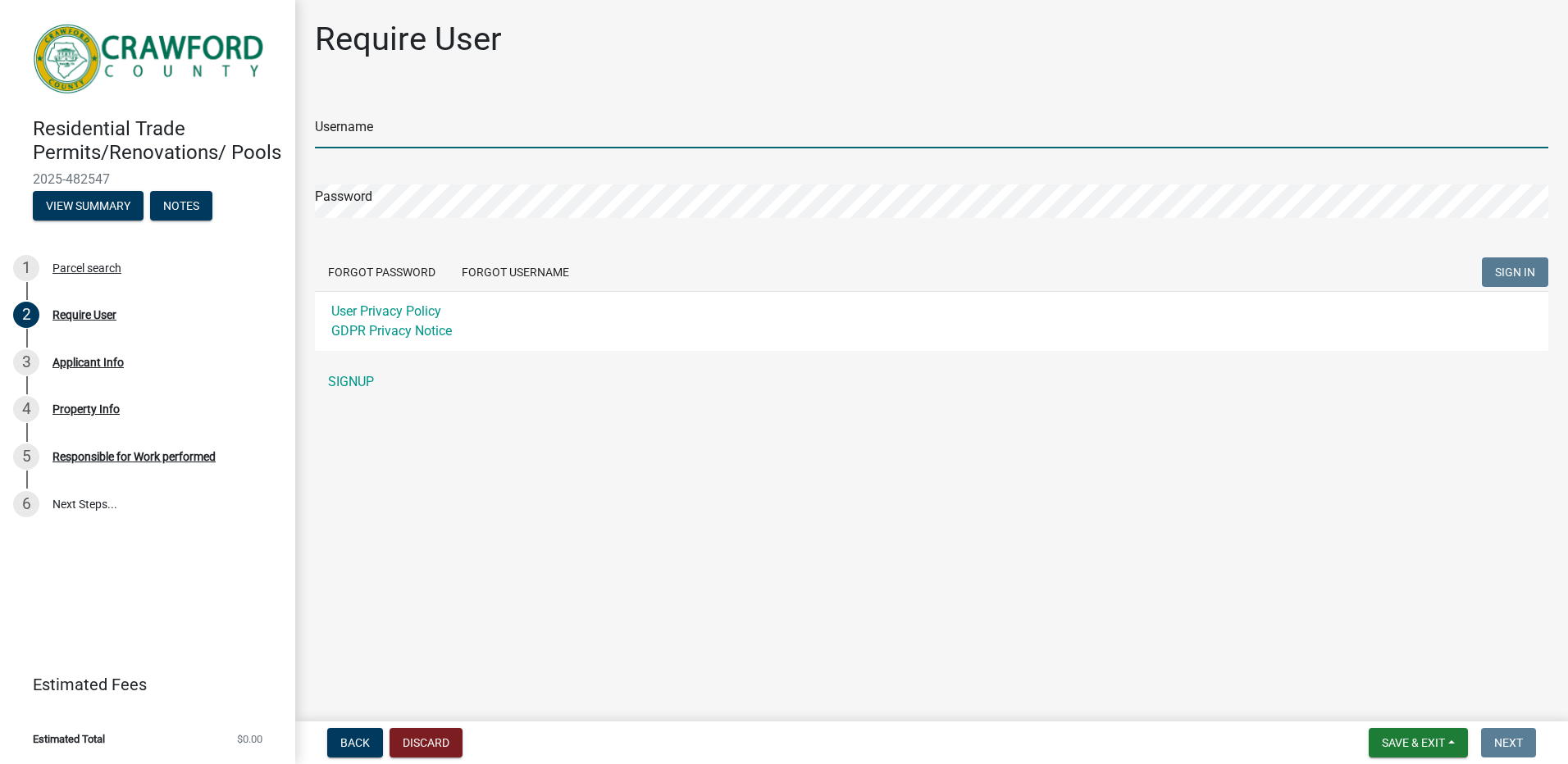
click at [372, 127] on input "Username" at bounding box center [931, 131] width 1234 height 34
type input "benwildav"
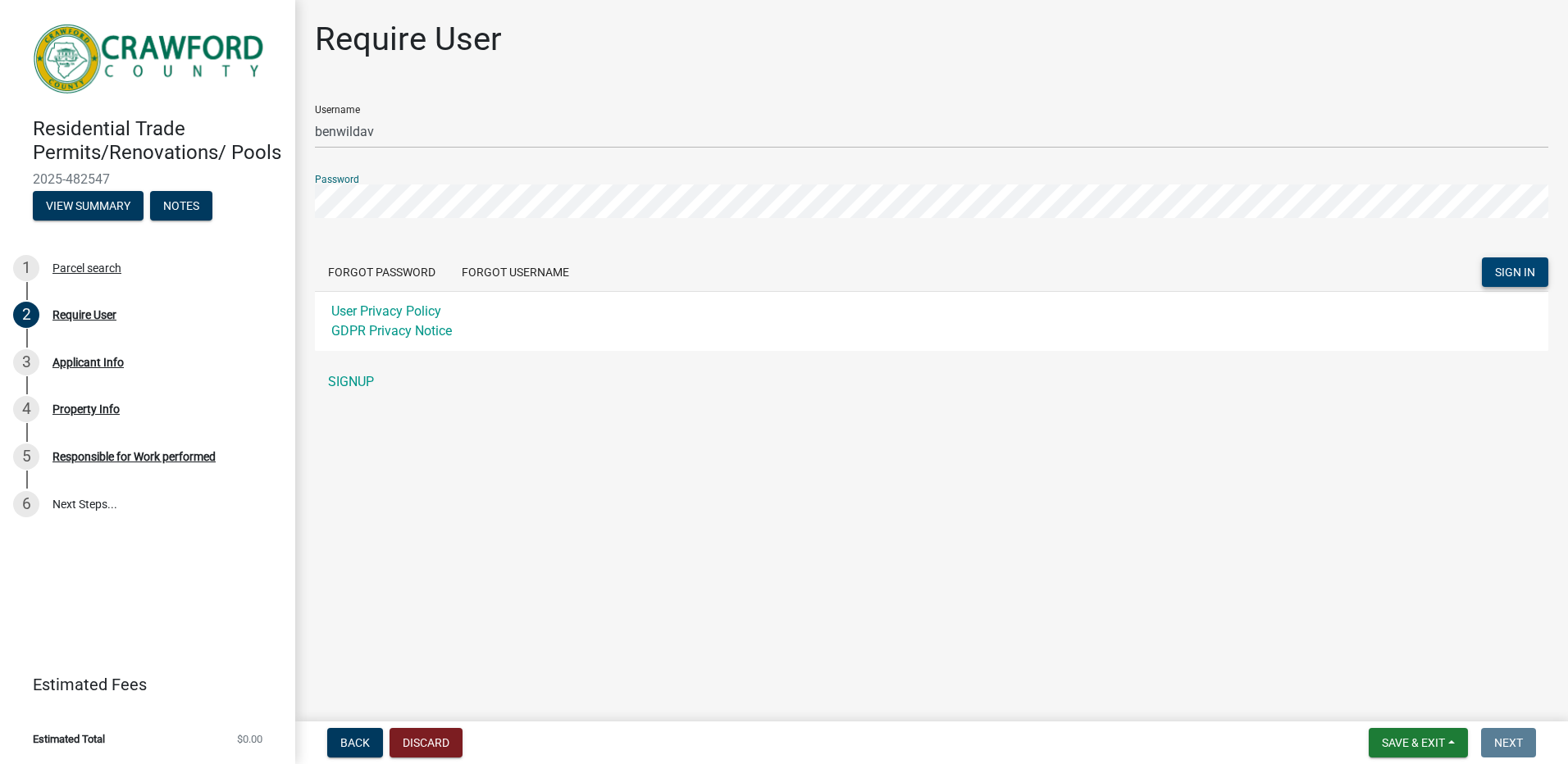
click at [1530, 264] on button "SIGN IN" at bounding box center [1515, 271] width 67 height 29
click at [354, 307] on link "User Privacy Policy" at bounding box center [387, 311] width 110 height 16
click at [381, 328] on link "GDPR Privacy Notice" at bounding box center [392, 331] width 121 height 16
click at [1513, 275] on span "SIGN IN" at bounding box center [1515, 272] width 40 height 13
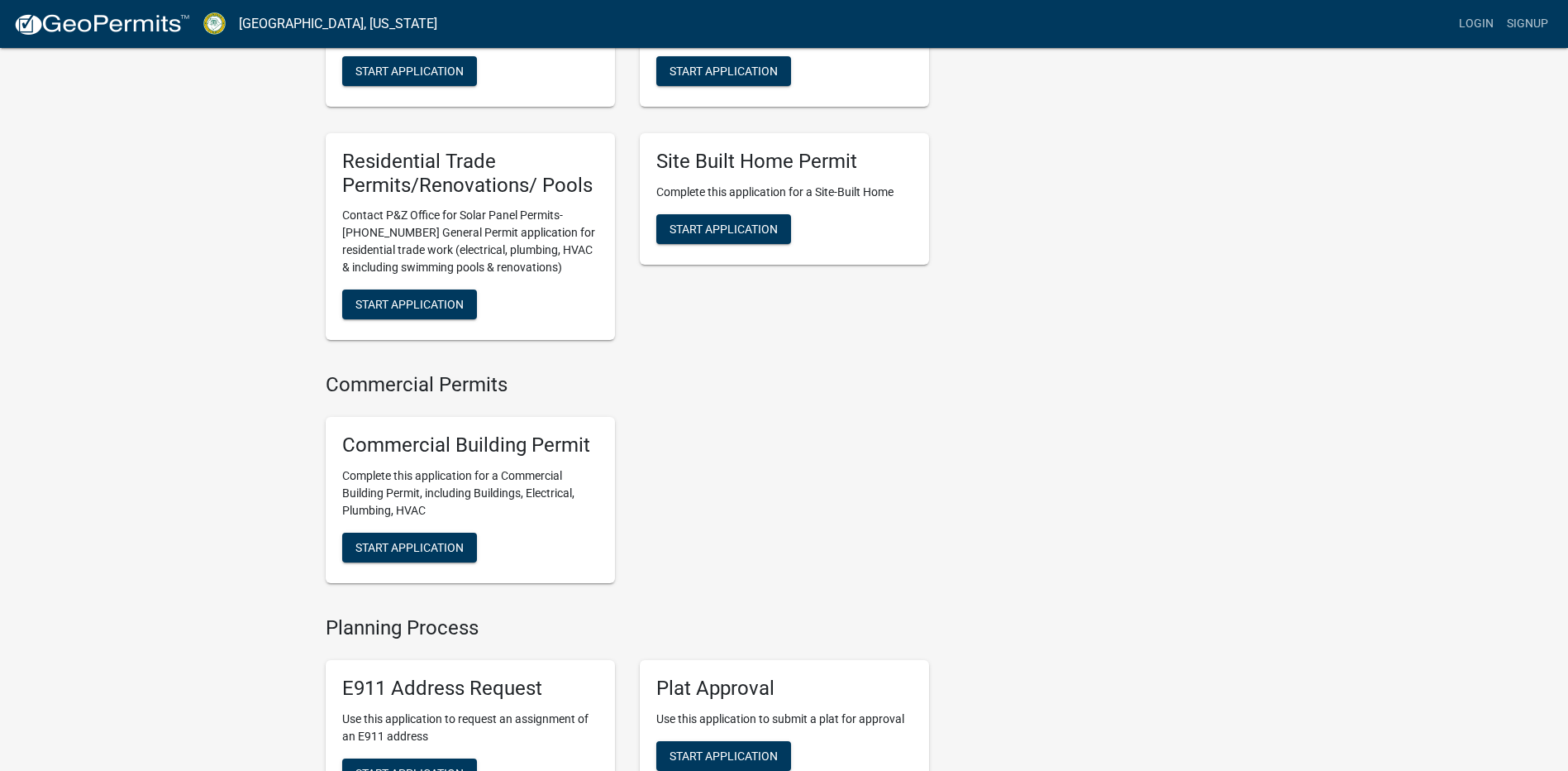
scroll to position [679, 0]
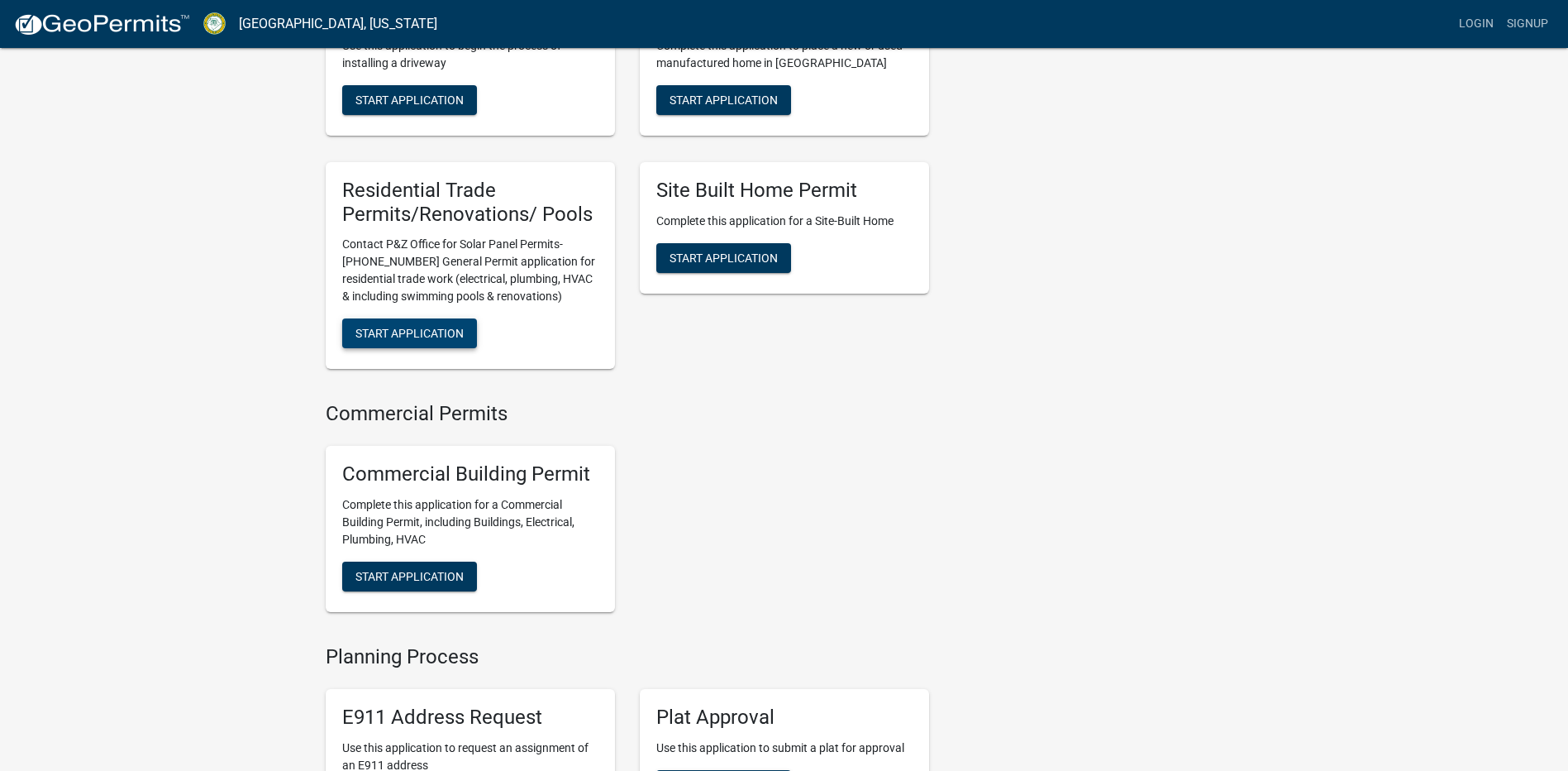
click at [408, 340] on span "Start Application" at bounding box center [409, 333] width 108 height 13
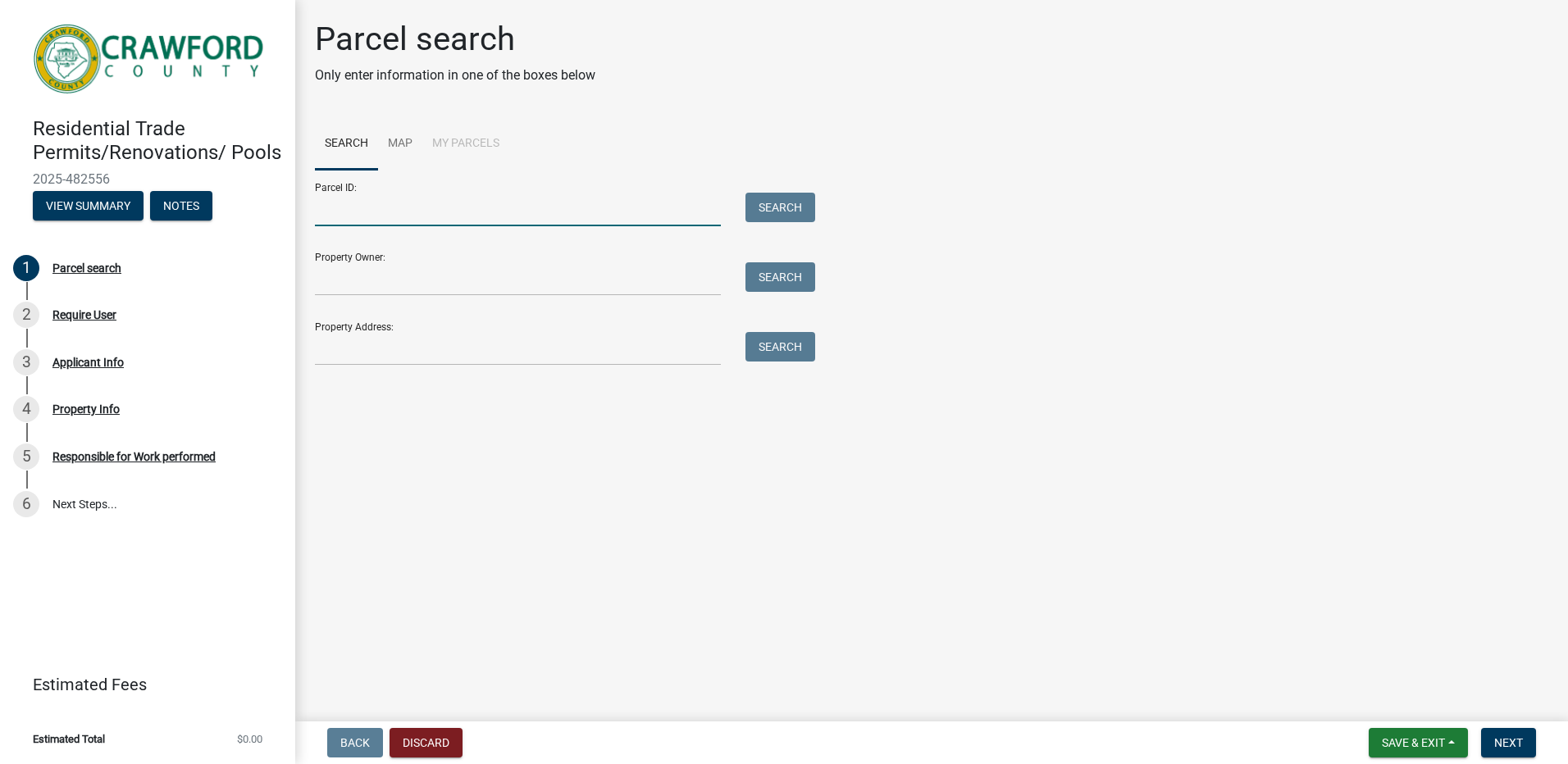
click at [337, 213] on input "Parcel ID:" at bounding box center [518, 209] width 406 height 34
type input "C080052"
type input "[PERSON_NAME]"
type input "[STREET_ADDRESS]"
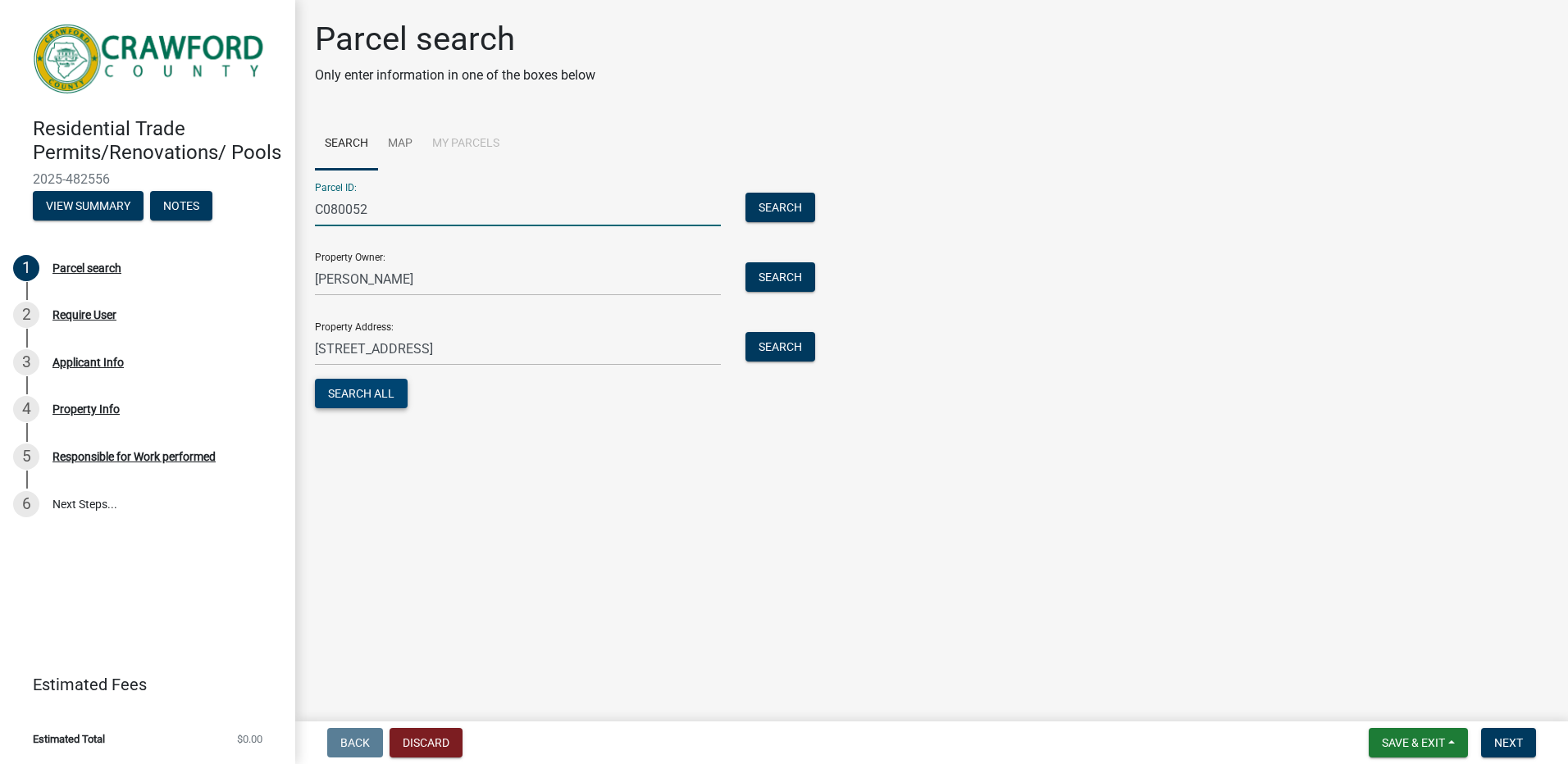
click at [355, 395] on button "Search All" at bounding box center [361, 393] width 92 height 29
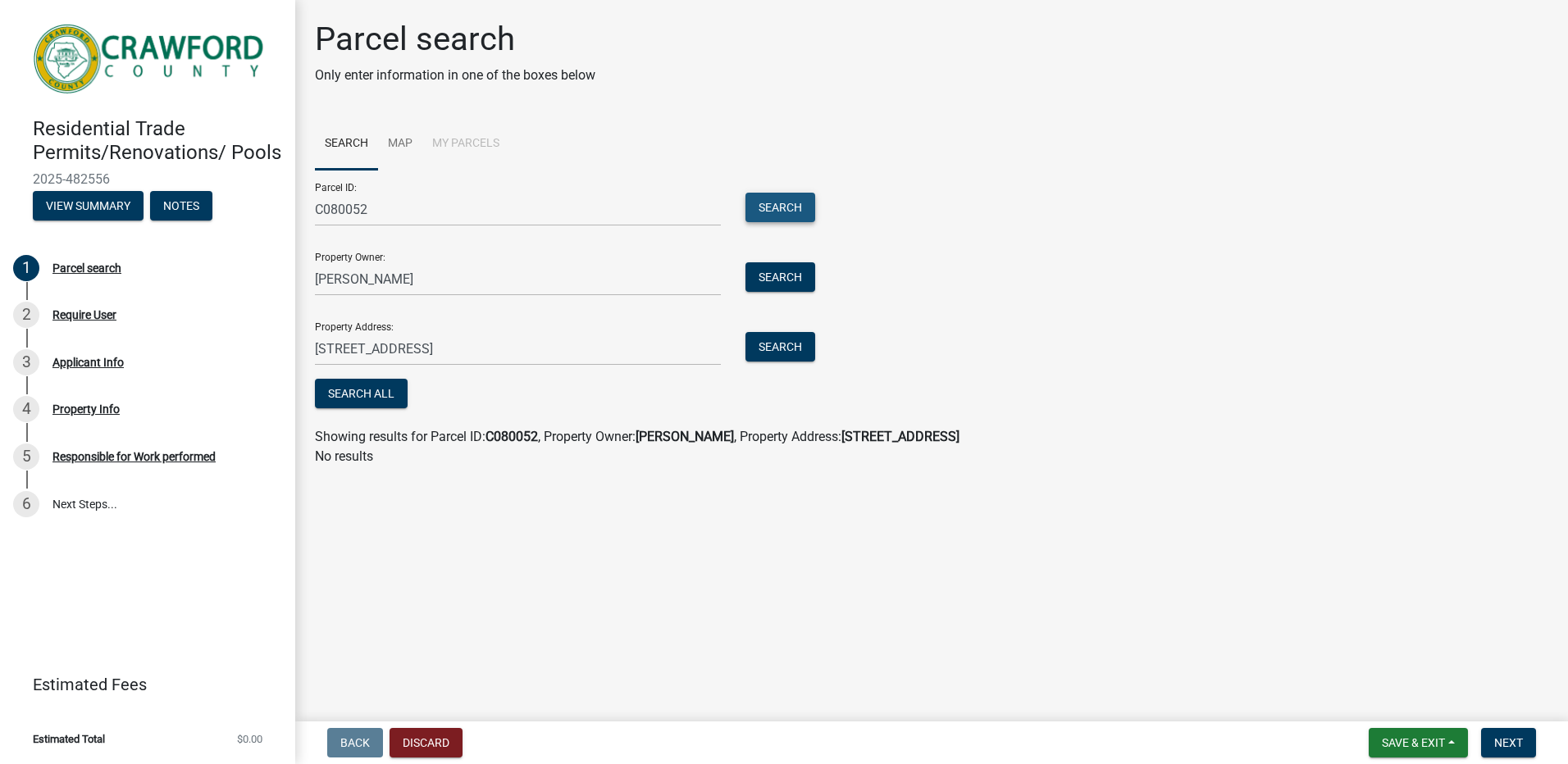
click at [796, 203] on button "Search" at bounding box center [780, 207] width 70 height 29
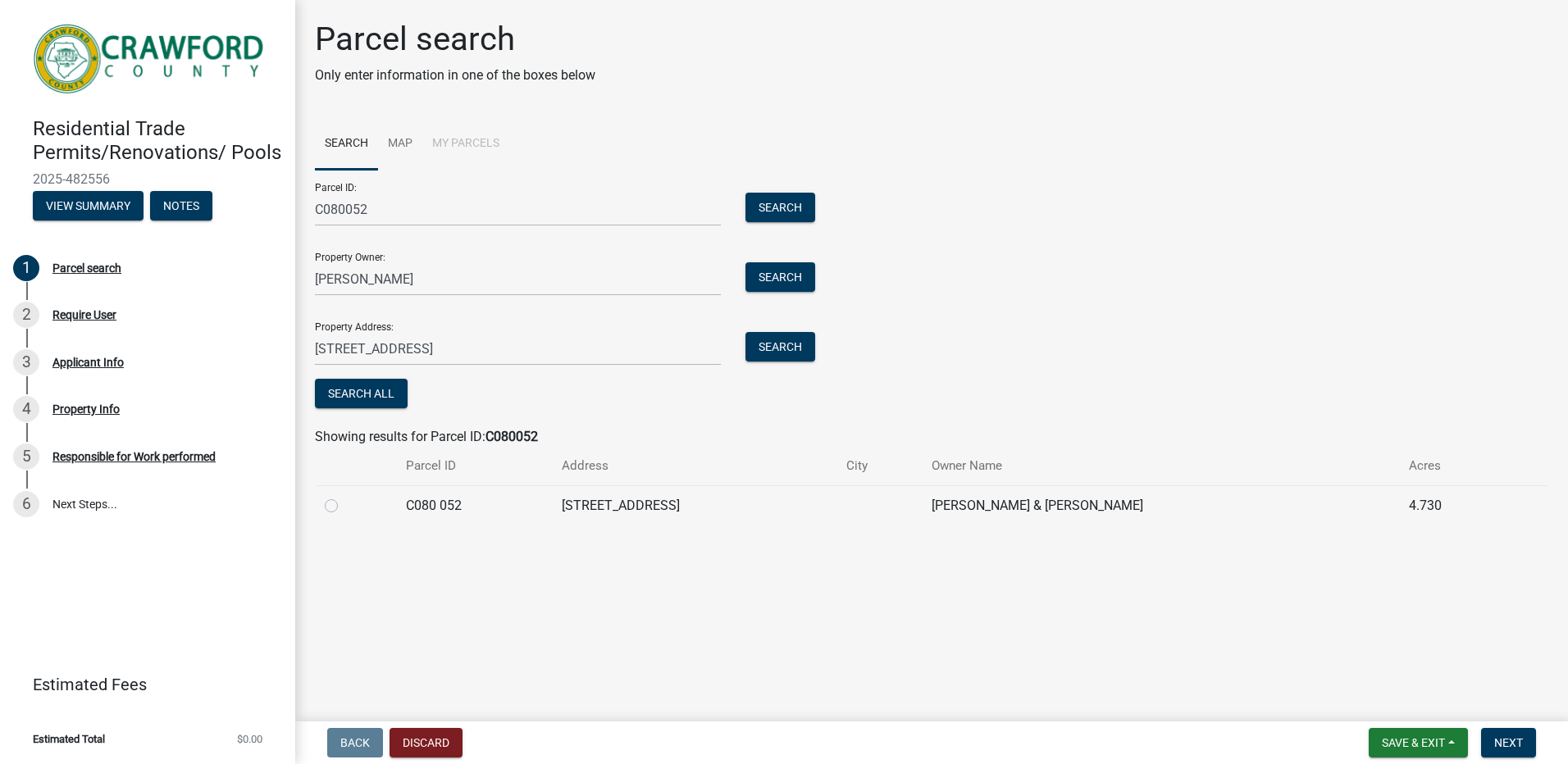
click at [344, 495] on label at bounding box center [344, 495] width 0 height 0
click at [344, 505] on 052 "radio" at bounding box center [349, 501] width 11 height 11
radio 052 "true"
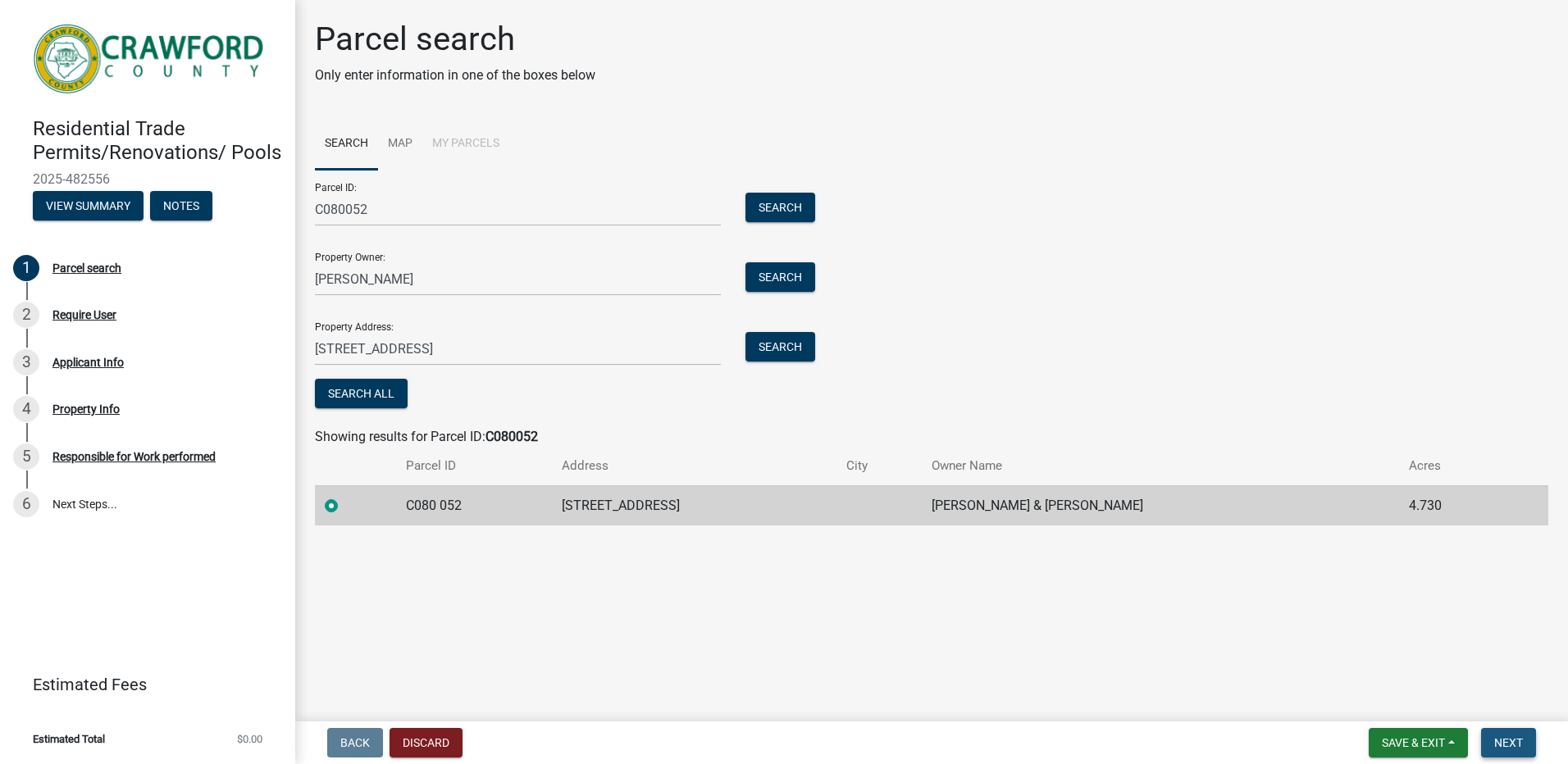
click at [1522, 739] on span "Next" at bounding box center [1509, 742] width 28 height 13
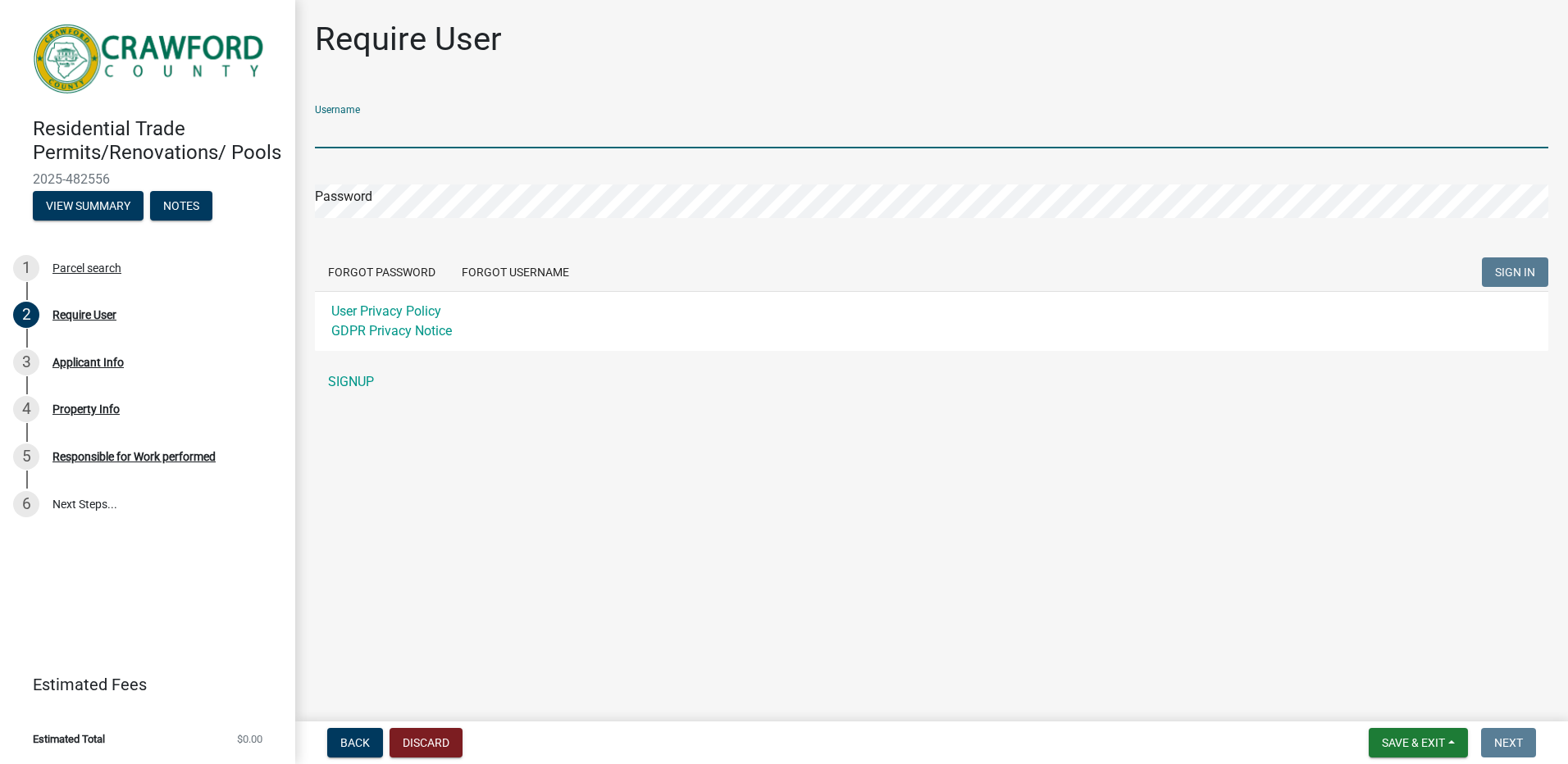
click at [354, 135] on input "Username" at bounding box center [931, 131] width 1234 height 34
type input "benwildav"
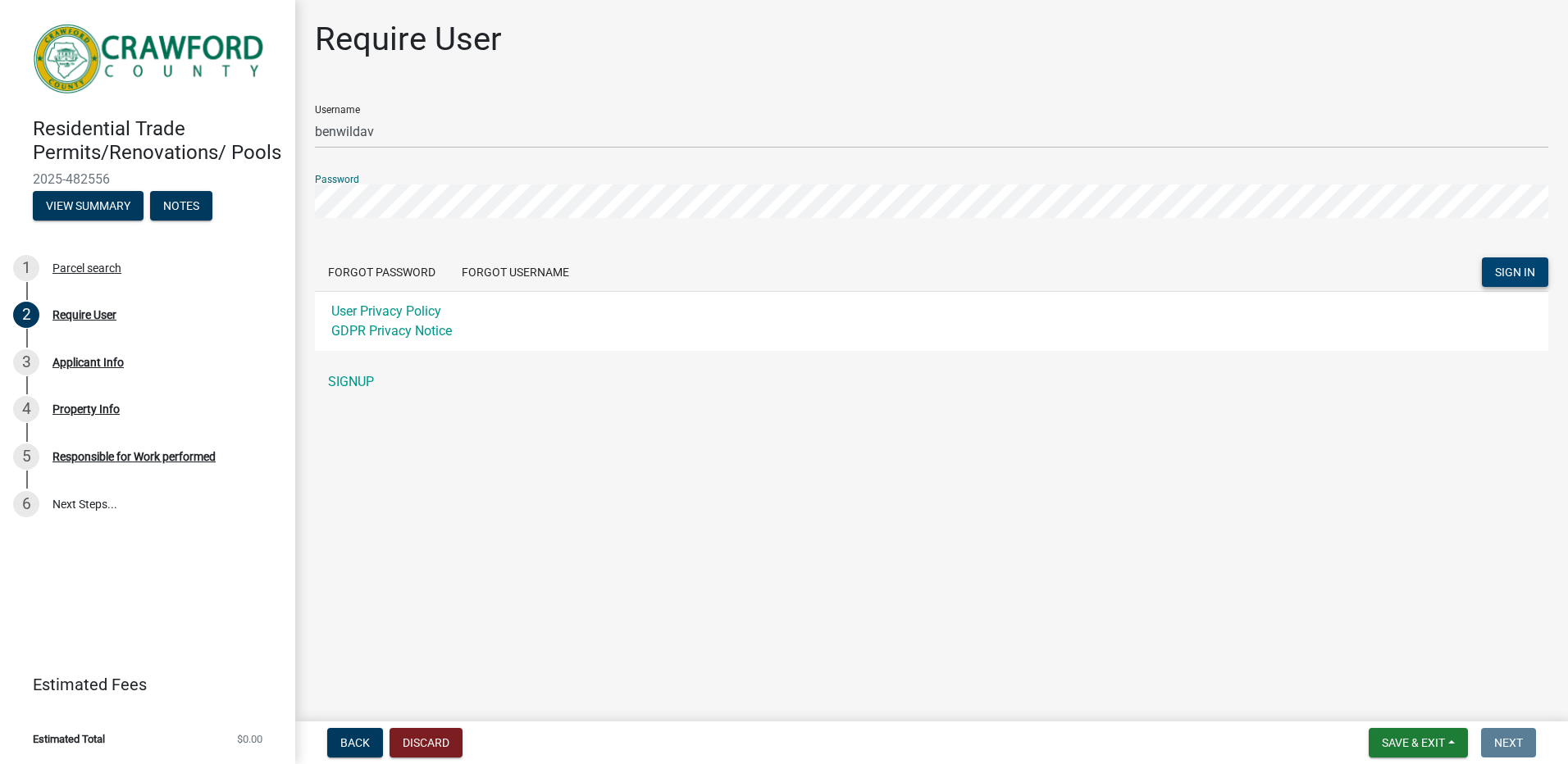
click at [1523, 272] on span "SIGN IN" at bounding box center [1515, 272] width 40 height 13
click at [343, 381] on link "SIGNUP" at bounding box center [931, 381] width 1234 height 33
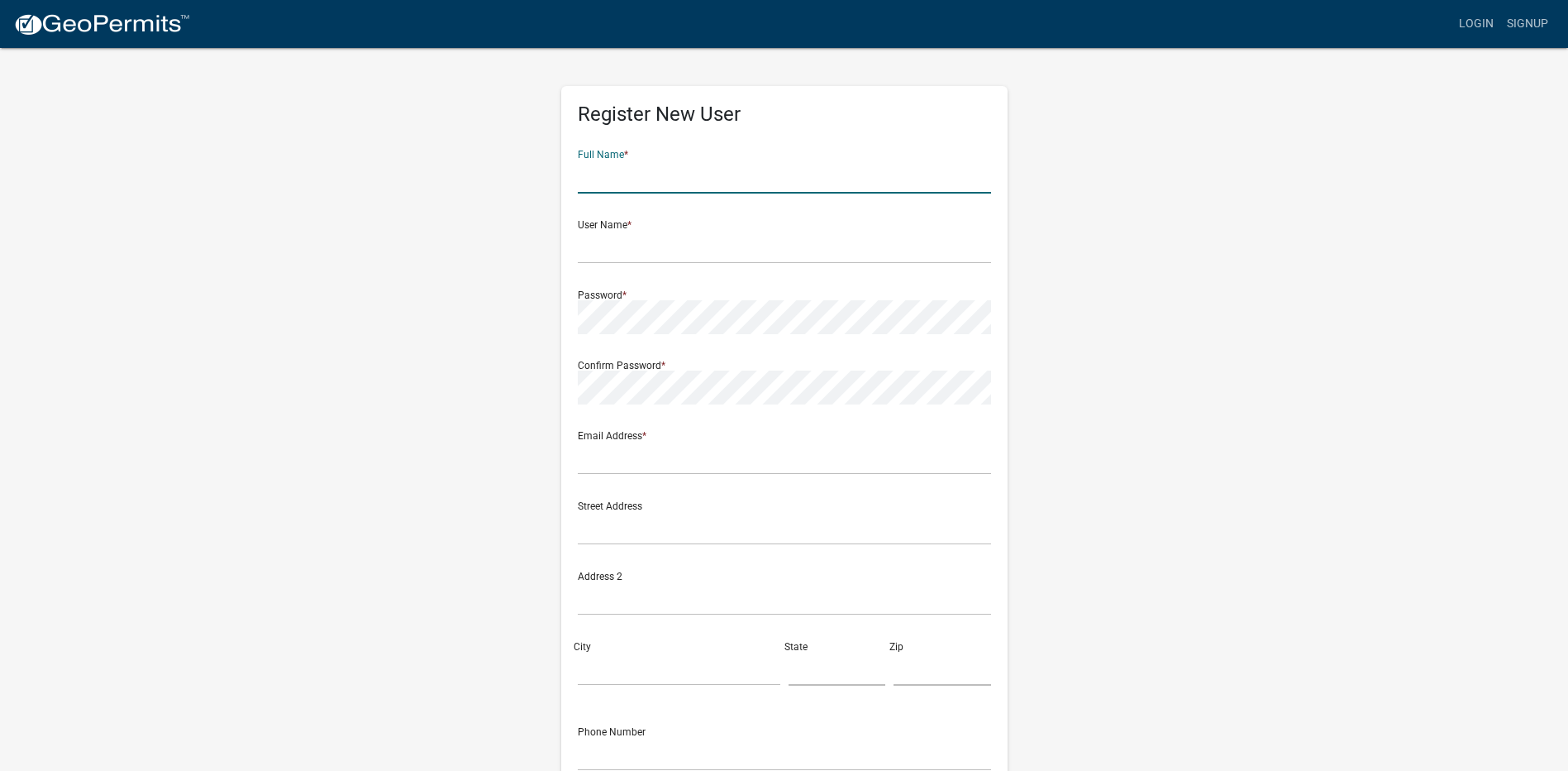
click at [600, 184] on input "text" at bounding box center [784, 176] width 413 height 34
type input "jami lee davis"
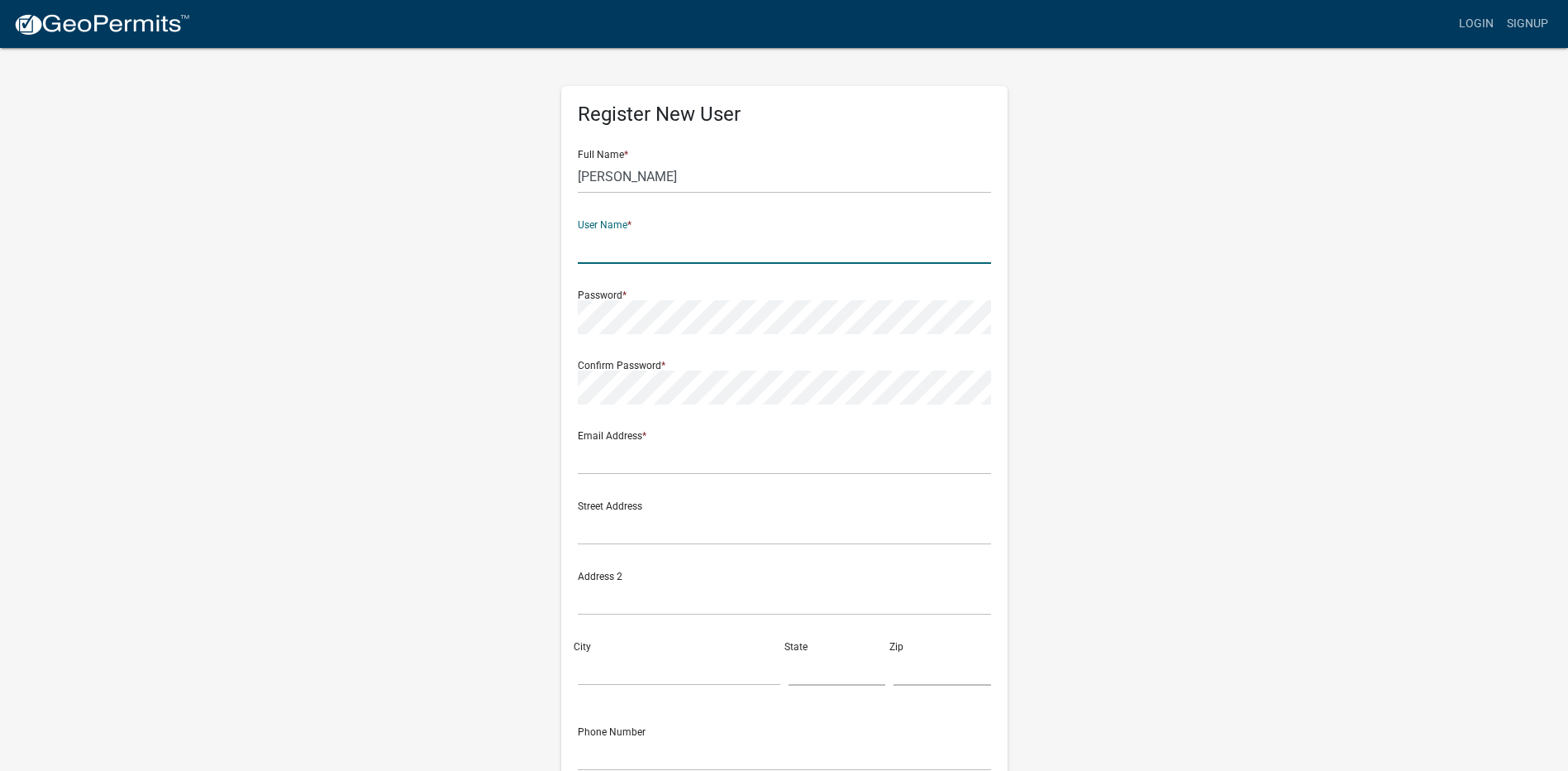
drag, startPoint x: 587, startPoint y: 250, endPoint x: 603, endPoint y: 250, distance: 16.0
click at [587, 250] on input "text" at bounding box center [784, 247] width 413 height 34
type input "jamidavis"
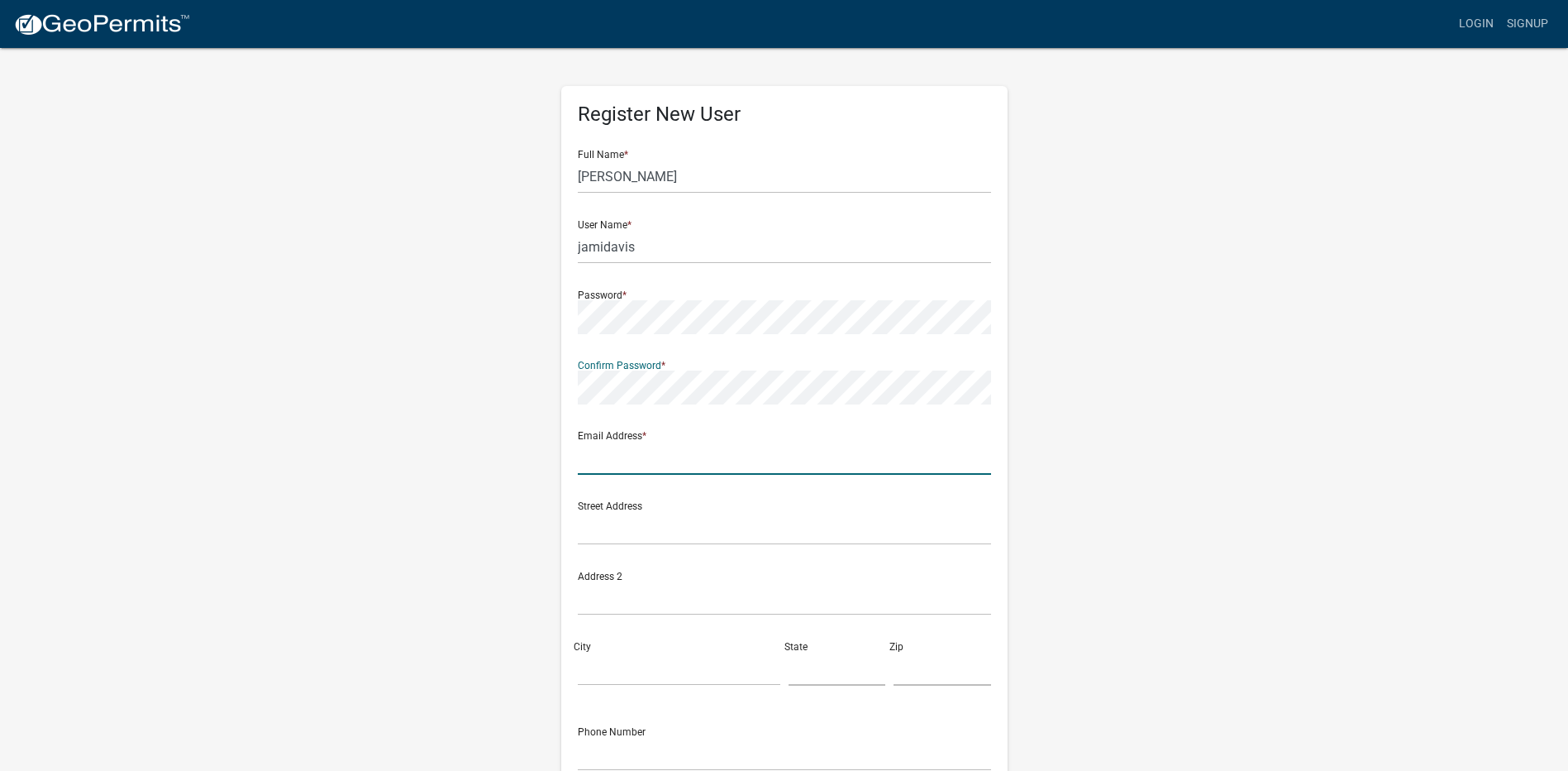
click at [605, 458] on input "text" at bounding box center [784, 458] width 413 height 34
type input "ancientneptune60@yahoo.com"
click at [627, 537] on input "text" at bounding box center [784, 528] width 413 height 34
type input "[STREET_ADDRESS]"
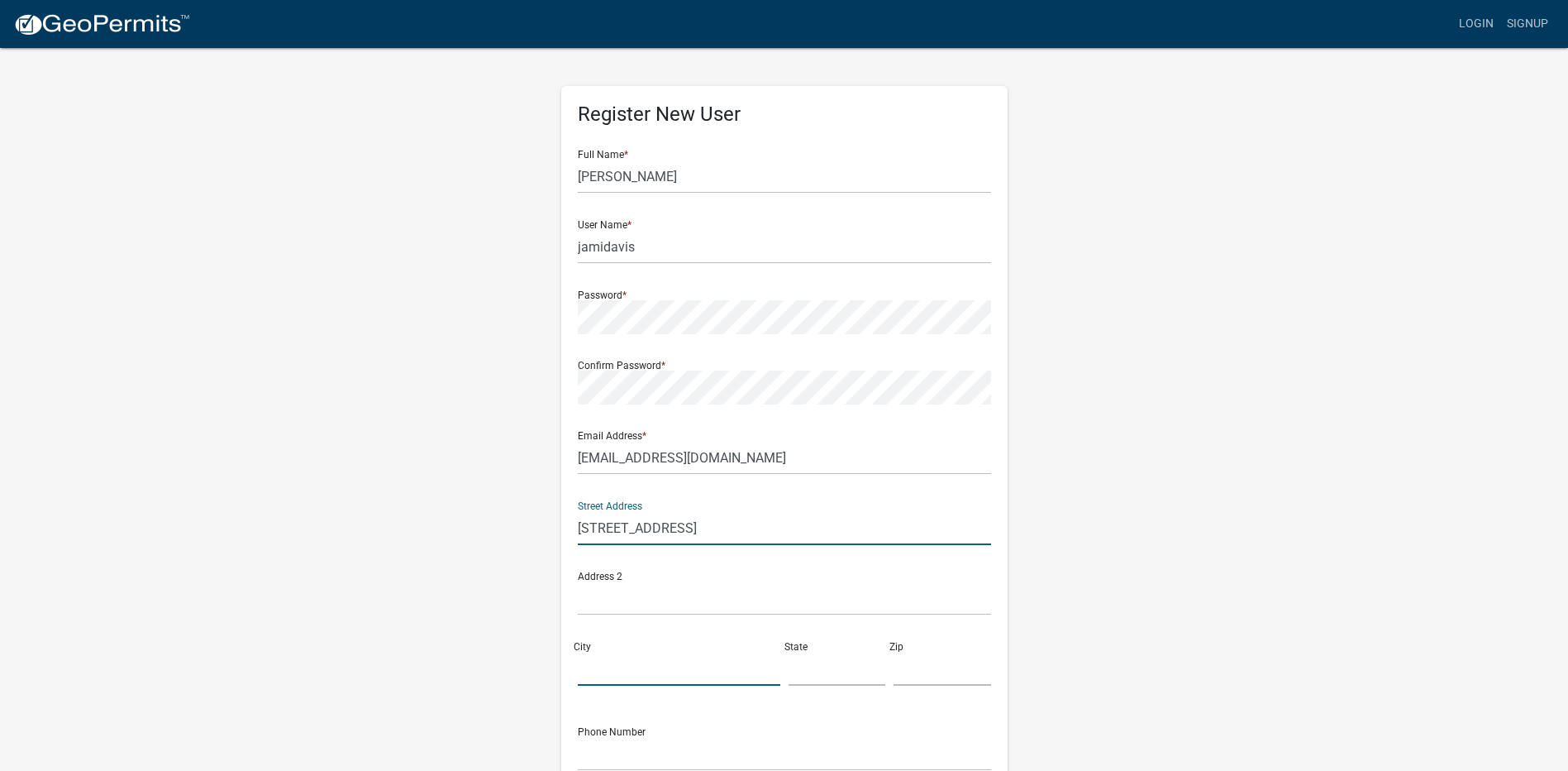
type input "MUSELLA"
type input "Georgia"
type input "31066"
type input "4785502974"
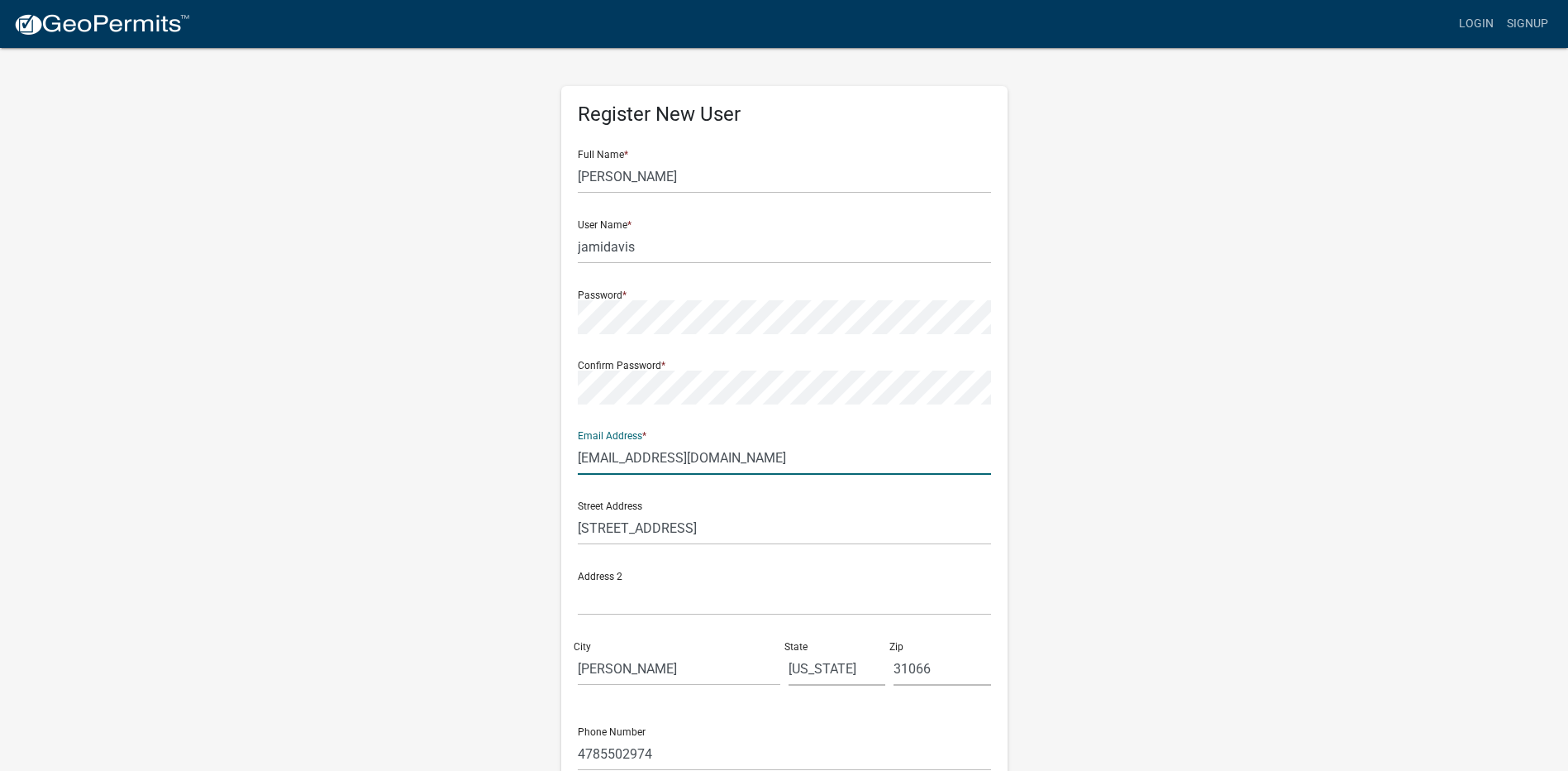
click at [760, 461] on input "ancientneptune60@yahoo.com" at bounding box center [784, 458] width 413 height 34
type input "a"
click at [816, 461] on input "jam" at bounding box center [784, 458] width 413 height 34
click at [400, 480] on div "Register New User Full Name * jami lee davis User Name * jamidavis Password * C…" at bounding box center [784, 488] width 942 height 885
click at [603, 458] on input "jam" at bounding box center [784, 458] width 413 height 34
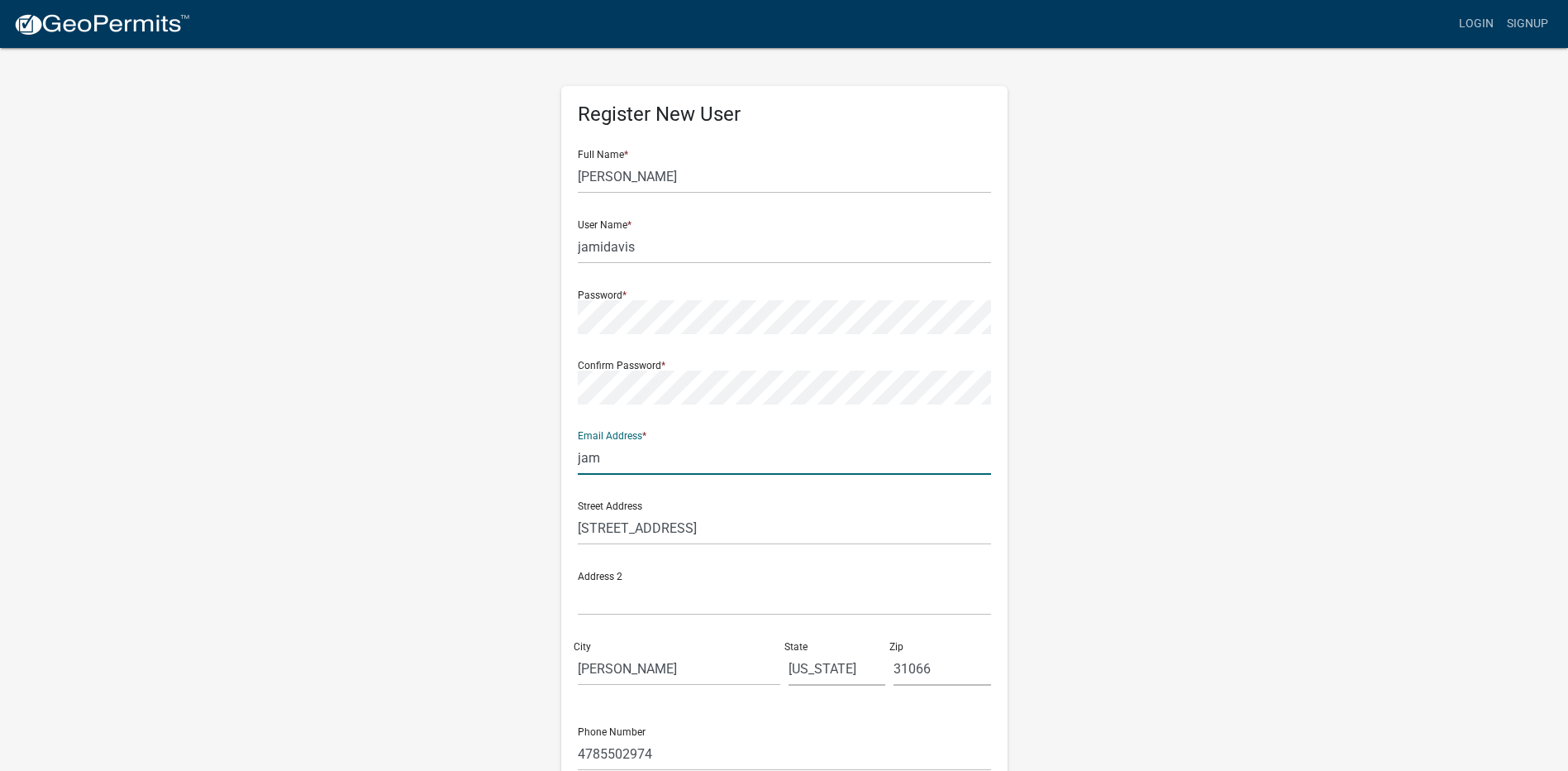
type input "jamidavis60@gmail.com"
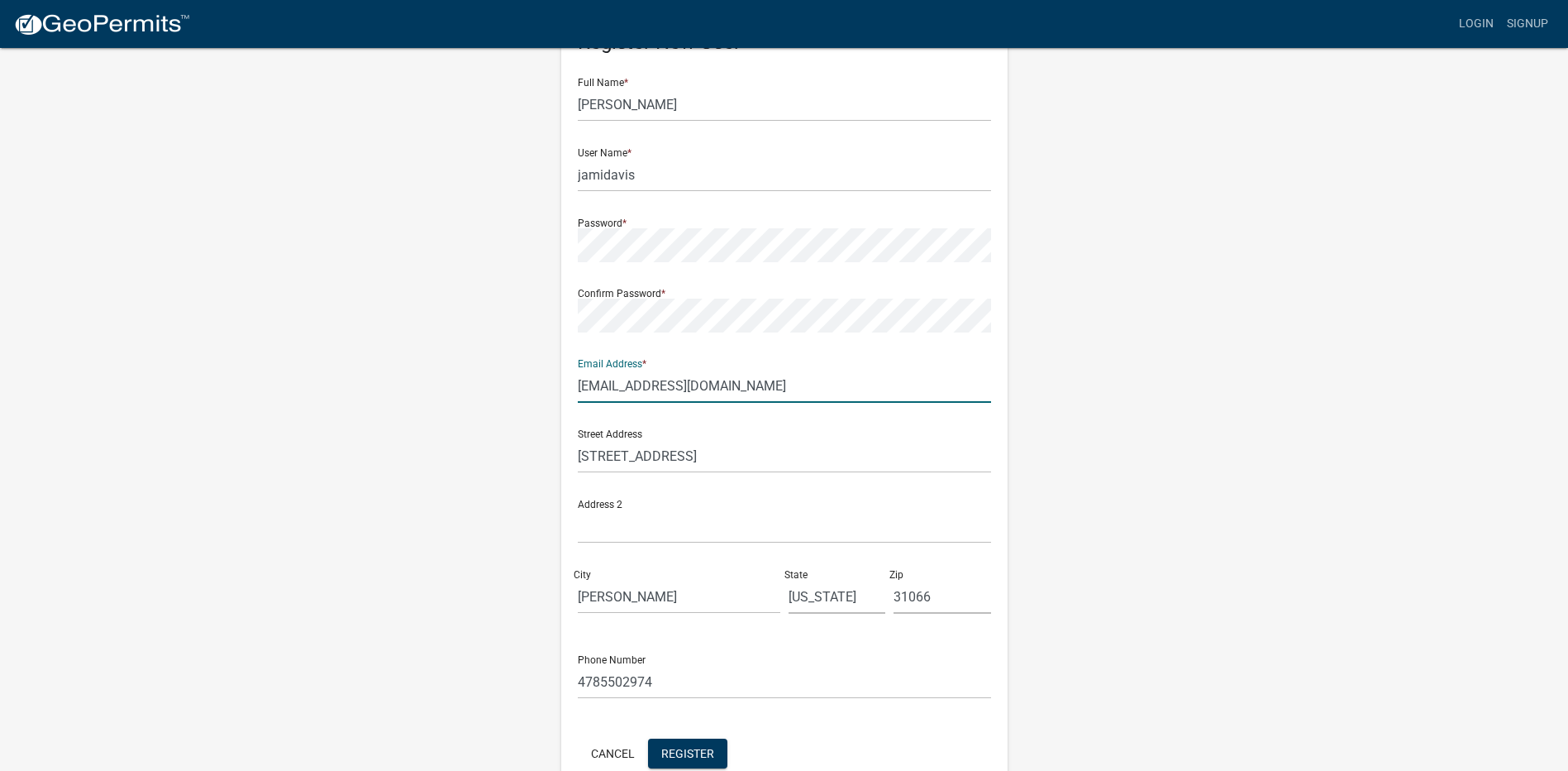
scroll to position [160, 0]
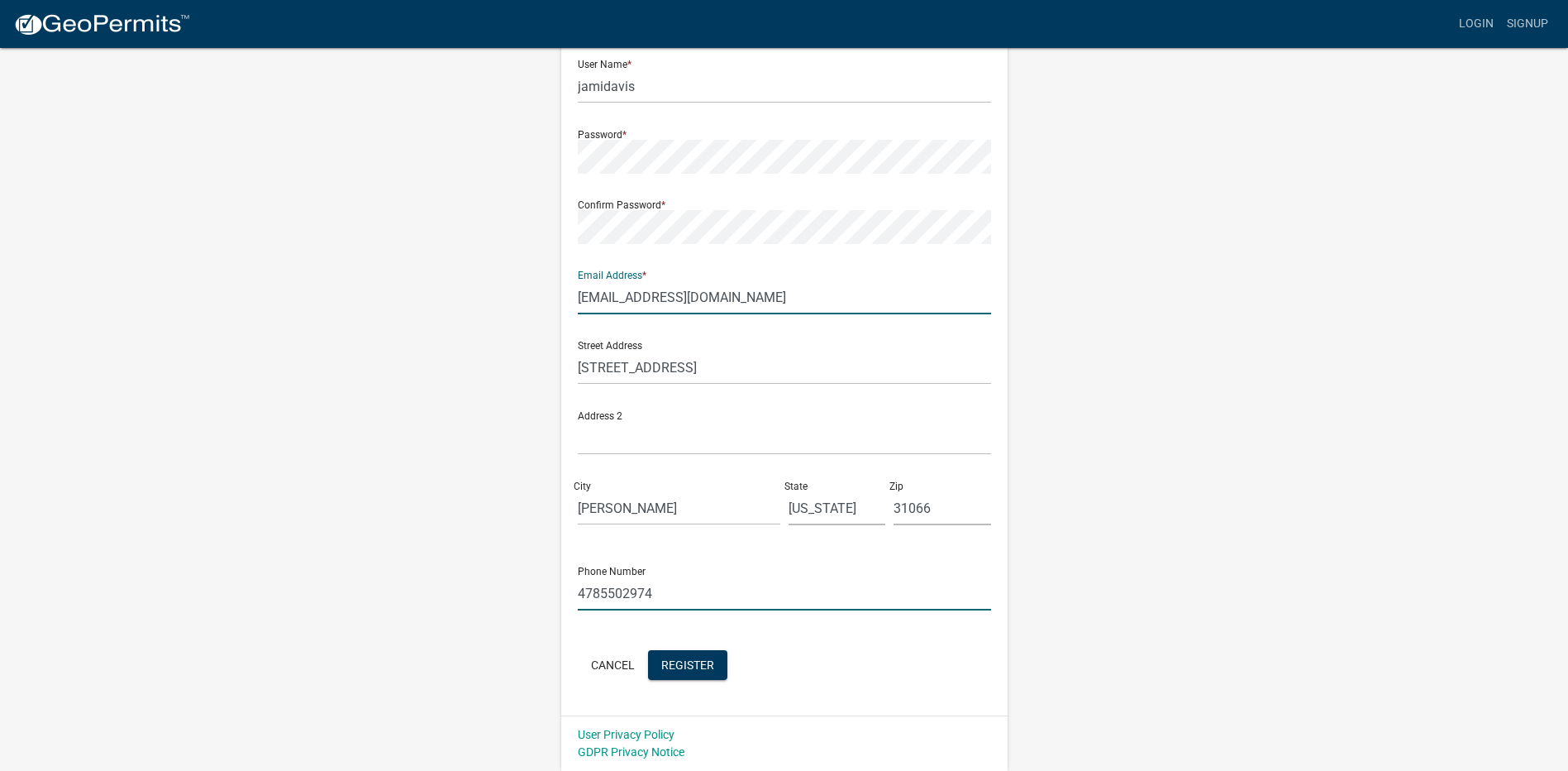
click at [653, 589] on input "4785502974" at bounding box center [784, 593] width 413 height 34
type input "4789540503"
click at [693, 665] on span "Register" at bounding box center [687, 664] width 53 height 13
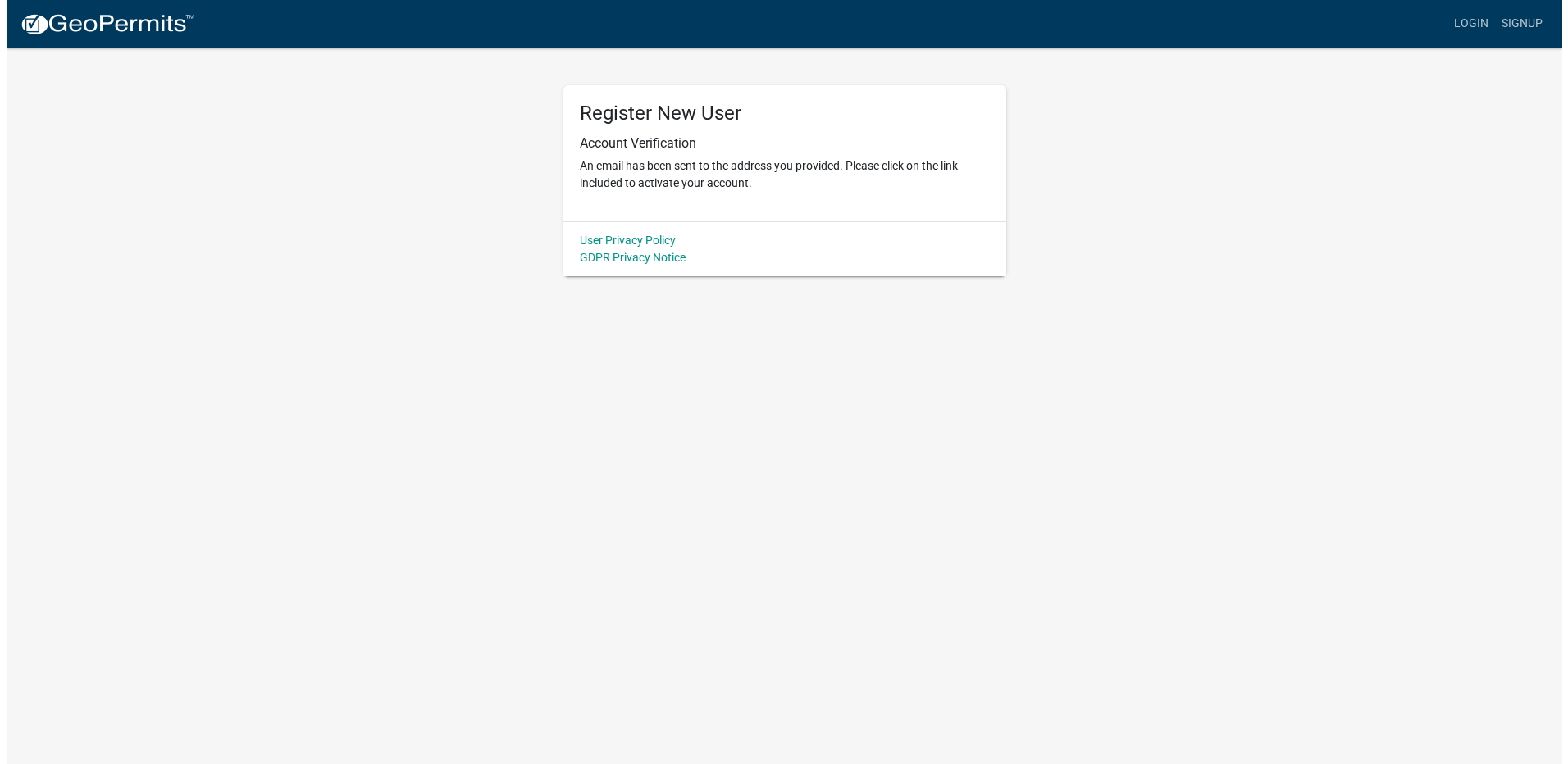
scroll to position [0, 0]
